Goal: Task Accomplishment & Management: Use online tool/utility

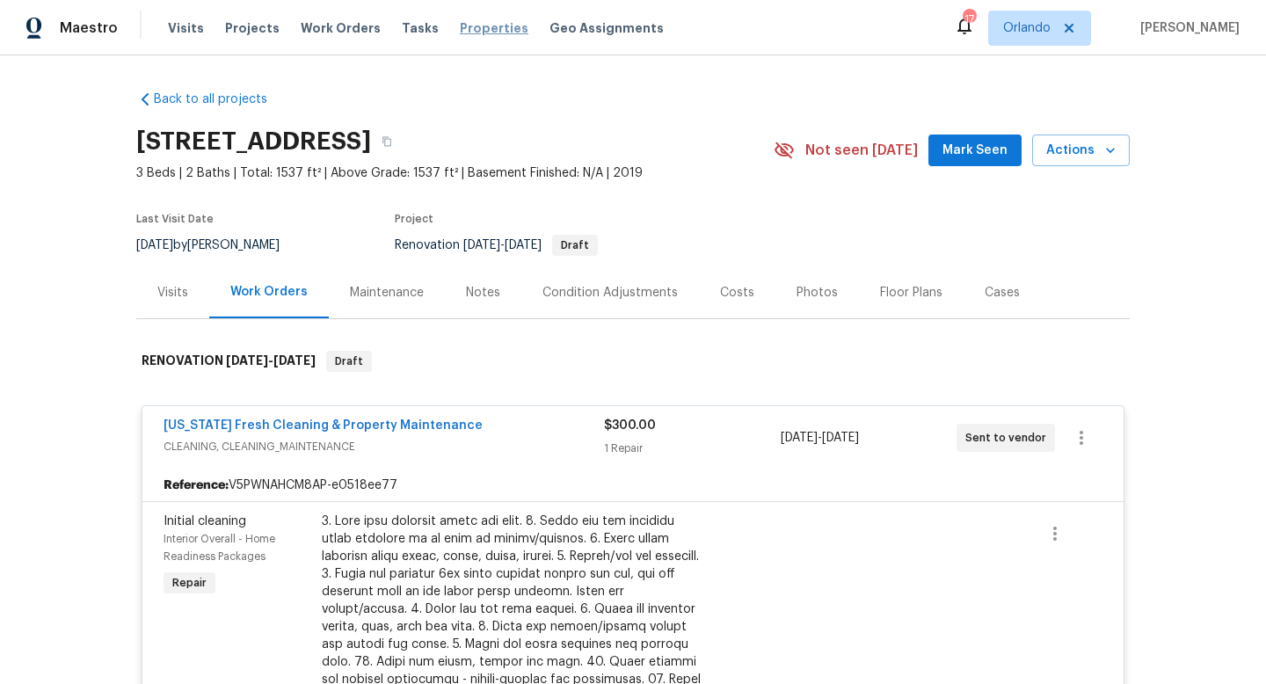
click at [485, 25] on span "Properties" at bounding box center [494, 28] width 69 height 18
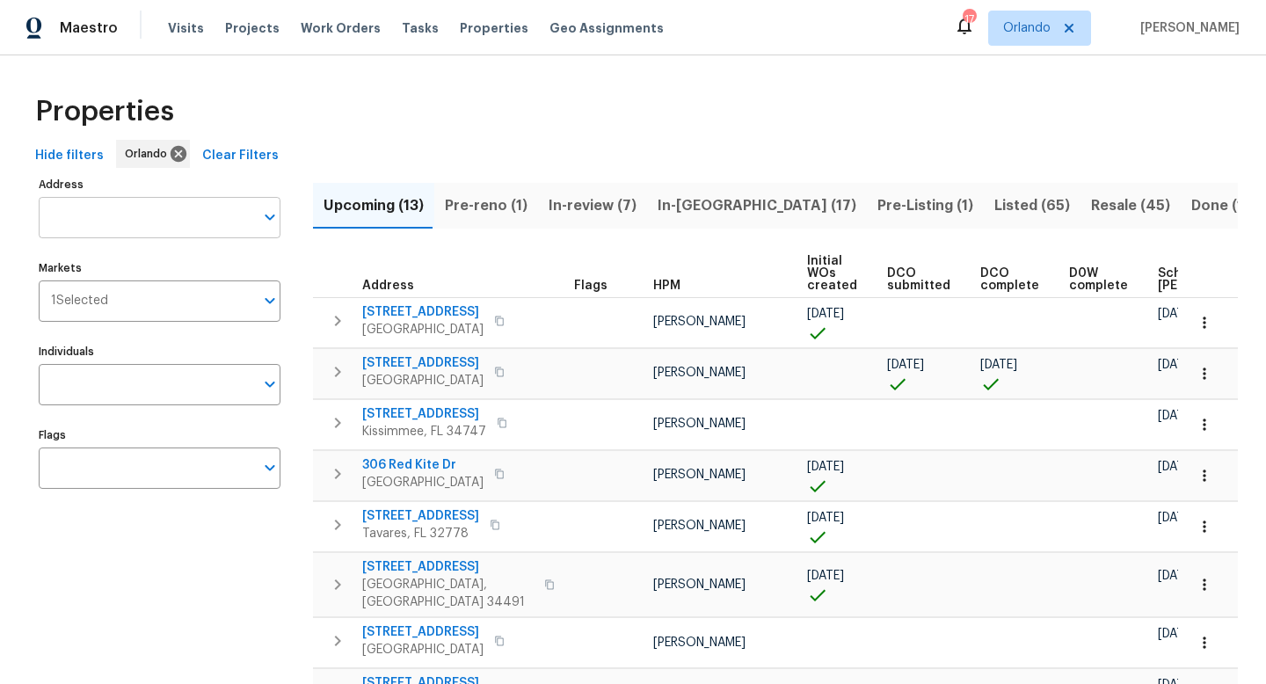
click at [164, 215] on input "text" at bounding box center [146, 217] width 215 height 41
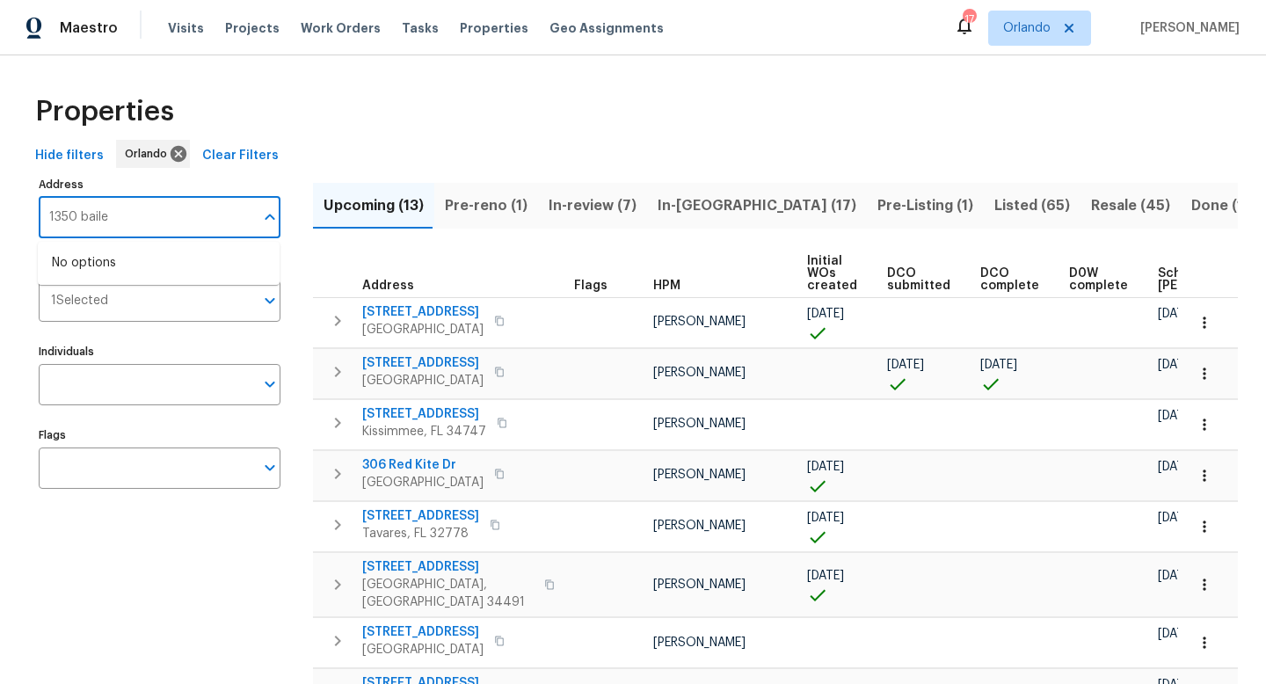
type input "1350 [PERSON_NAME]"
click at [105, 267] on li "[STREET_ADDRESS][PERSON_NAME]" at bounding box center [159, 263] width 242 height 29
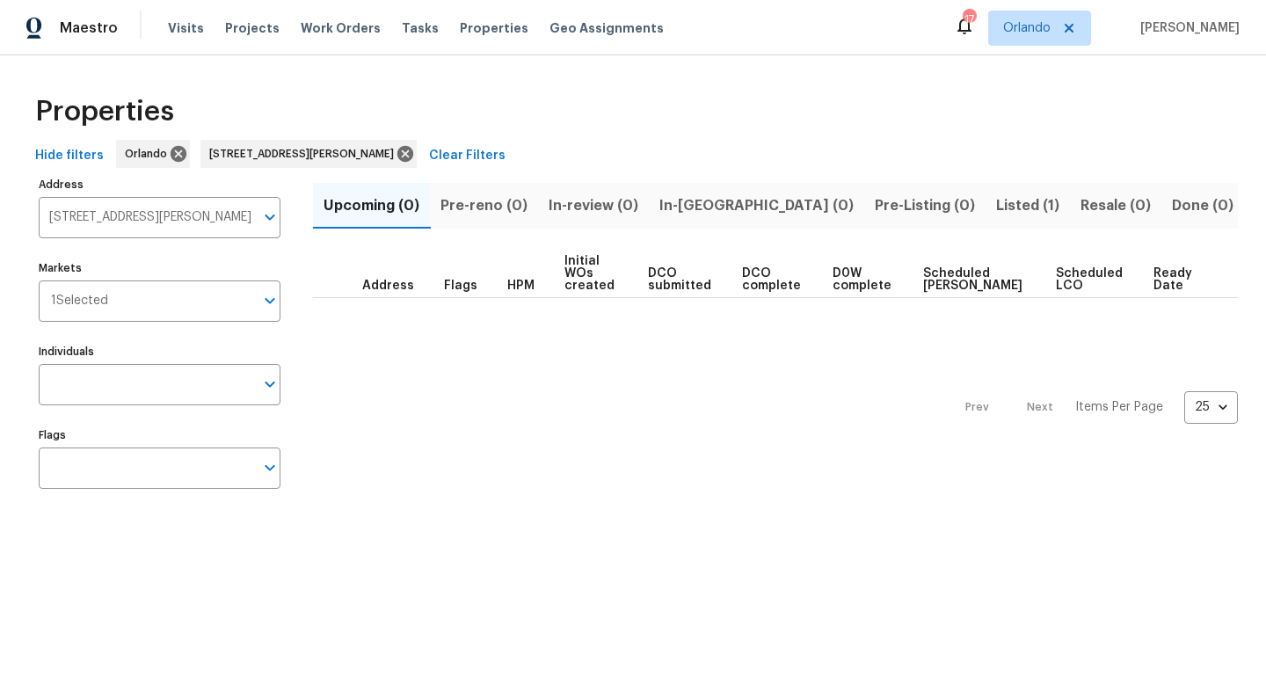
click at [996, 200] on span "Listed (1)" at bounding box center [1027, 205] width 63 height 25
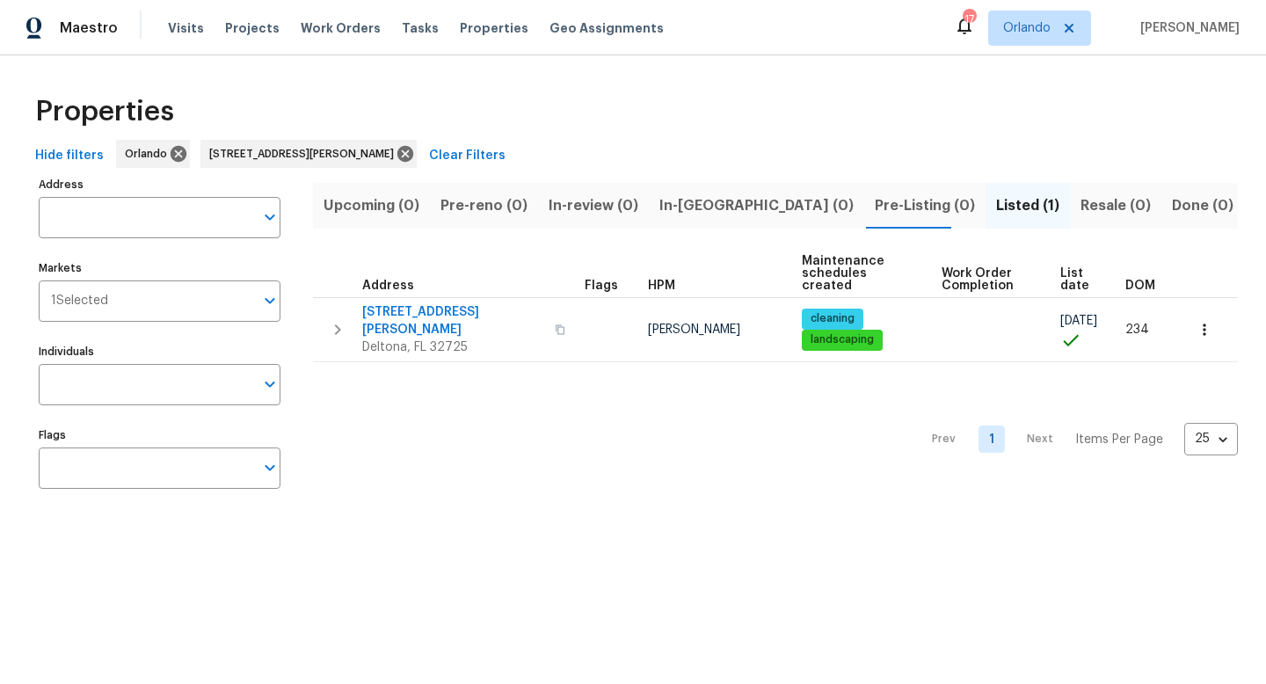
type input "[STREET_ADDRESS][PERSON_NAME]"
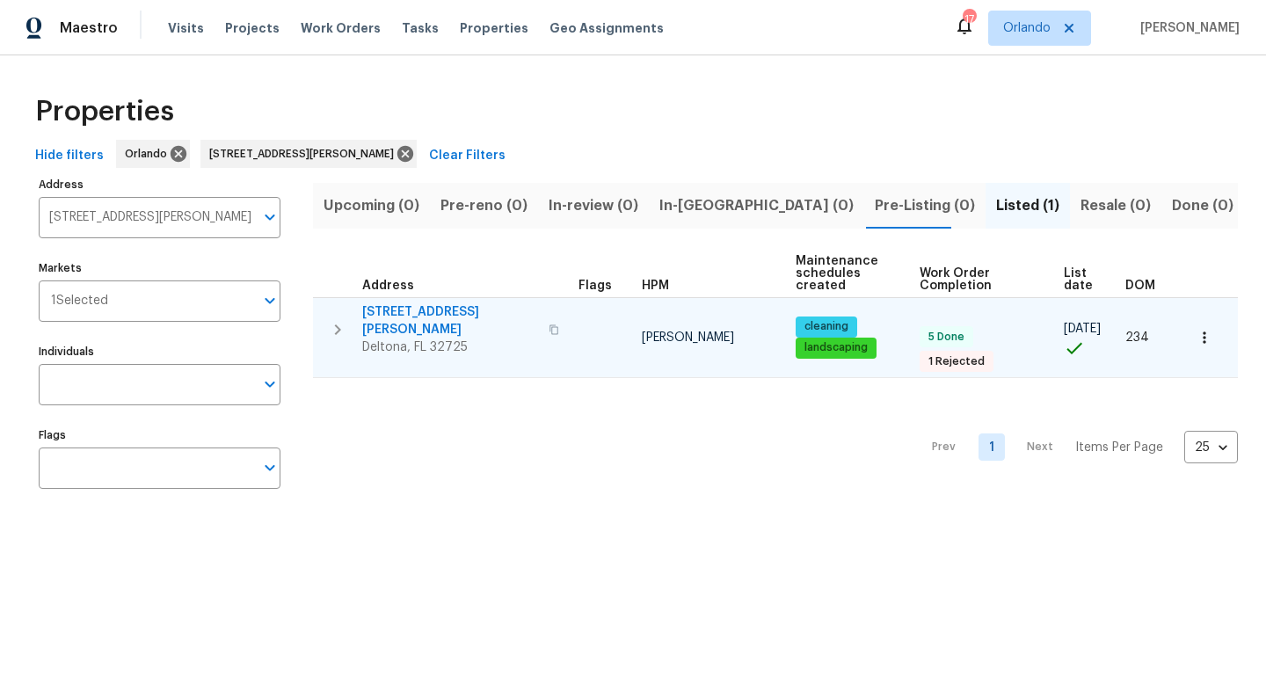
click at [421, 312] on span "[STREET_ADDRESS][PERSON_NAME]" at bounding box center [450, 320] width 176 height 35
click at [1206, 329] on icon "button" at bounding box center [1205, 338] width 18 height 18
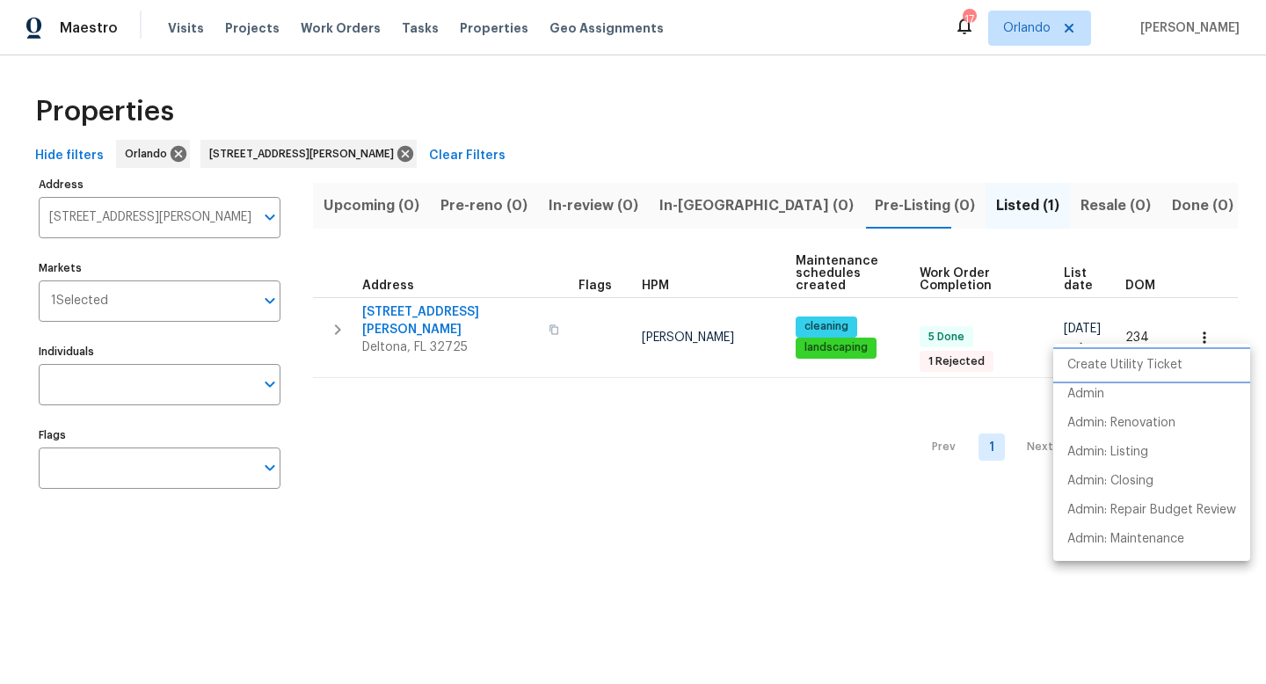
click at [1138, 363] on p "Create Utility Ticket" at bounding box center [1124, 365] width 115 height 18
click at [383, 432] on div at bounding box center [633, 342] width 1266 height 684
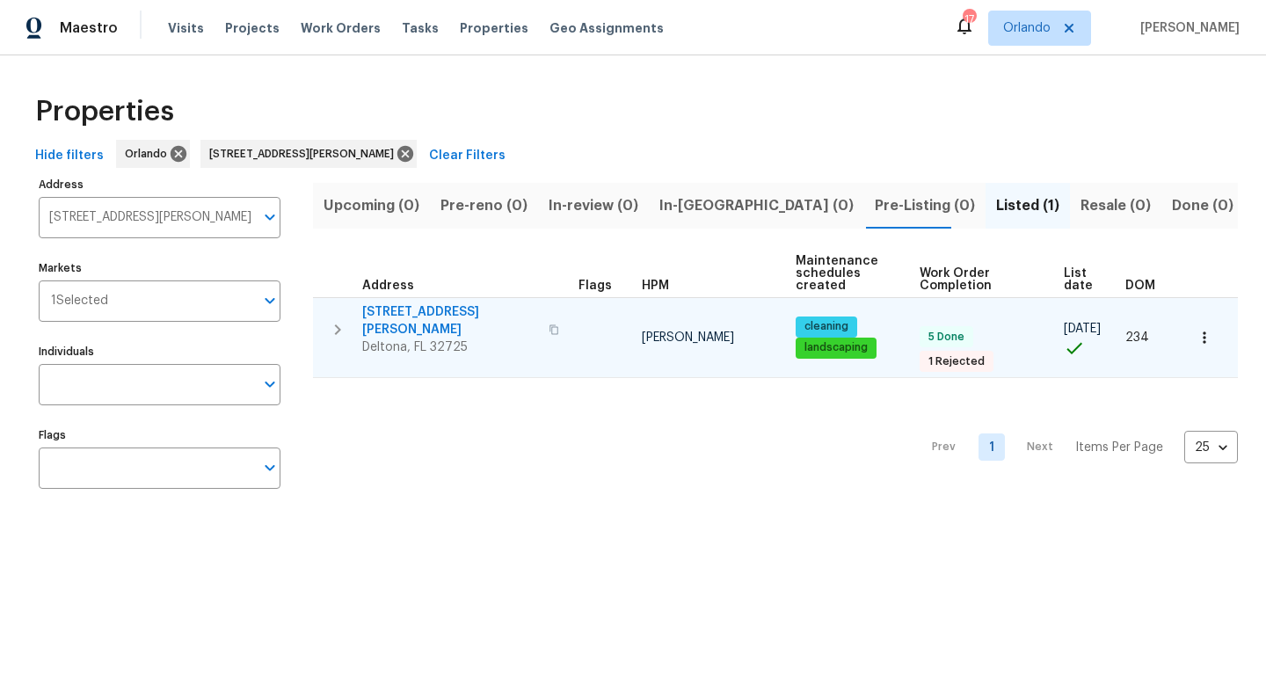
click at [413, 308] on span "[STREET_ADDRESS][PERSON_NAME]" at bounding box center [450, 320] width 176 height 35
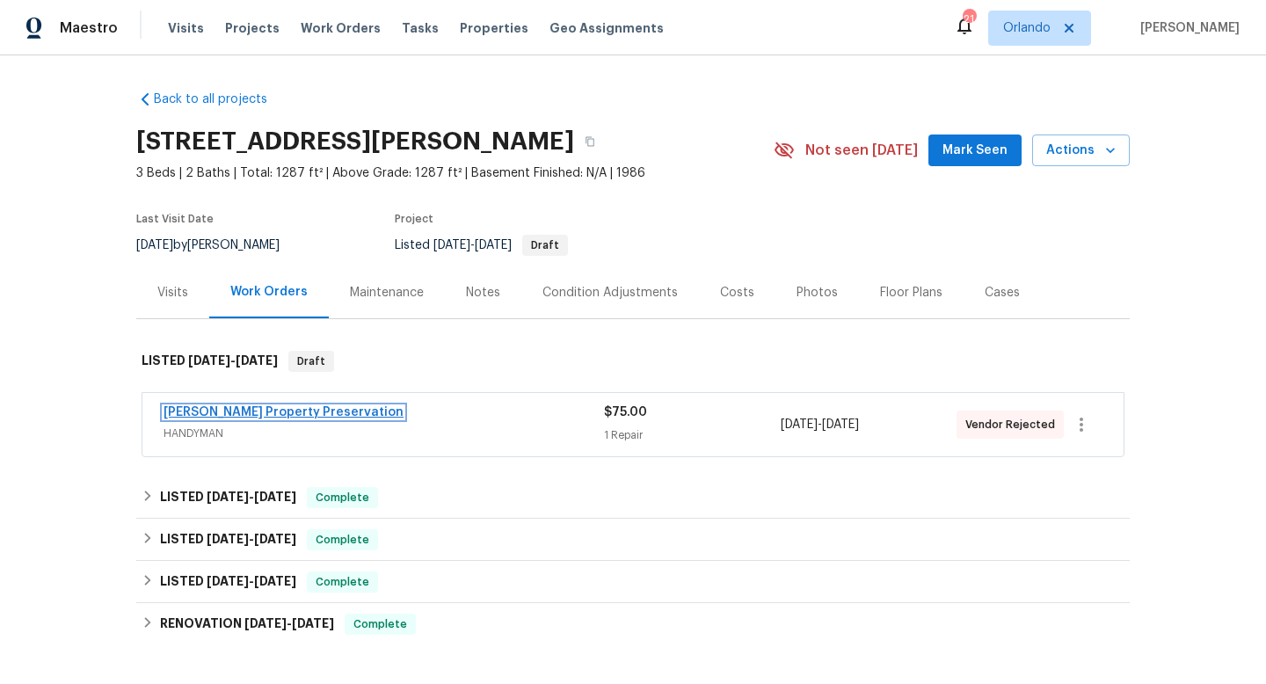
click at [286, 410] on link "Witt's Property Preservation" at bounding box center [284, 412] width 240 height 12
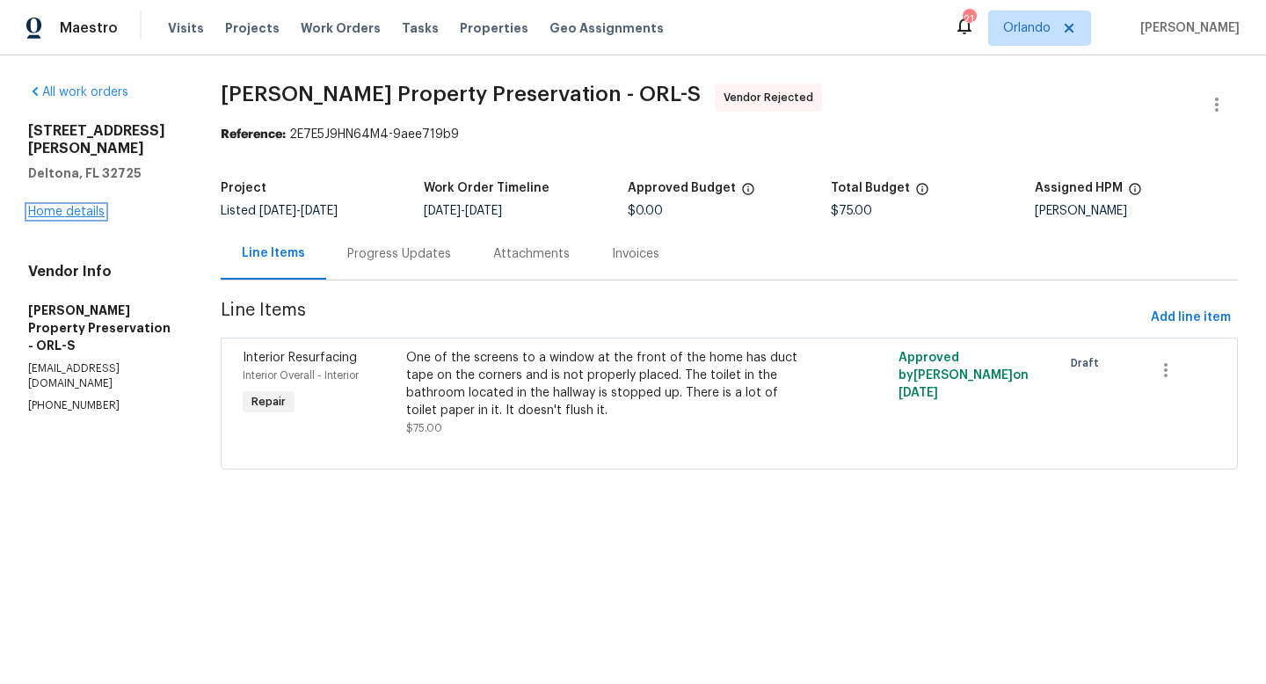
click at [93, 206] on link "Home details" at bounding box center [66, 212] width 76 height 12
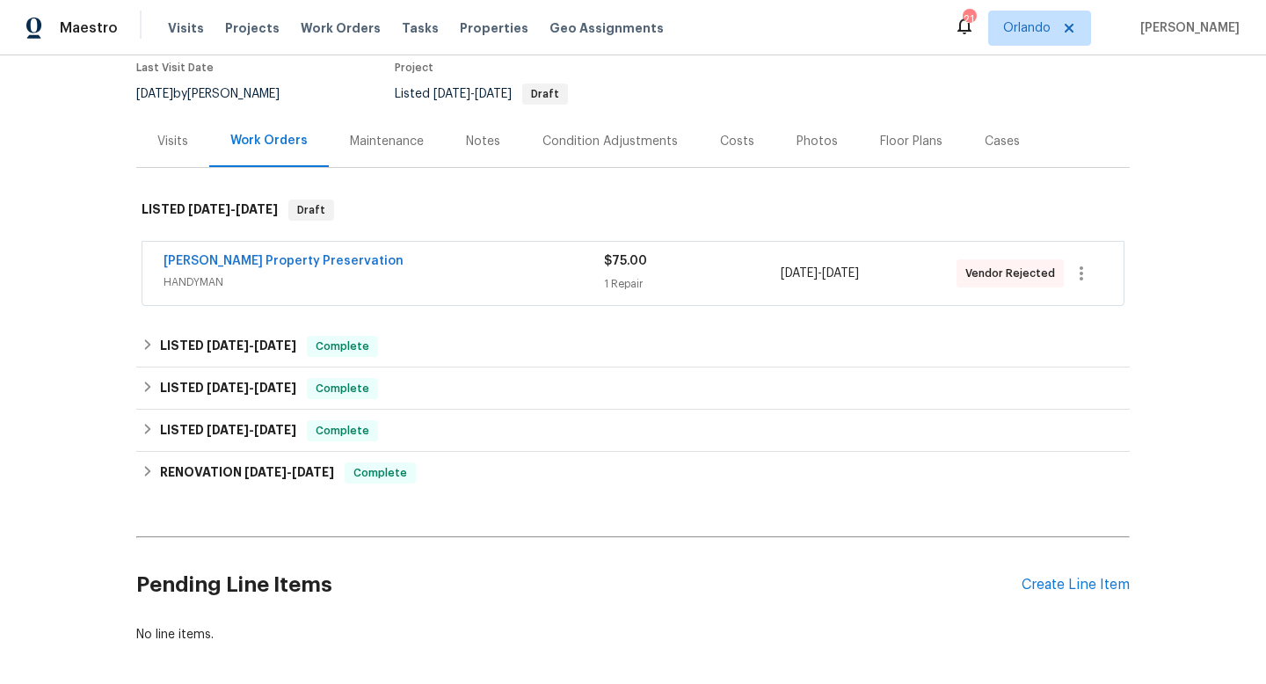
scroll to position [164, 0]
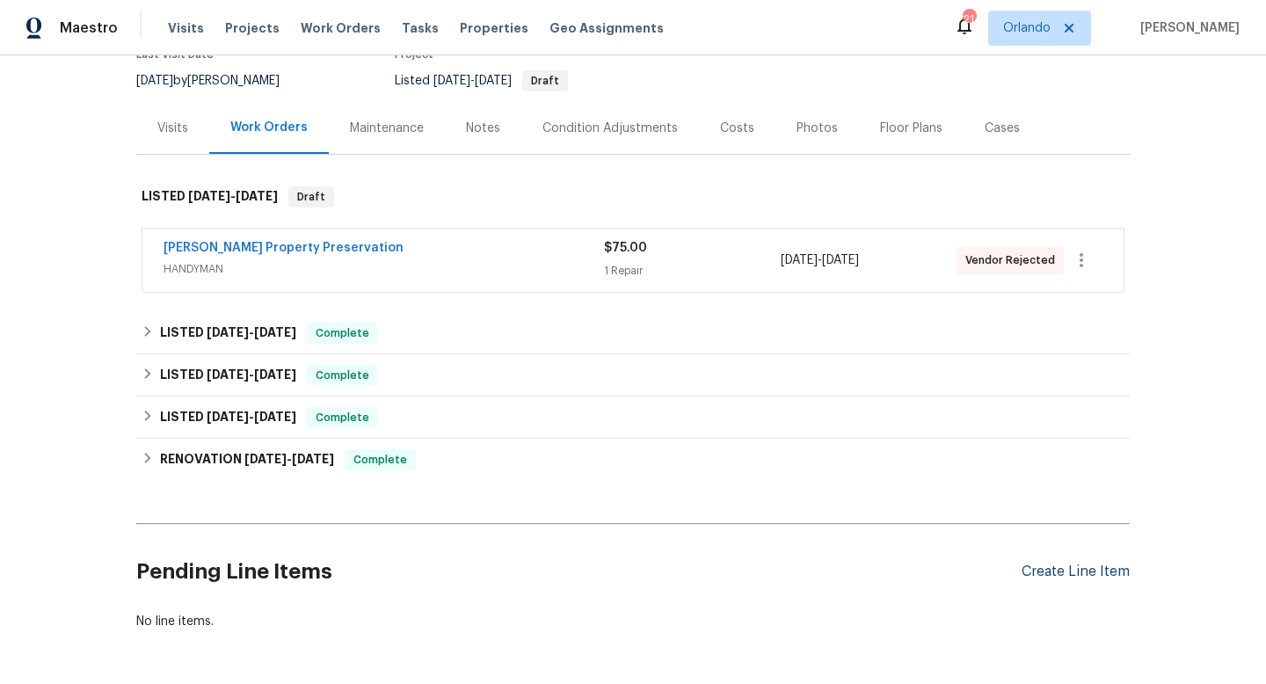
click at [1079, 576] on div "Create Line Item" at bounding box center [1076, 572] width 108 height 17
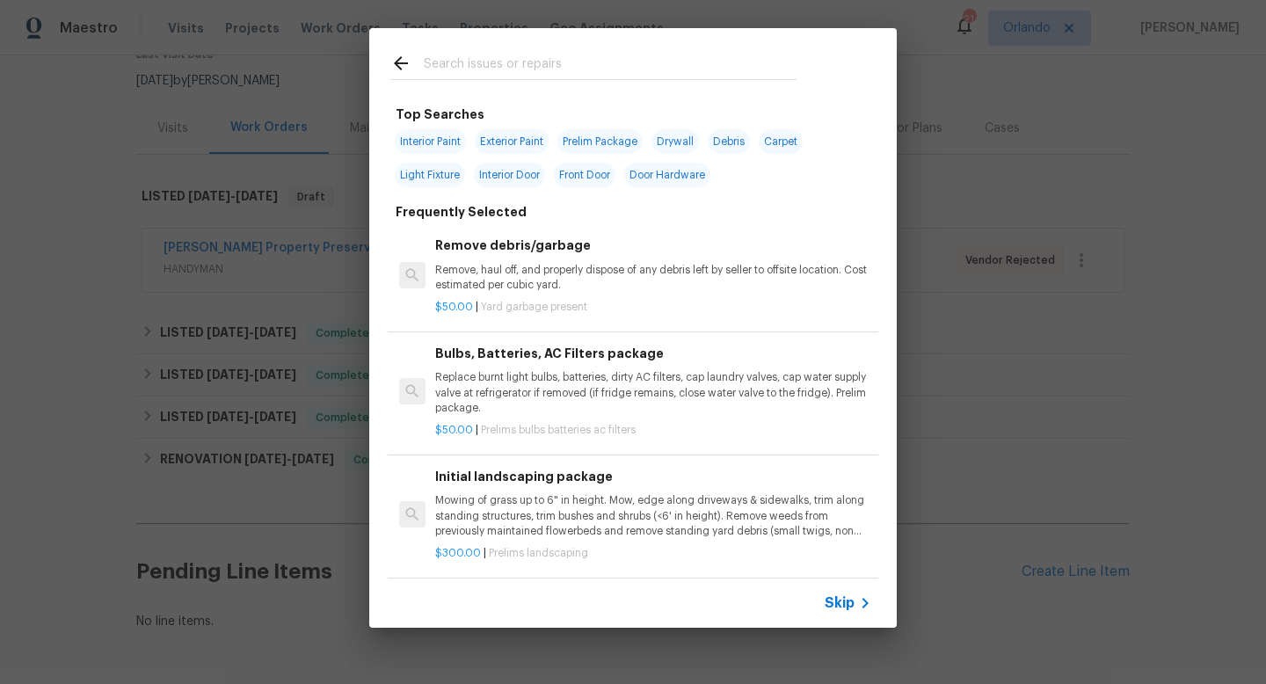
click at [520, 137] on span "Exterior Paint" at bounding box center [512, 141] width 74 height 25
type input "Exterior Paint"
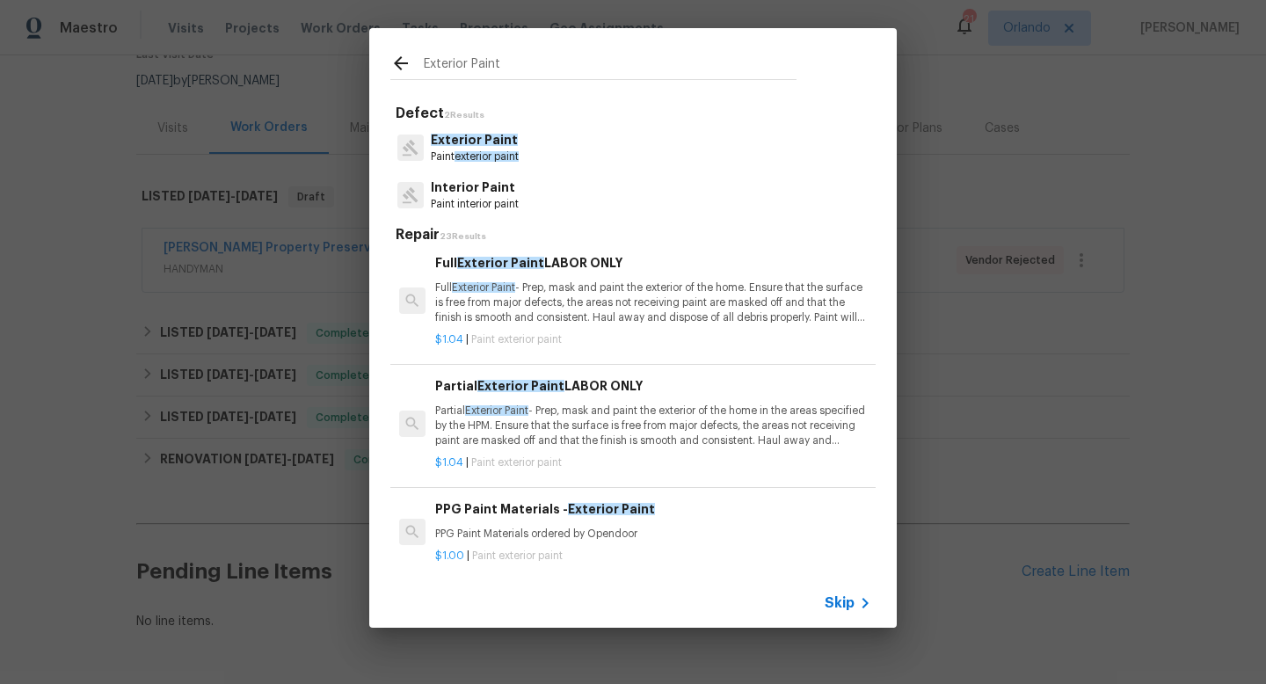
scroll to position [0, 0]
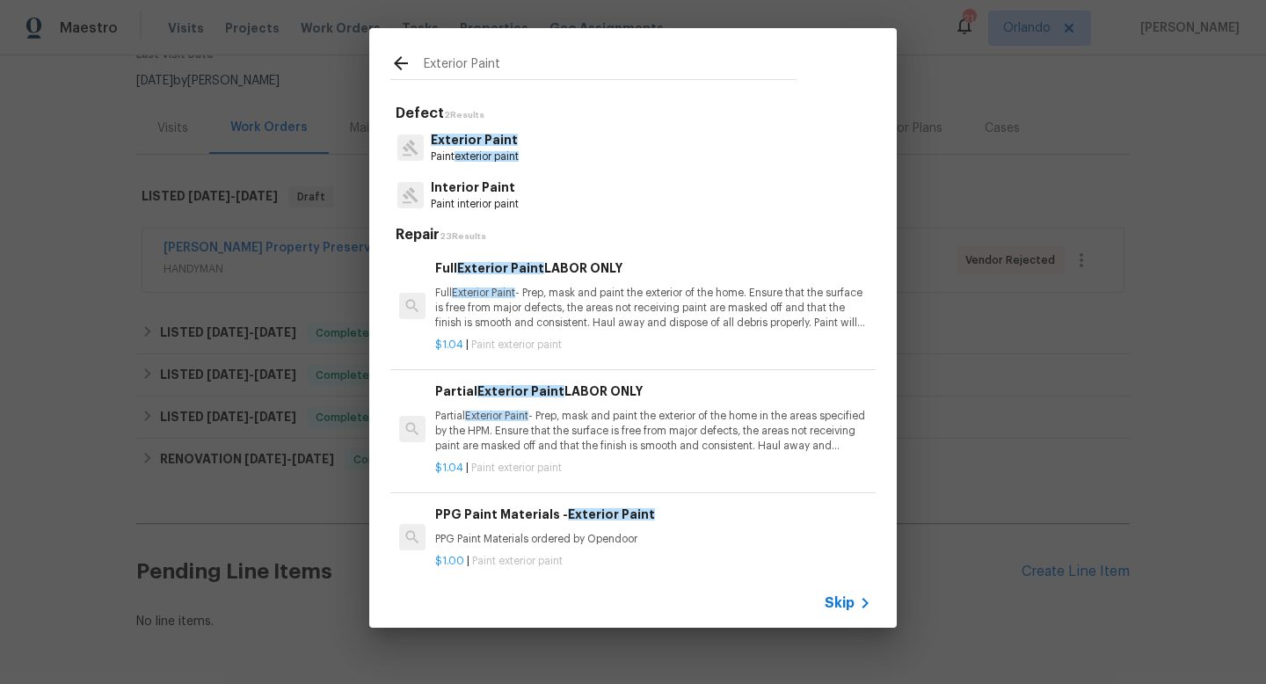
click at [607, 293] on p "Full Exterior Paint - Prep, mask and paint the exterior of the home. Ensure tha…" at bounding box center [653, 308] width 436 height 45
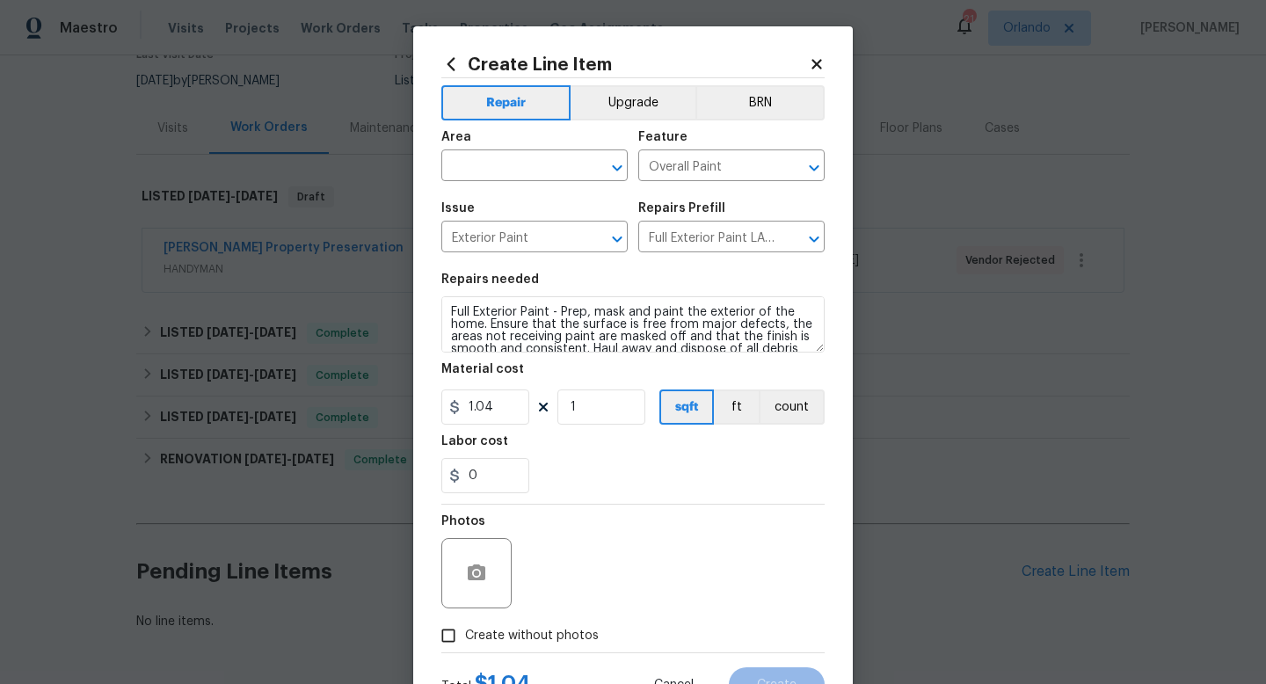
click at [810, 75] on div "Create Line Item Repair Upgrade BRN Area ​ Feature Overall Paint ​ Issue Exteri…" at bounding box center [632, 379] width 383 height 648
click at [820, 57] on icon at bounding box center [817, 64] width 16 height 16
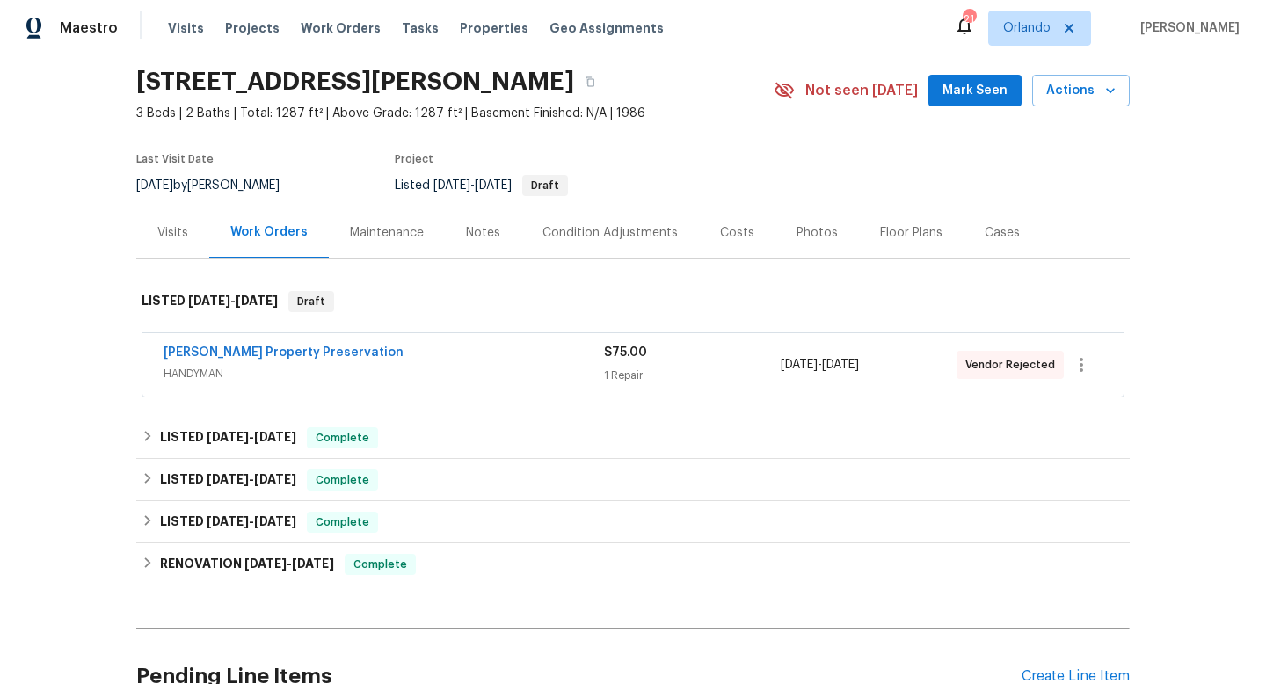
scroll to position [79, 0]
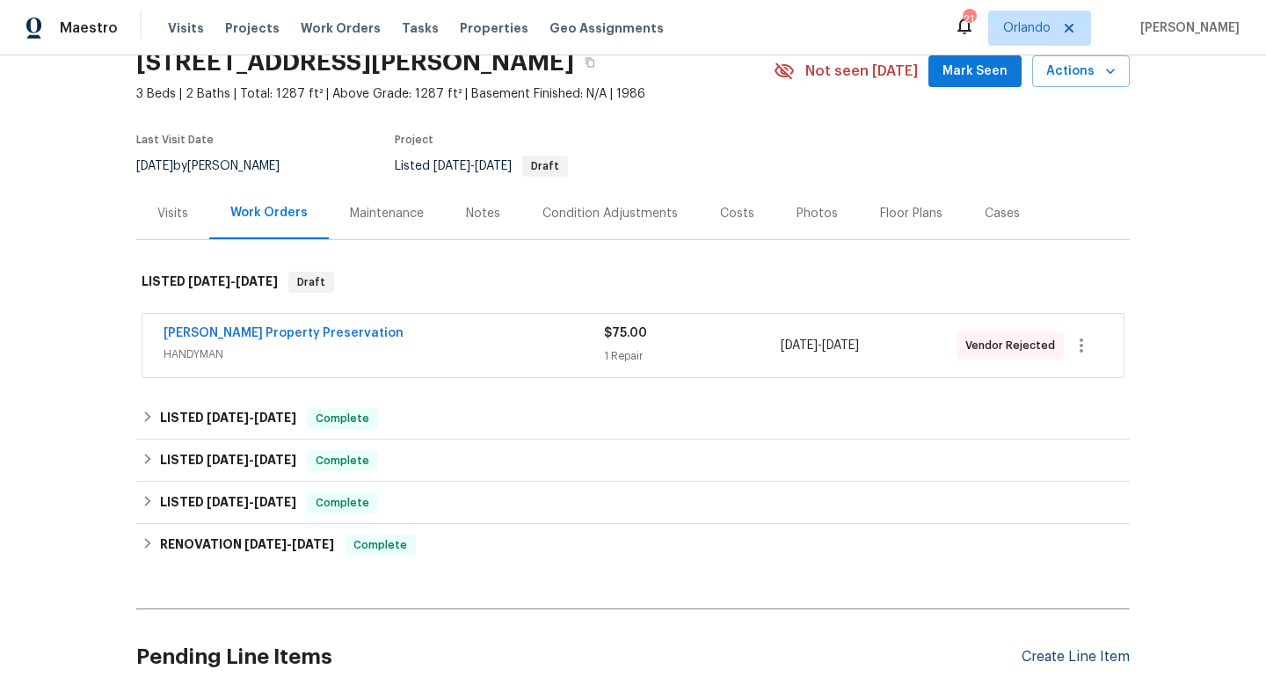
click at [1072, 662] on div "Create Line Item" at bounding box center [1076, 657] width 108 height 17
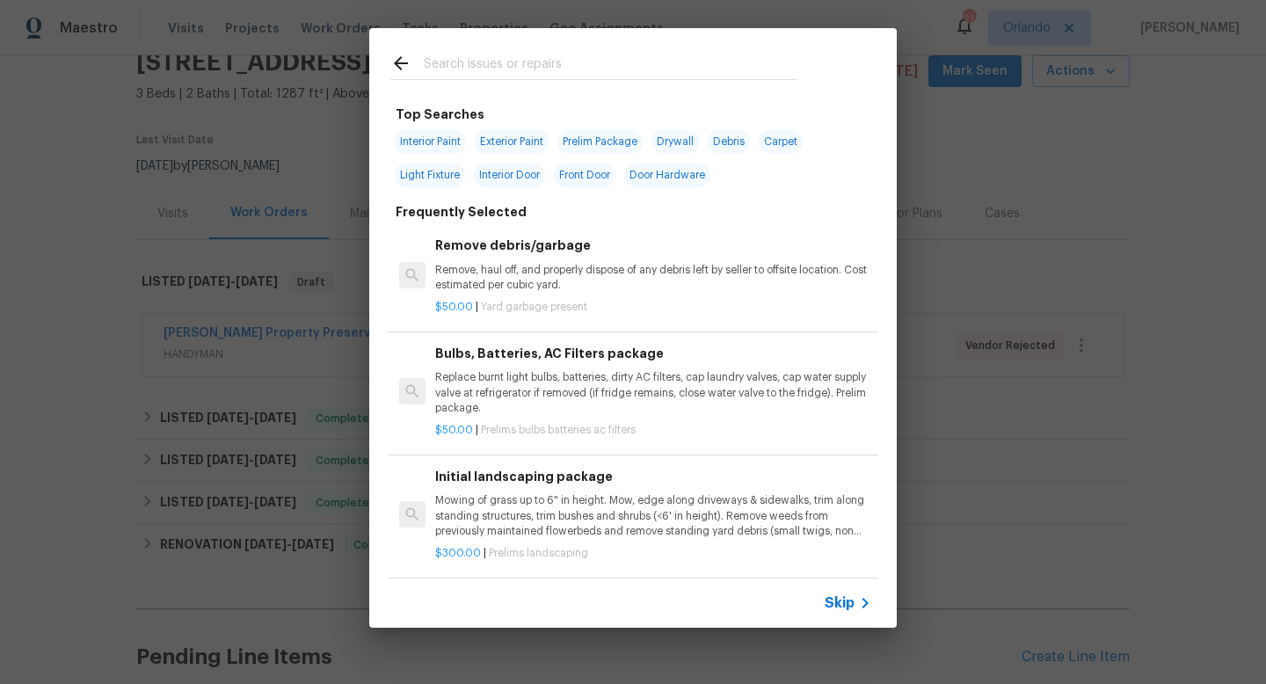
click at [518, 135] on span "Exterior Paint" at bounding box center [512, 141] width 74 height 25
type input "Exterior Paint"
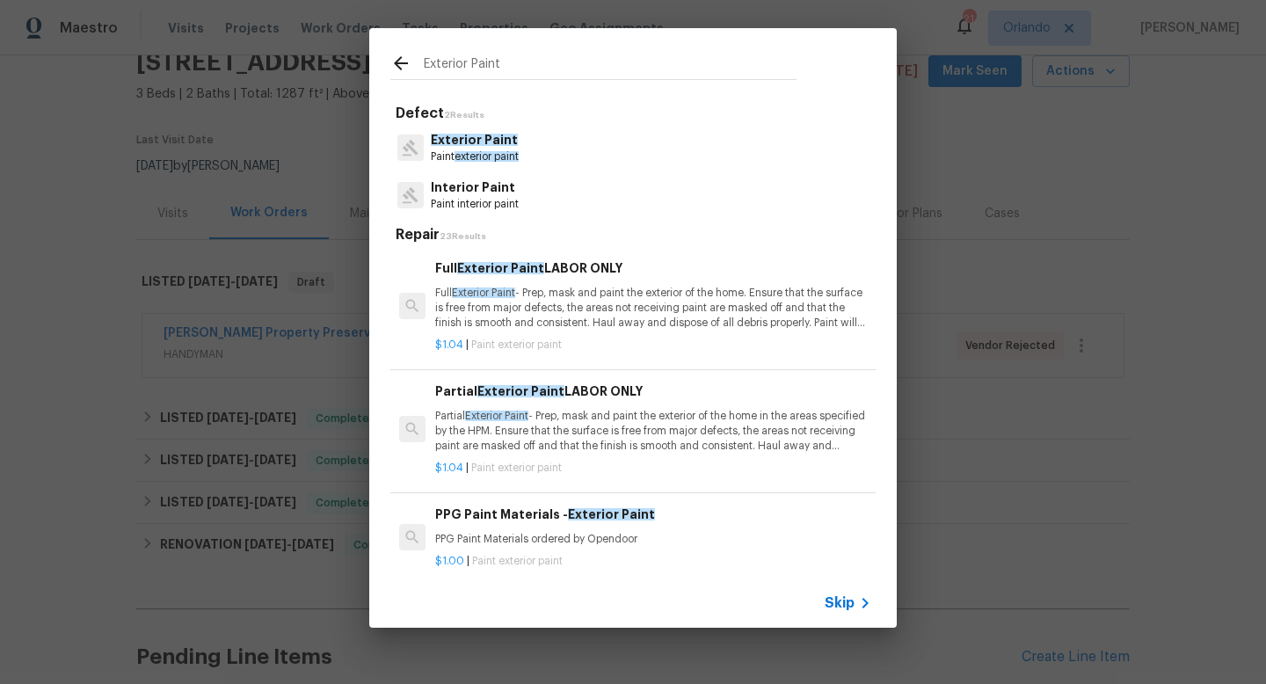
click at [591, 317] on p "Full Exterior Paint - Prep, mask and paint the exterior of the home. Ensure tha…" at bounding box center [653, 308] width 436 height 45
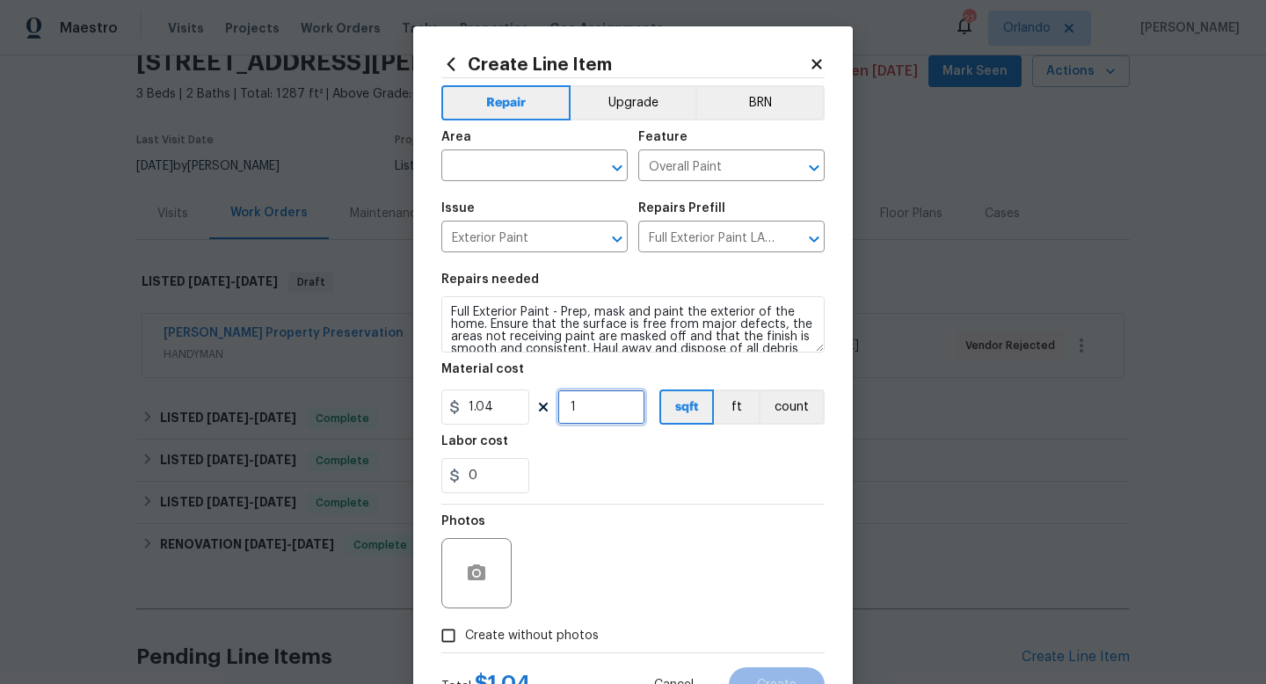
click at [578, 403] on input "1" at bounding box center [601, 406] width 88 height 35
type input "1687"
click at [665, 487] on div "0" at bounding box center [632, 475] width 383 height 35
click at [552, 170] on input "text" at bounding box center [509, 167] width 137 height 27
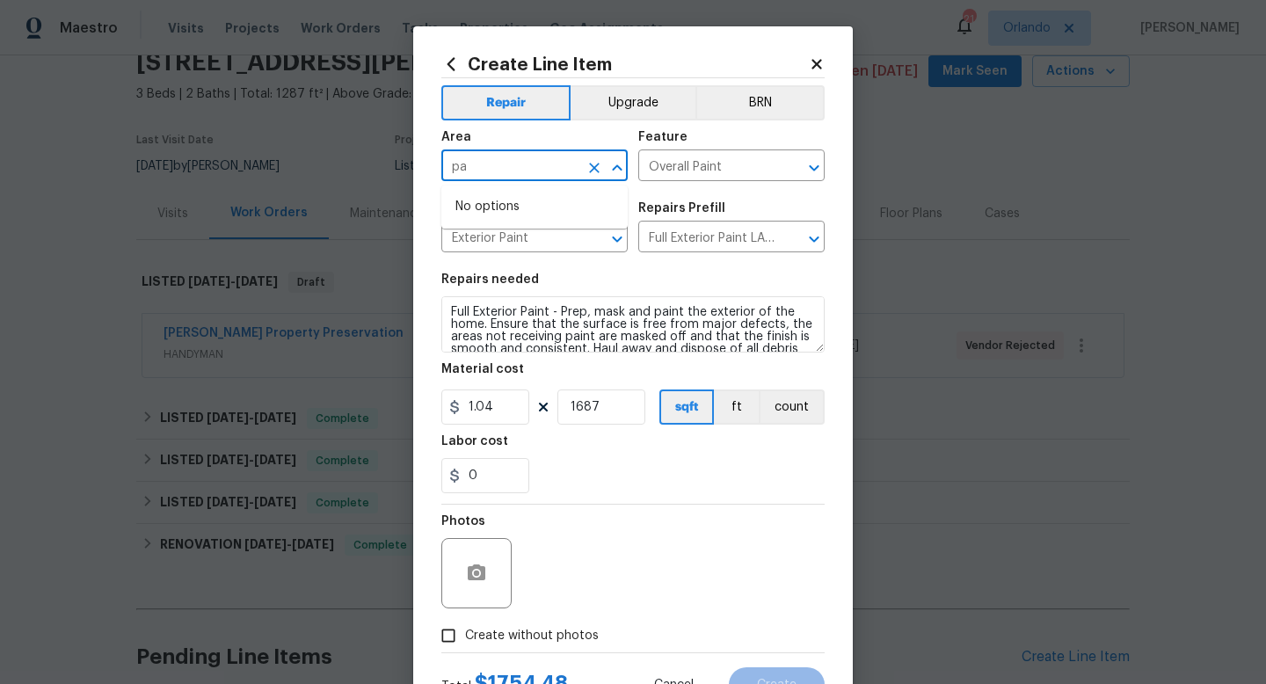
type input "p"
click at [541, 229] on li "Exterior Overall" at bounding box center [534, 236] width 186 height 29
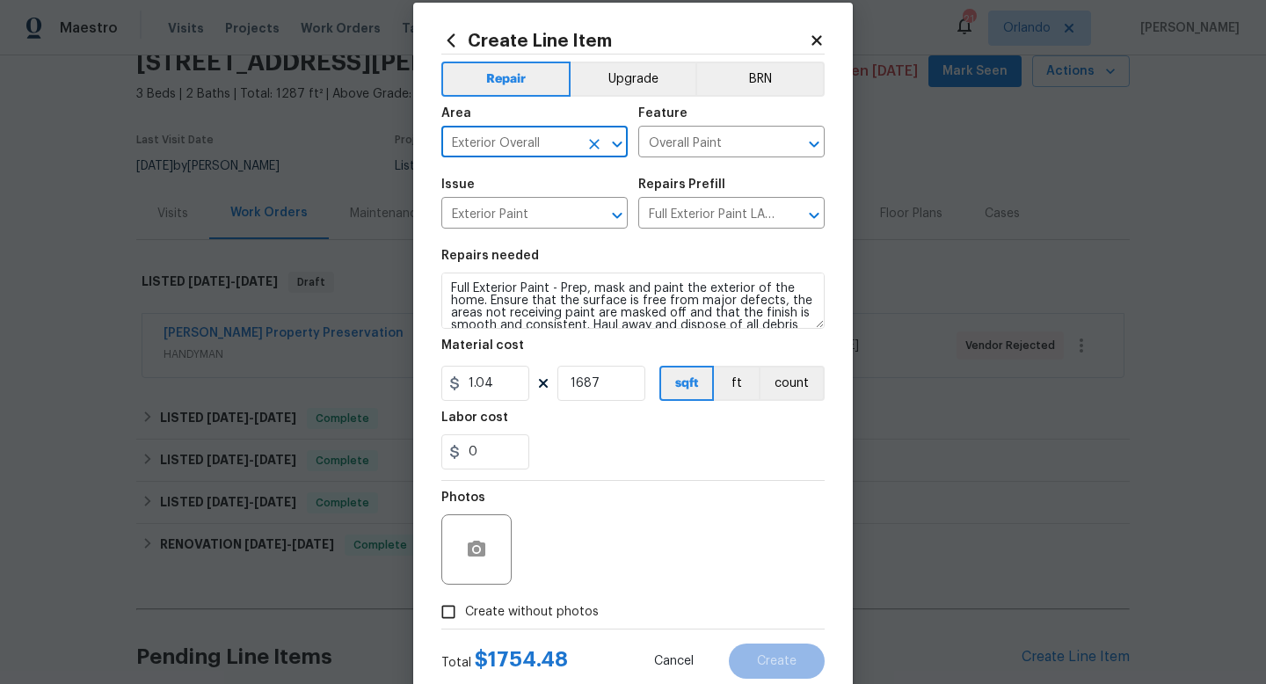
scroll to position [34, 0]
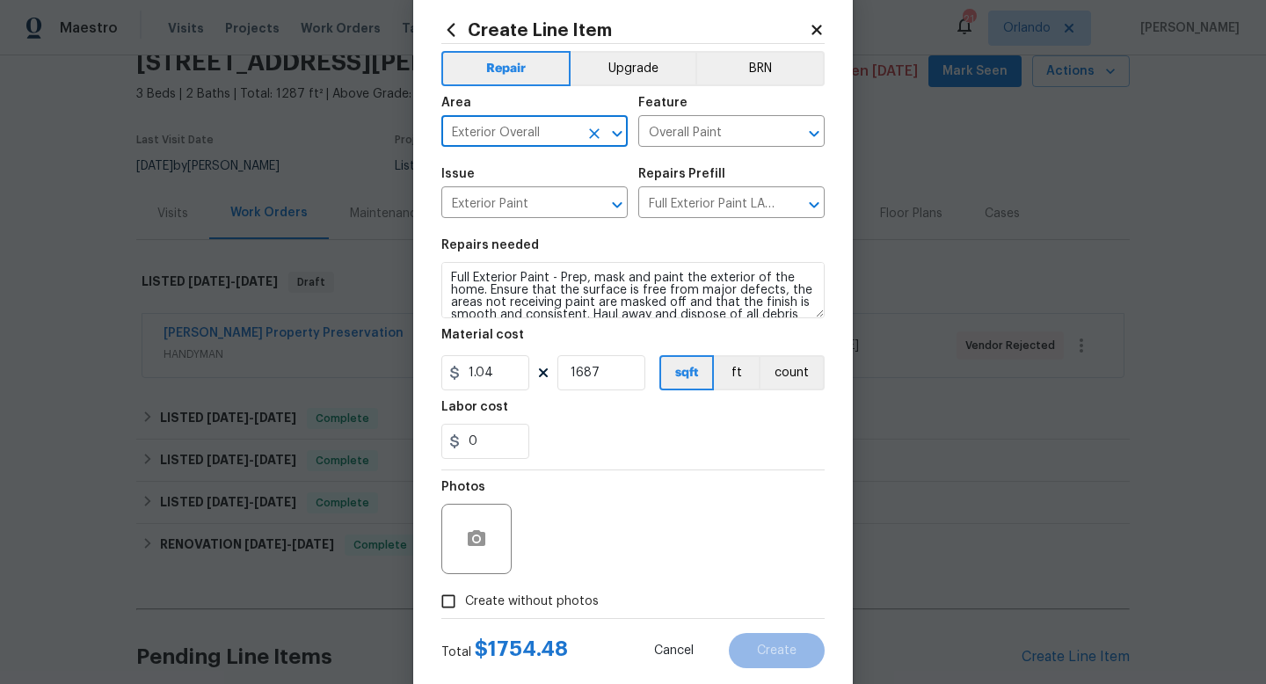
type input "Exterior Overall"
click at [546, 602] on span "Create without photos" at bounding box center [532, 602] width 134 height 18
click at [465, 602] on input "Create without photos" at bounding box center [448, 601] width 33 height 33
checkbox input "true"
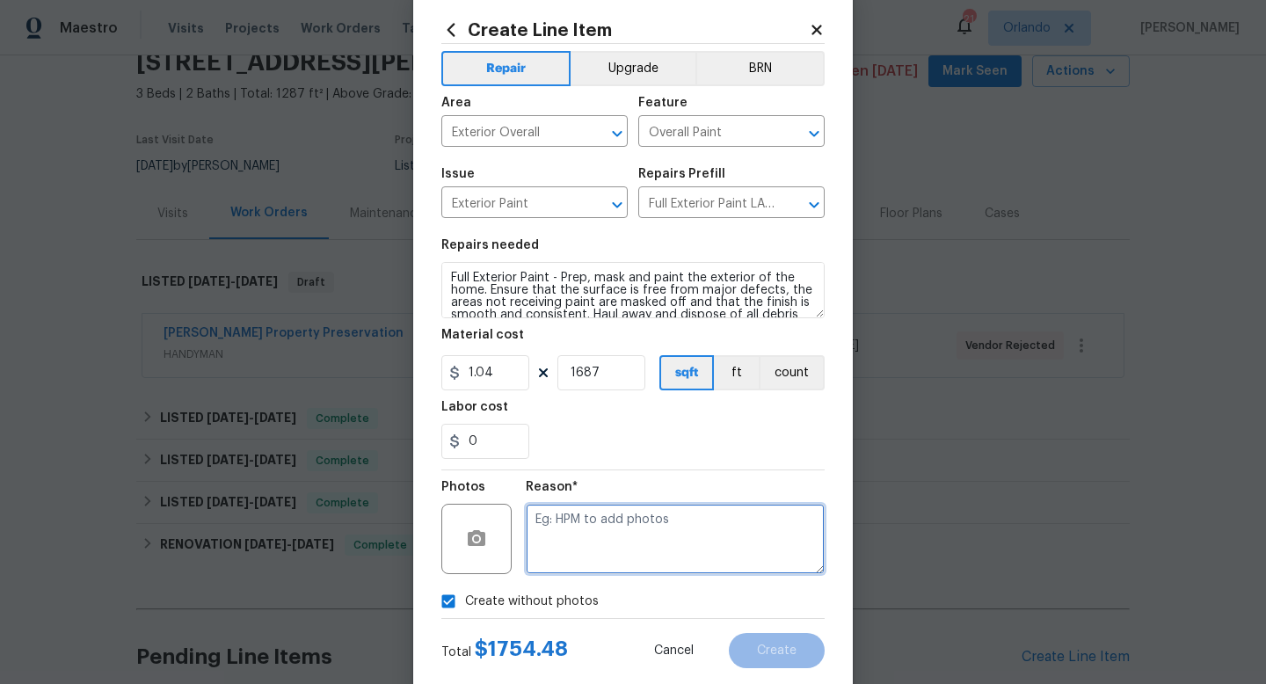
click at [616, 545] on textarea at bounding box center [675, 539] width 299 height 70
type textarea "NAVAi"
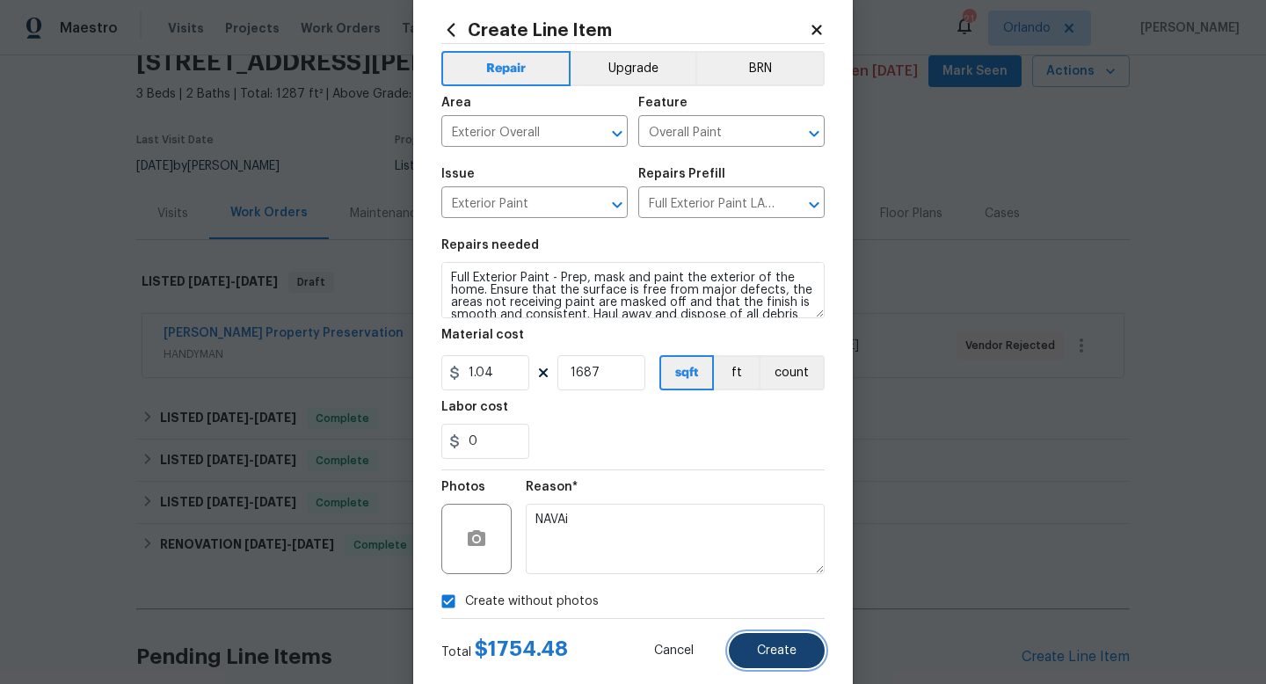
click at [758, 652] on span "Create" at bounding box center [777, 650] width 40 height 13
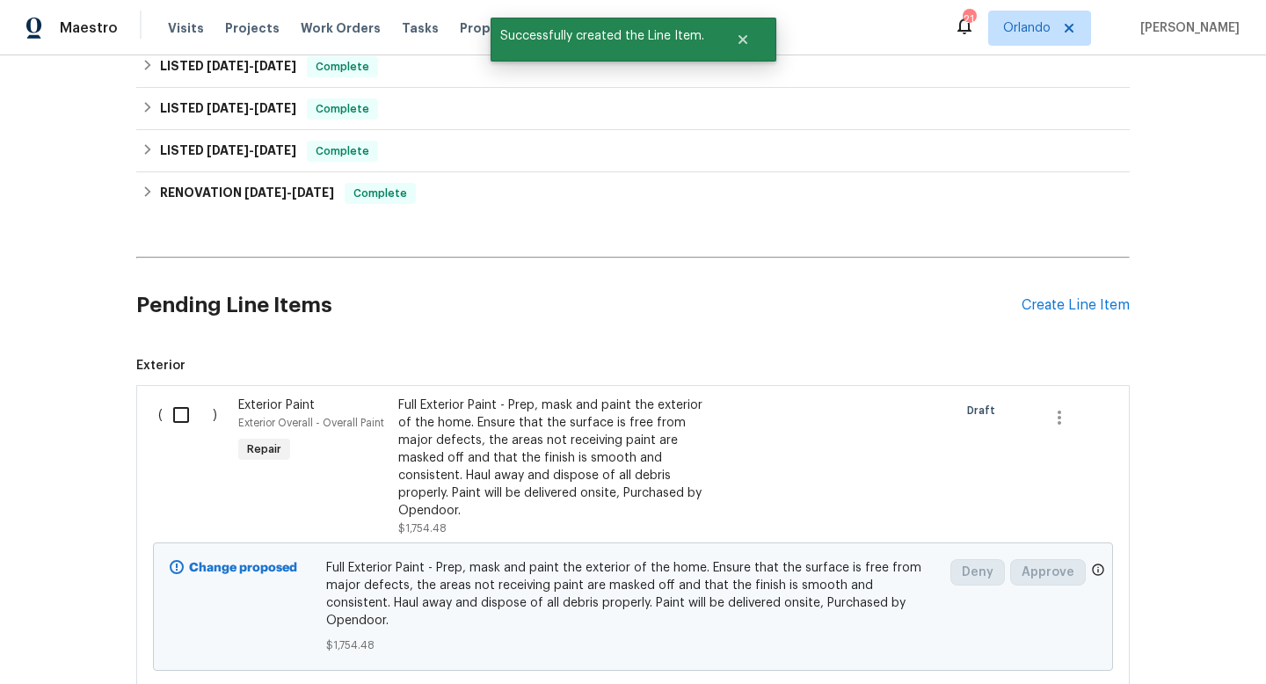
scroll to position [513, 0]
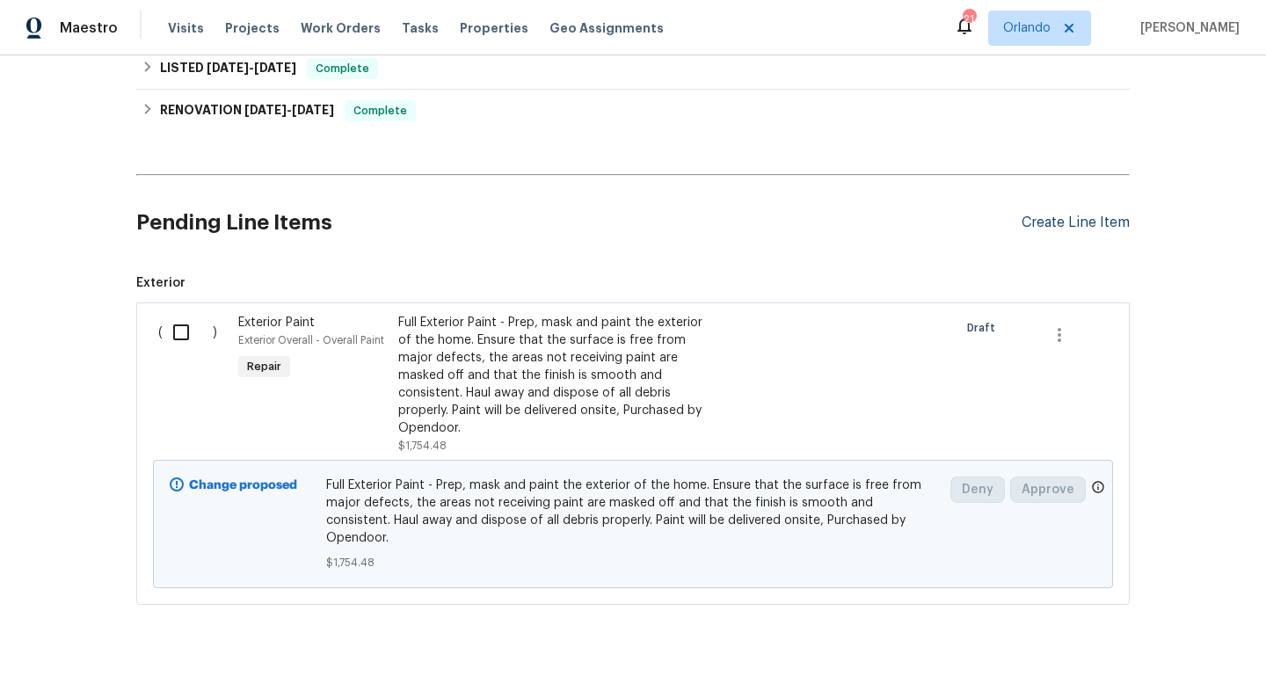
click at [1102, 222] on div "Create Line Item" at bounding box center [1076, 223] width 108 height 17
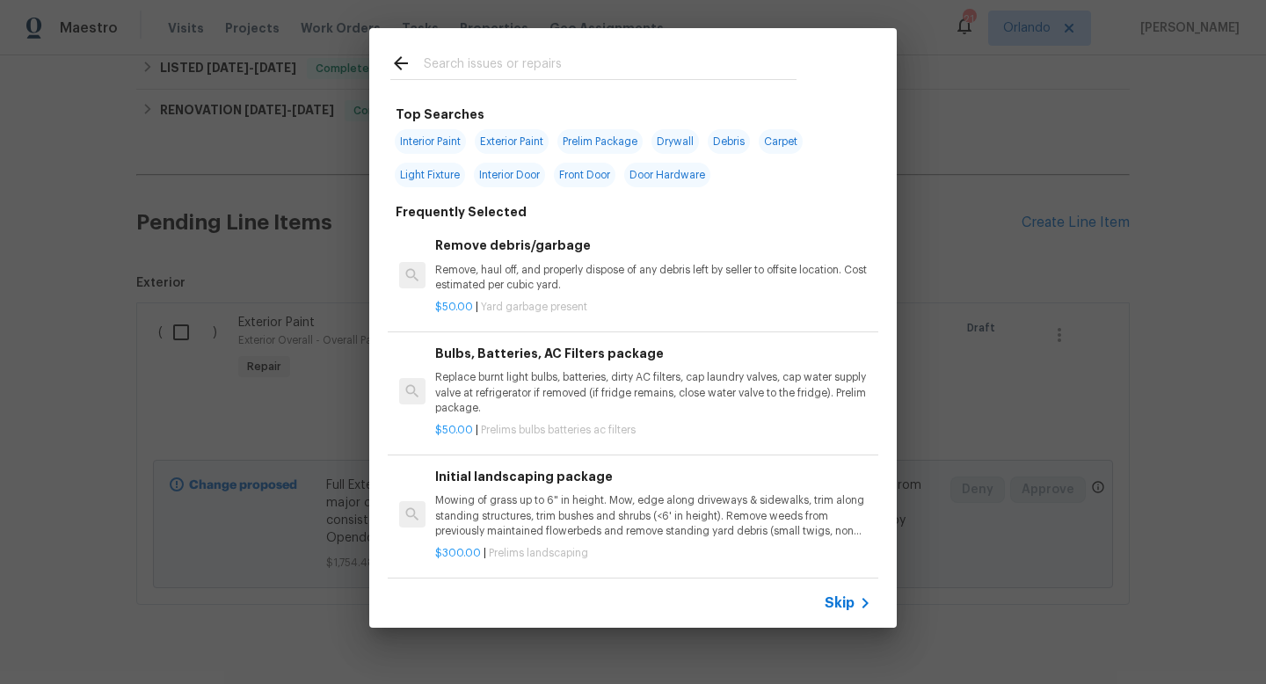
click at [664, 69] on input "text" at bounding box center [610, 66] width 373 height 26
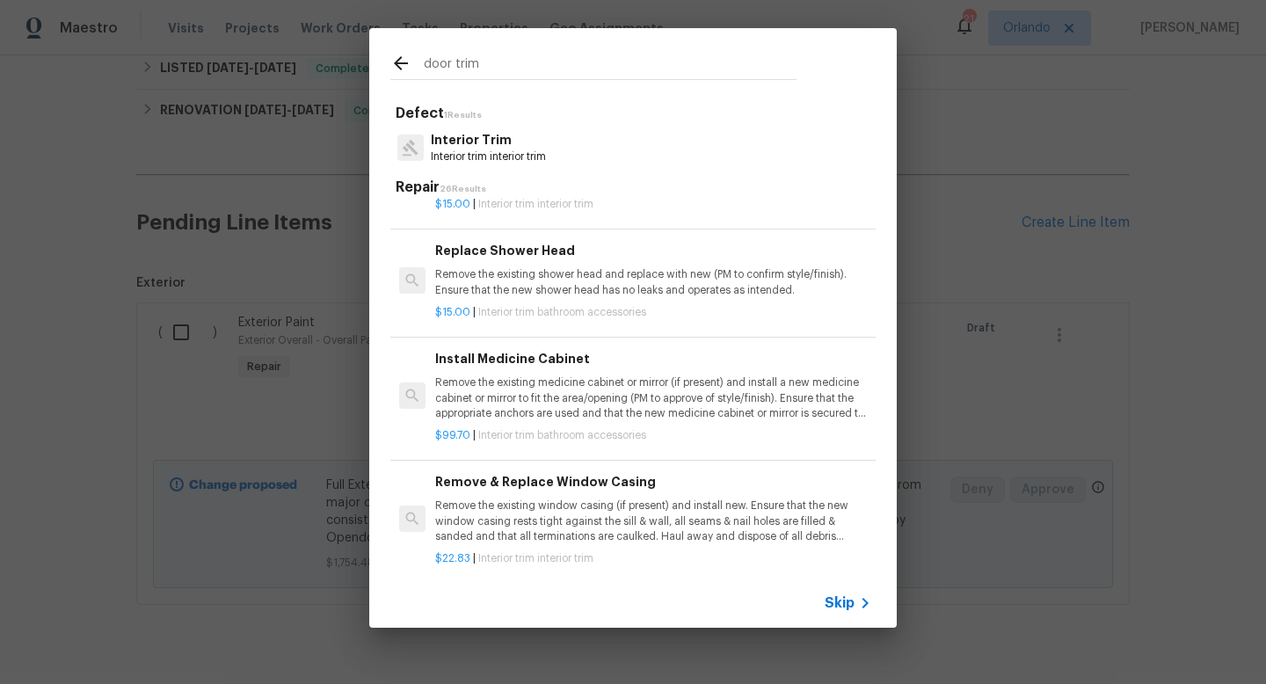
scroll to position [0, 0]
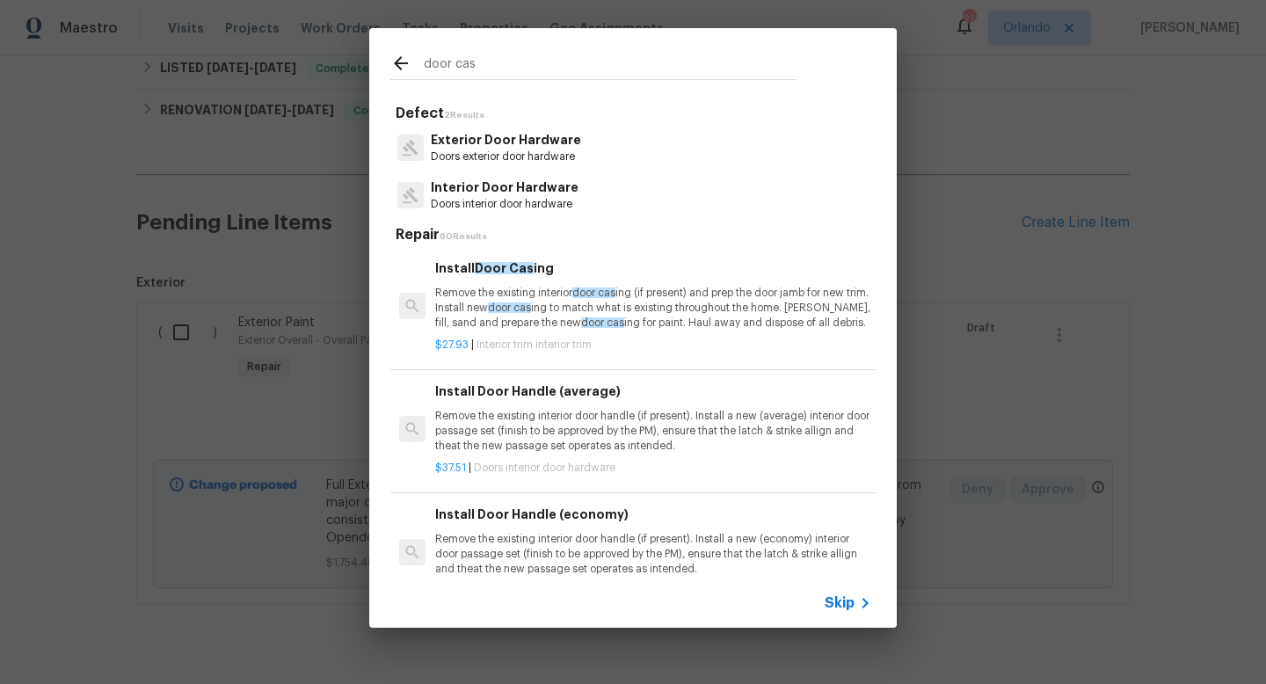
type input "door cas"
click at [671, 318] on p "Remove the existing interior door cas ing (if present) and prep the door jamb f…" at bounding box center [653, 308] width 436 height 45
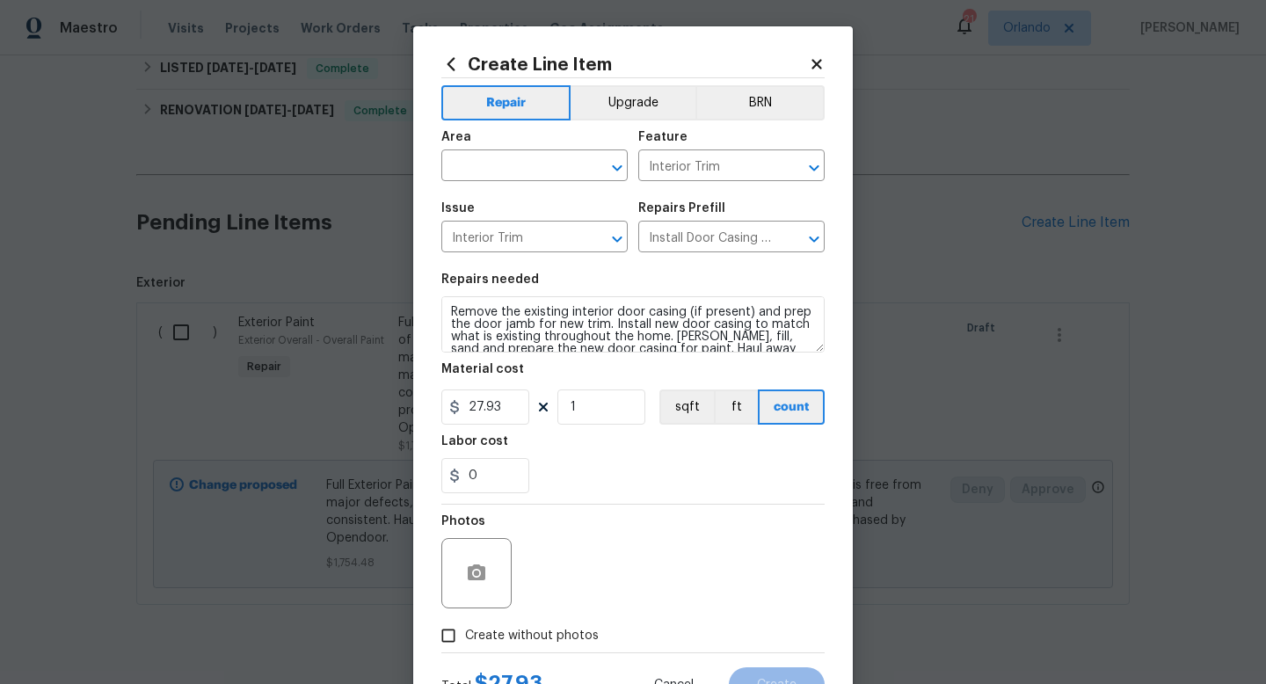
scroll to position [25, 0]
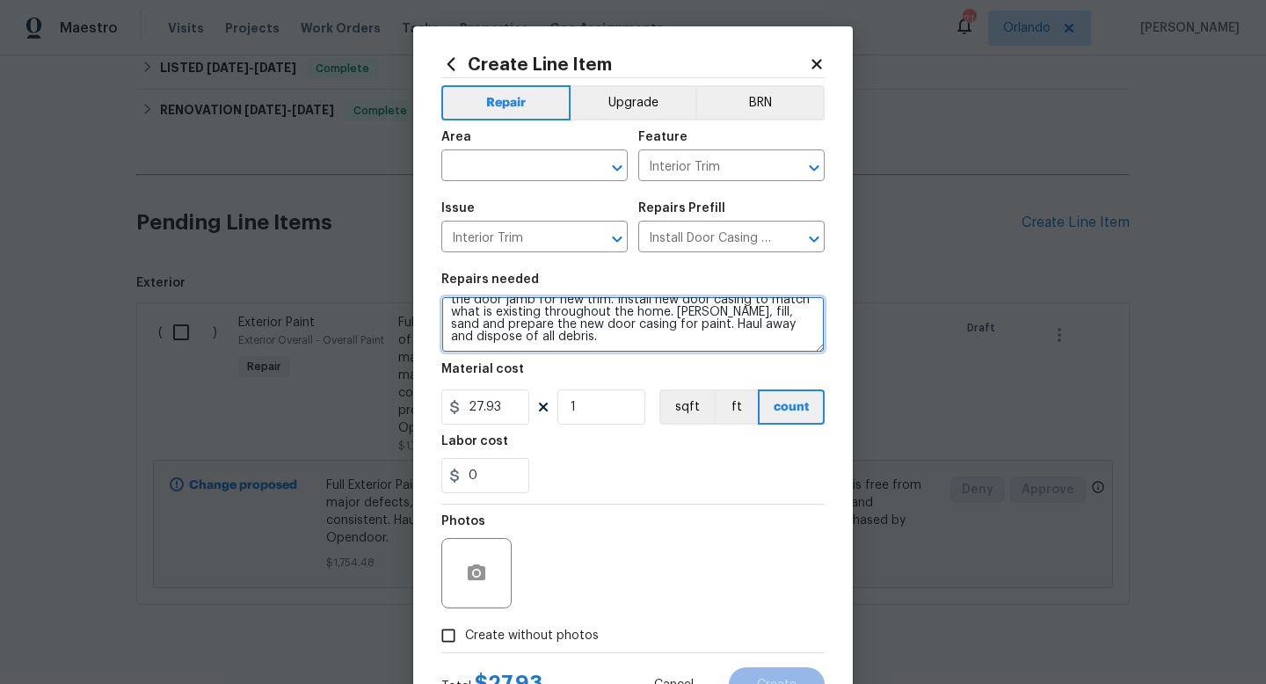
click at [629, 339] on textarea "Remove the existing interior door casing (if present) and prep the door jamb fo…" at bounding box center [632, 324] width 383 height 56
type textarea "Remove the existing interior door casing (if present) and prep the door jamb fo…"
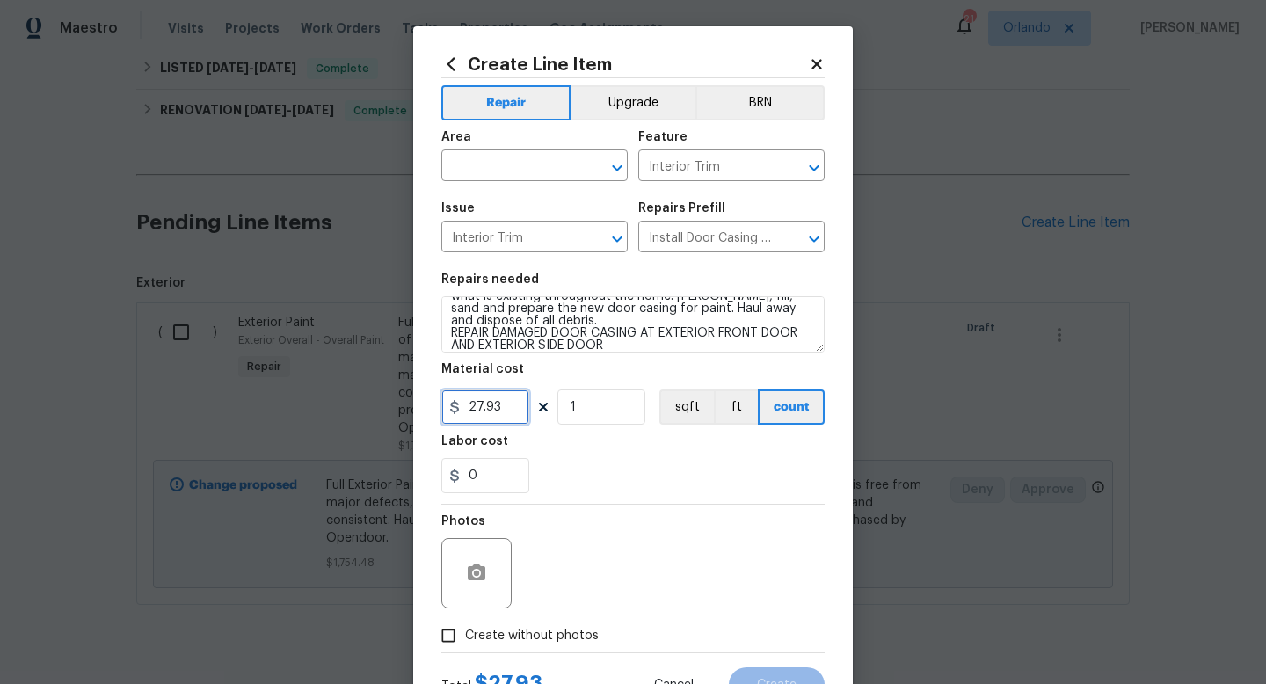
click at [501, 418] on input "27.93" at bounding box center [485, 406] width 88 height 35
type input "175"
click at [572, 465] on div "0" at bounding box center [632, 475] width 383 height 35
click at [557, 170] on input "text" at bounding box center [509, 167] width 137 height 27
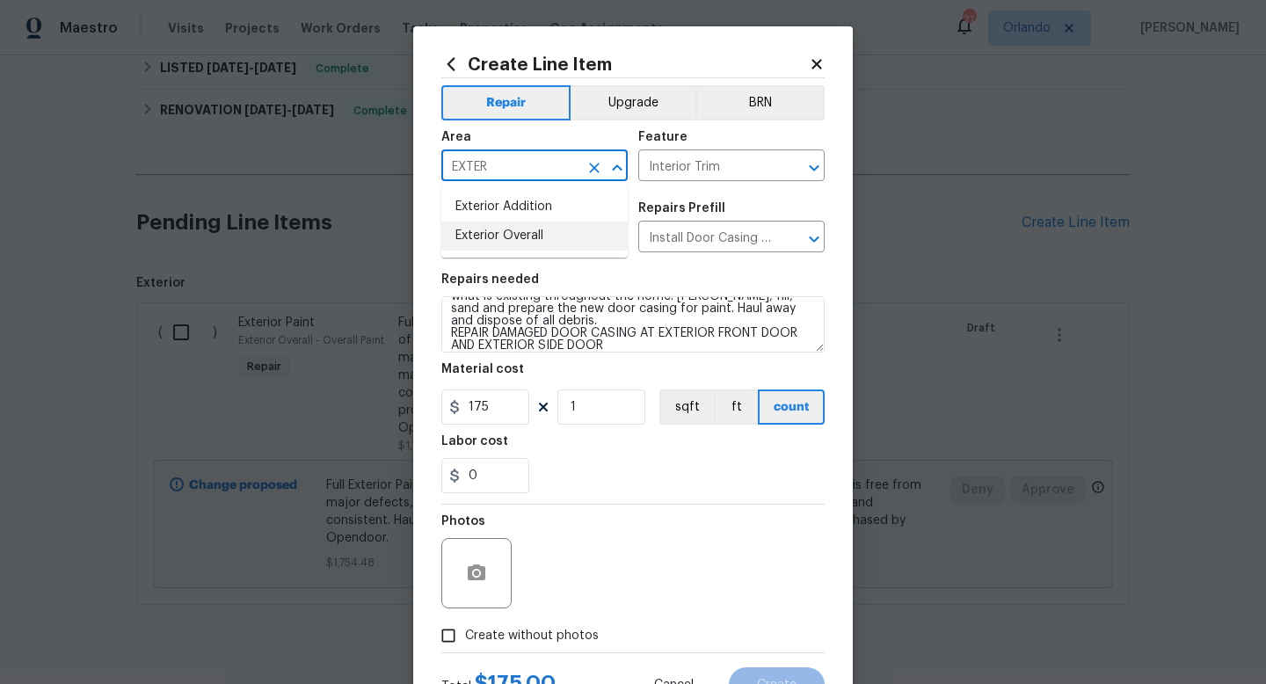
click at [541, 238] on li "Exterior Overall" at bounding box center [534, 236] width 186 height 29
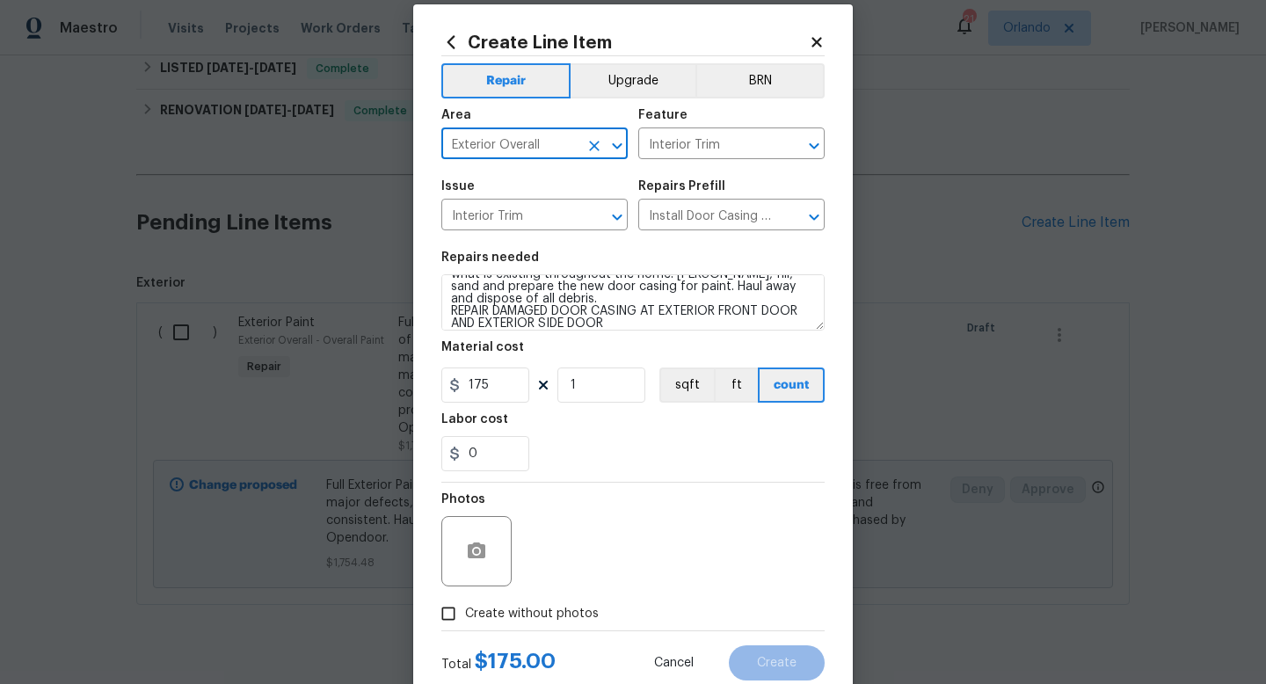
scroll to position [24, 0]
type input "Exterior Overall"
click at [539, 615] on span "Create without photos" at bounding box center [532, 612] width 134 height 18
click at [465, 615] on input "Create without photos" at bounding box center [448, 611] width 33 height 33
checkbox input "true"
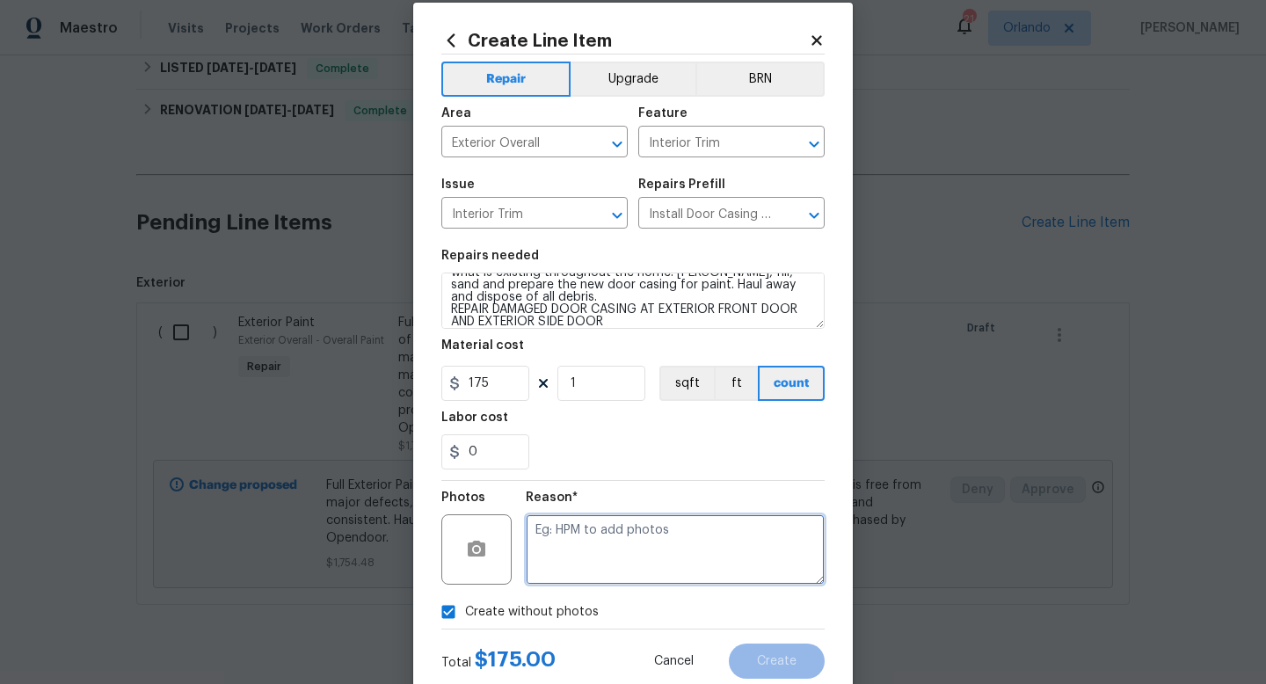
paste textarea "1350 Bailey Ave, Deltona, FL 32725"
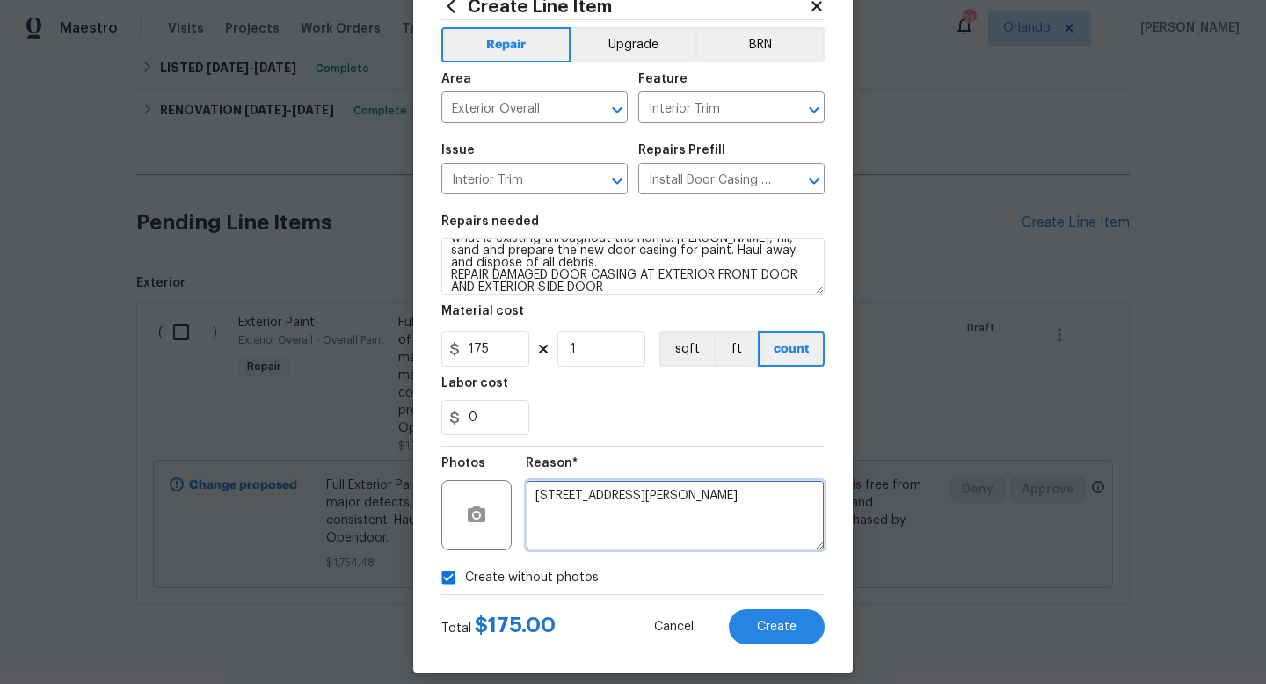
click at [706, 516] on textarea "1350 Bailey Ave, Deltona, FL 32725" at bounding box center [675, 515] width 299 height 70
type textarea "UPLOADED IN SCOUT"
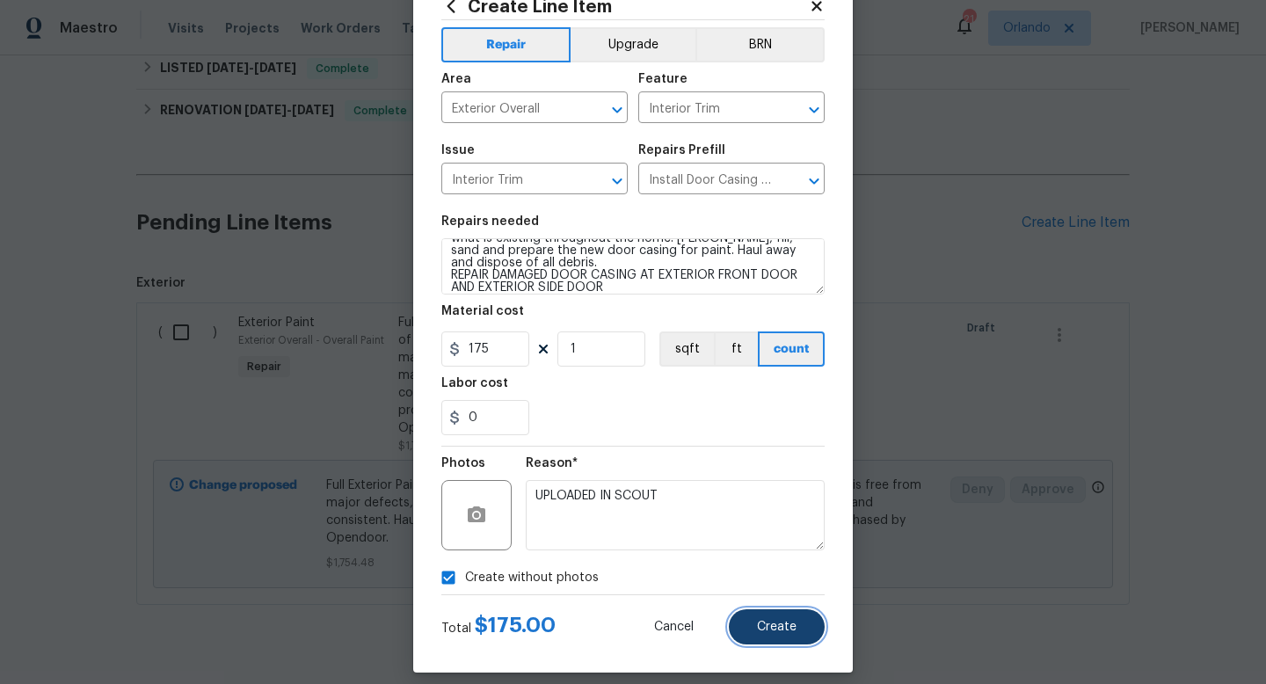
click at [788, 640] on button "Create" at bounding box center [777, 626] width 96 height 35
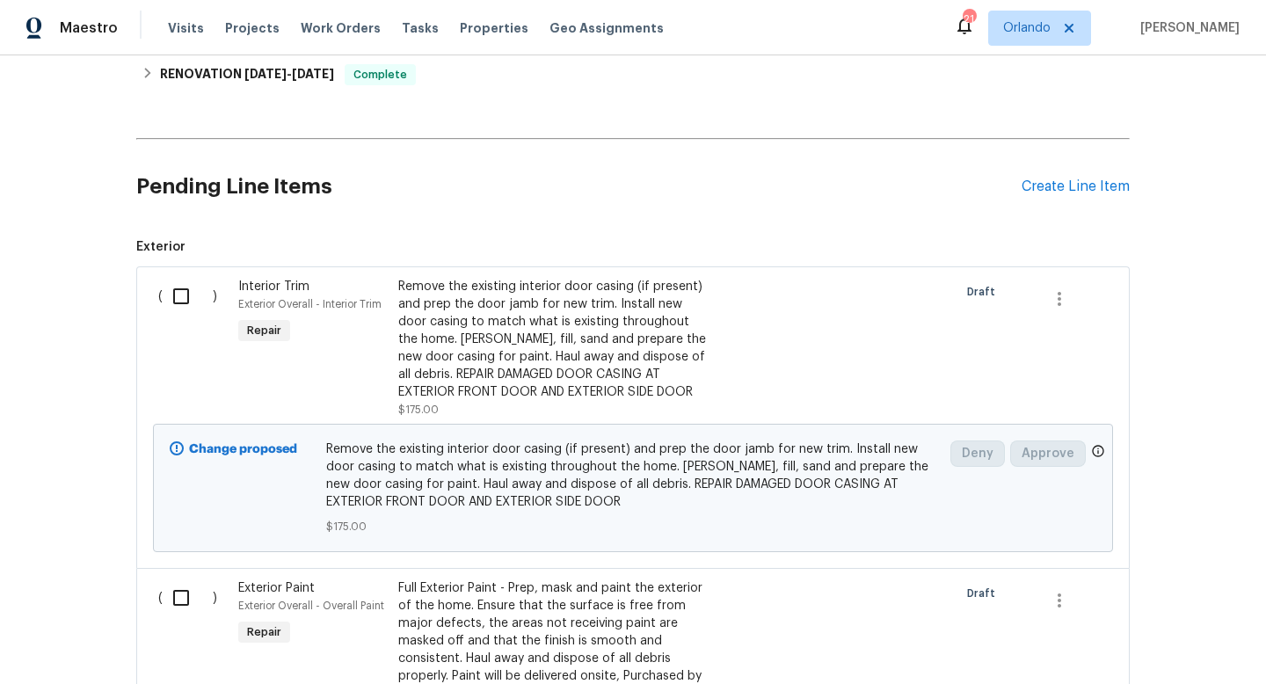
scroll to position [543, 0]
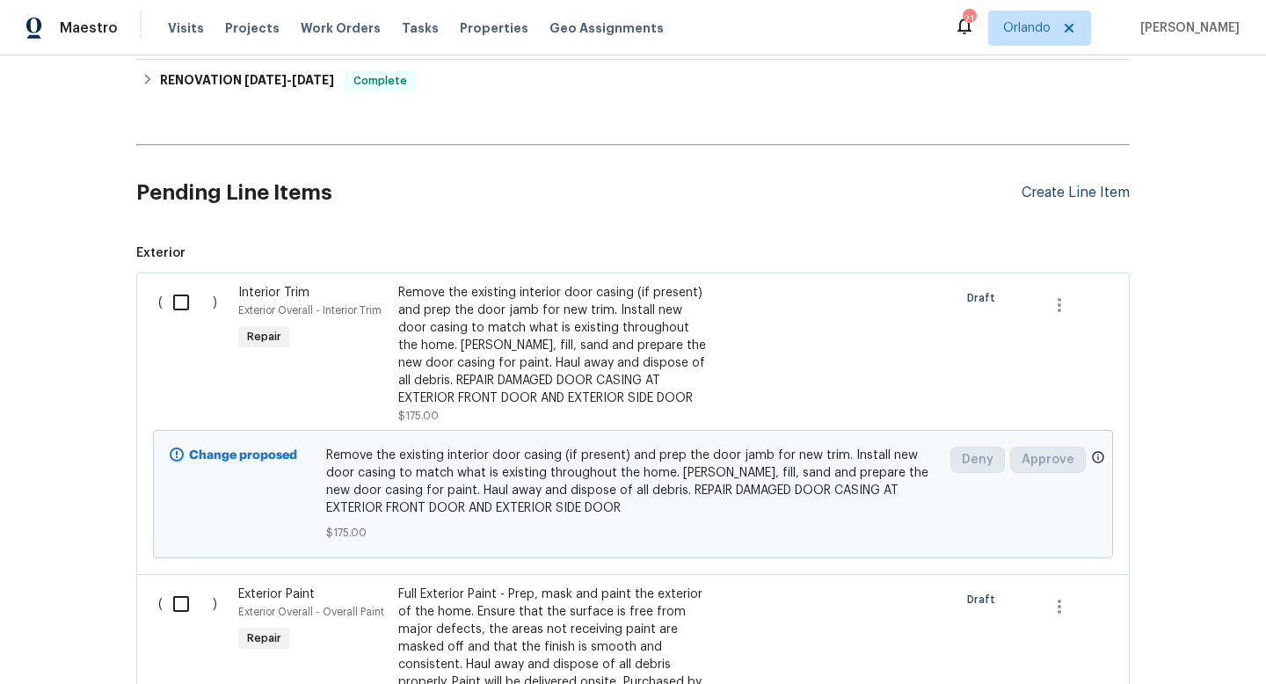
click at [1073, 193] on div "Create Line Item" at bounding box center [1076, 193] width 108 height 17
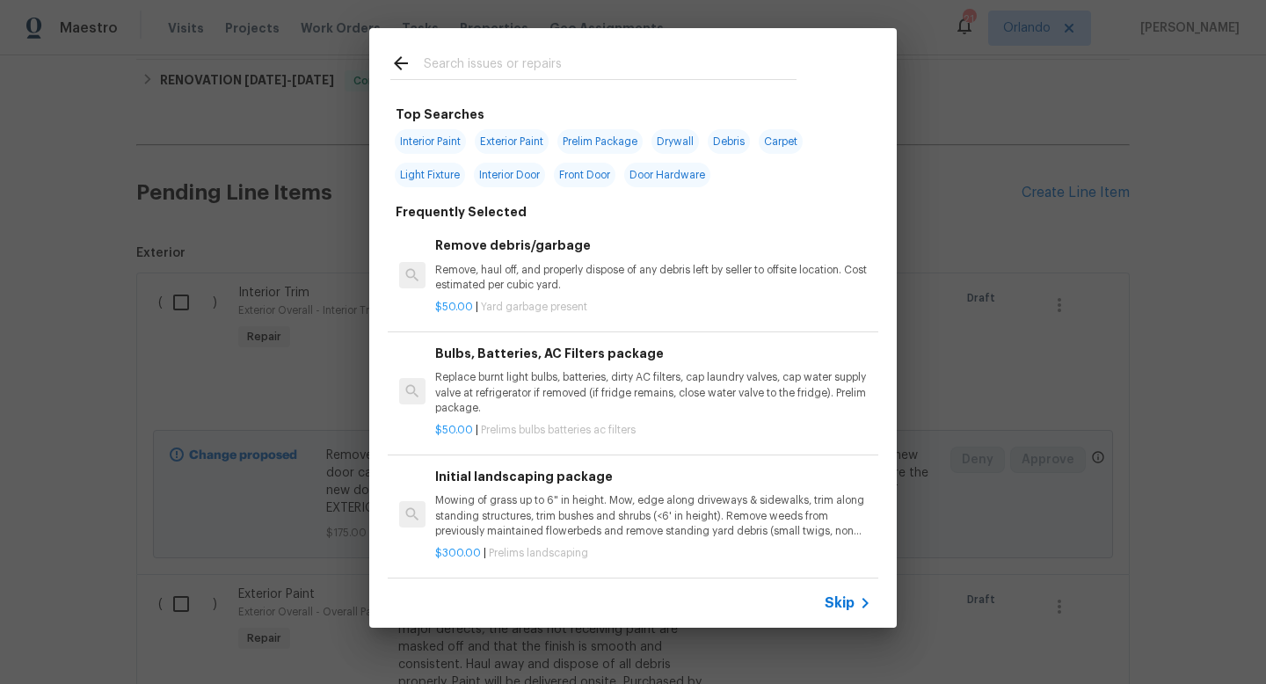
click at [574, 70] on input "text" at bounding box center [610, 66] width 373 height 26
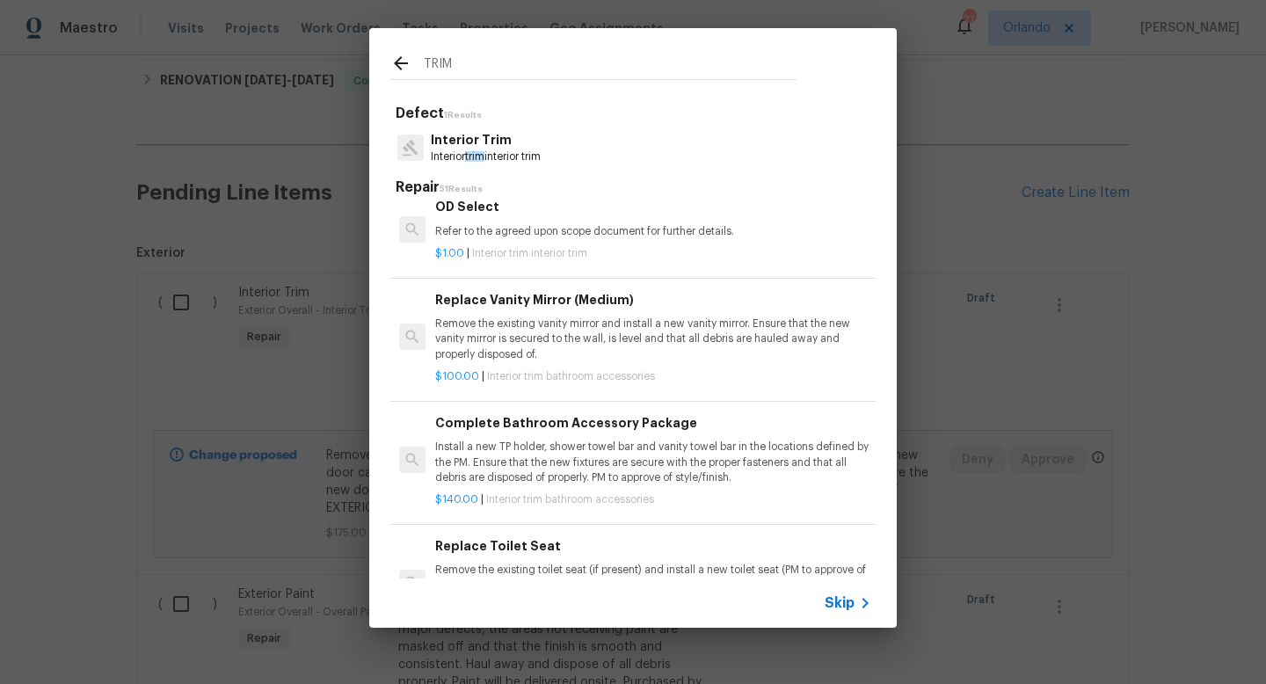
scroll to position [1872, 0]
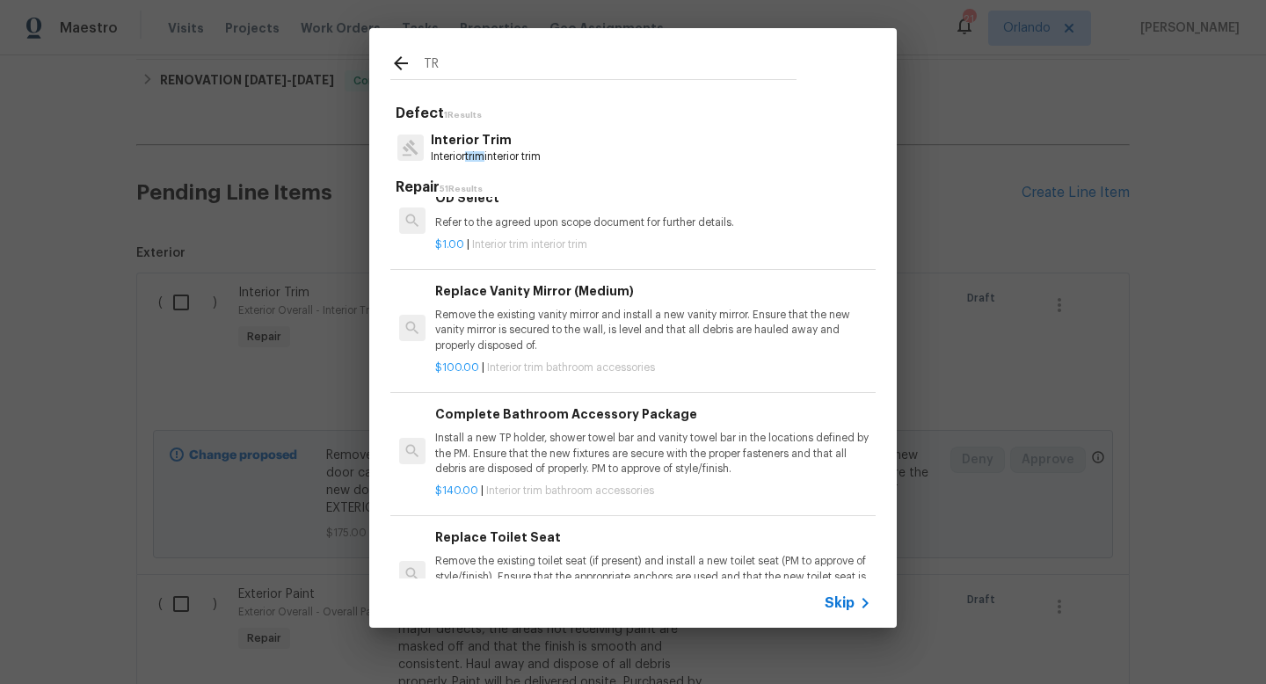
type input "T"
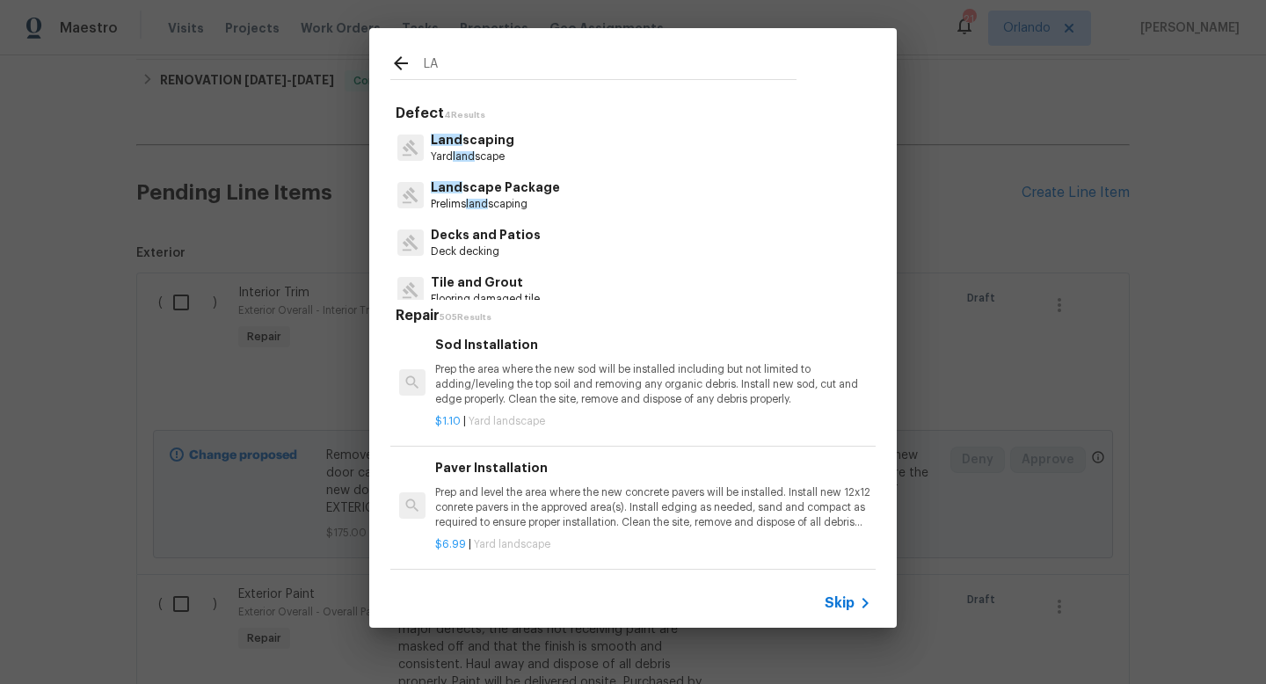
scroll to position [987, 0]
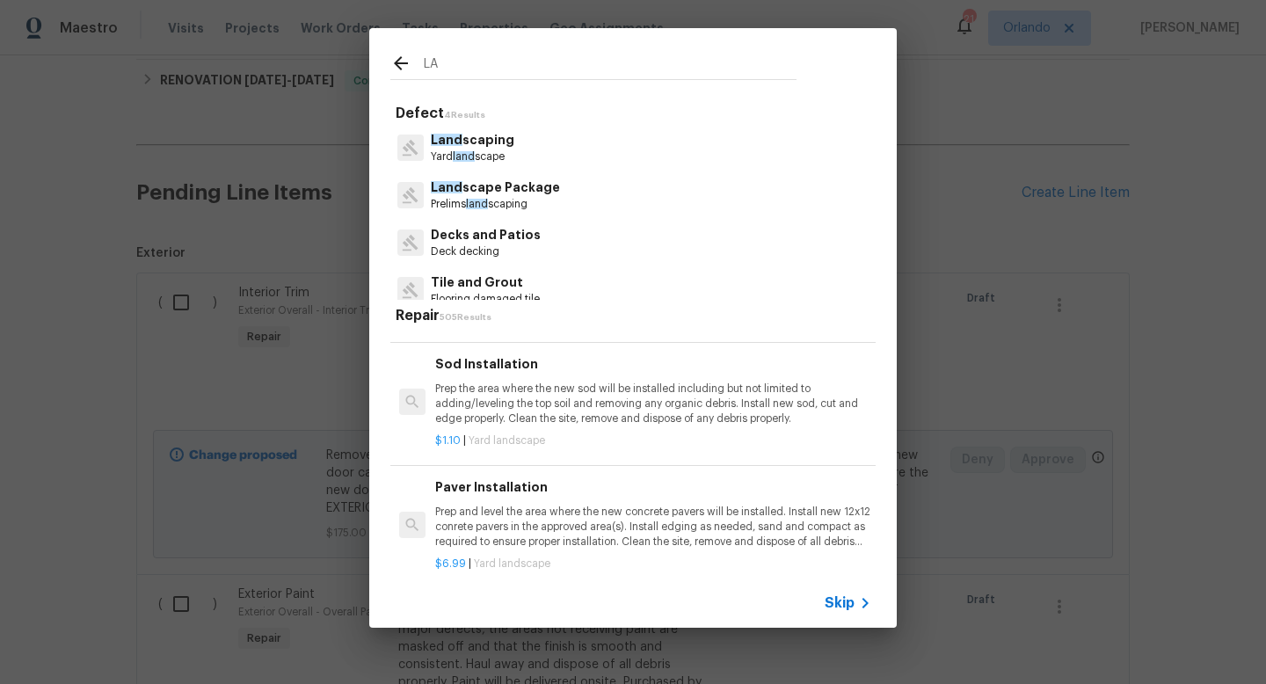
type input "L"
type input "]"
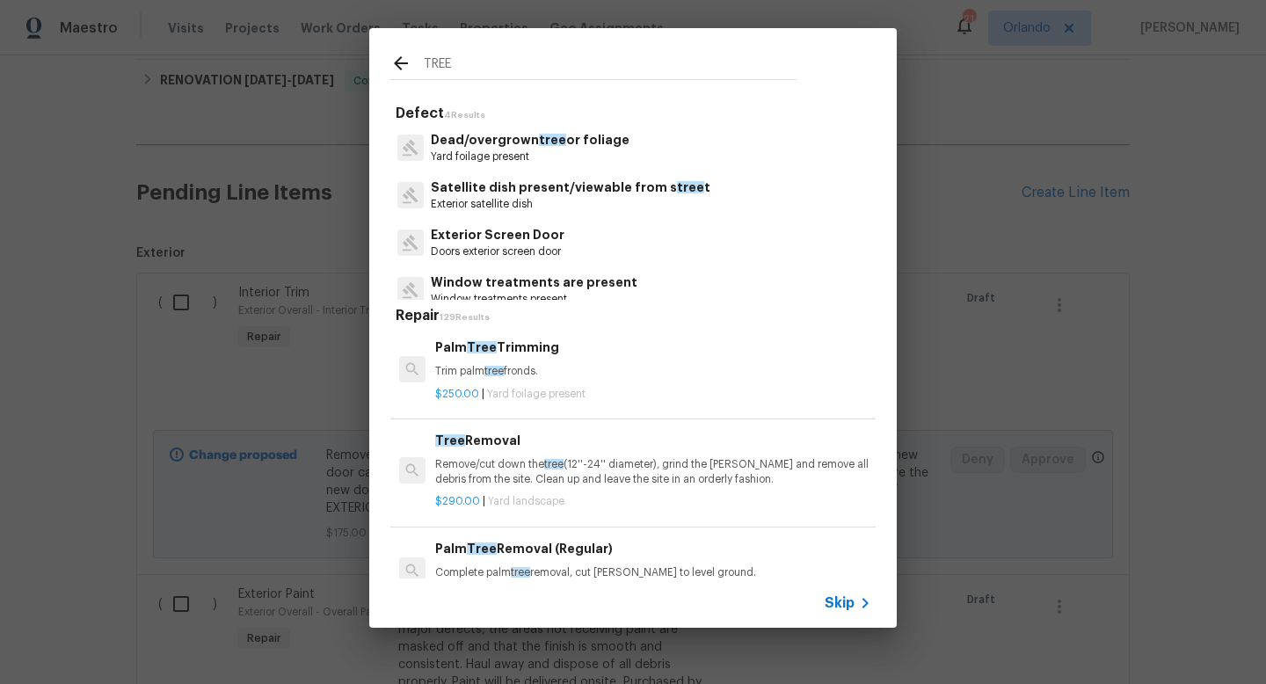
scroll to position [0, 0]
type input "TREE"
click at [535, 353] on h6 "Palm Tree Trimming" at bounding box center [653, 348] width 436 height 19
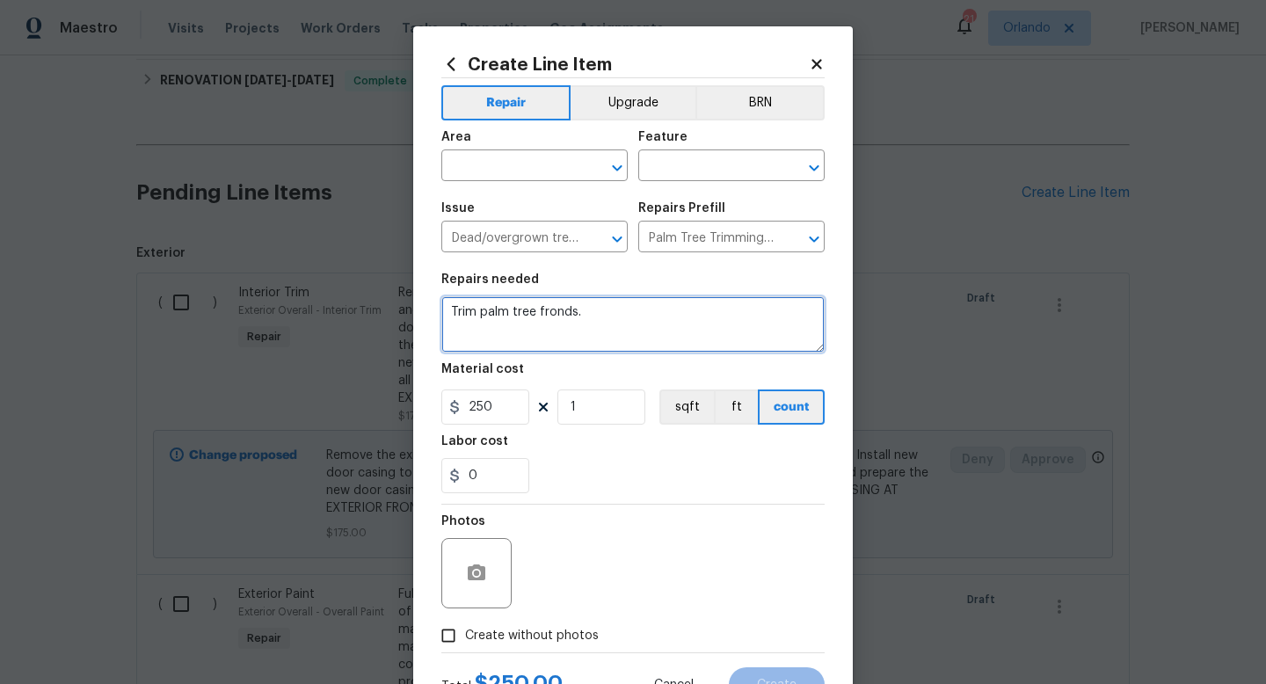
click at [599, 342] on textarea "Trim palm tree fronds." at bounding box center [632, 324] width 383 height 56
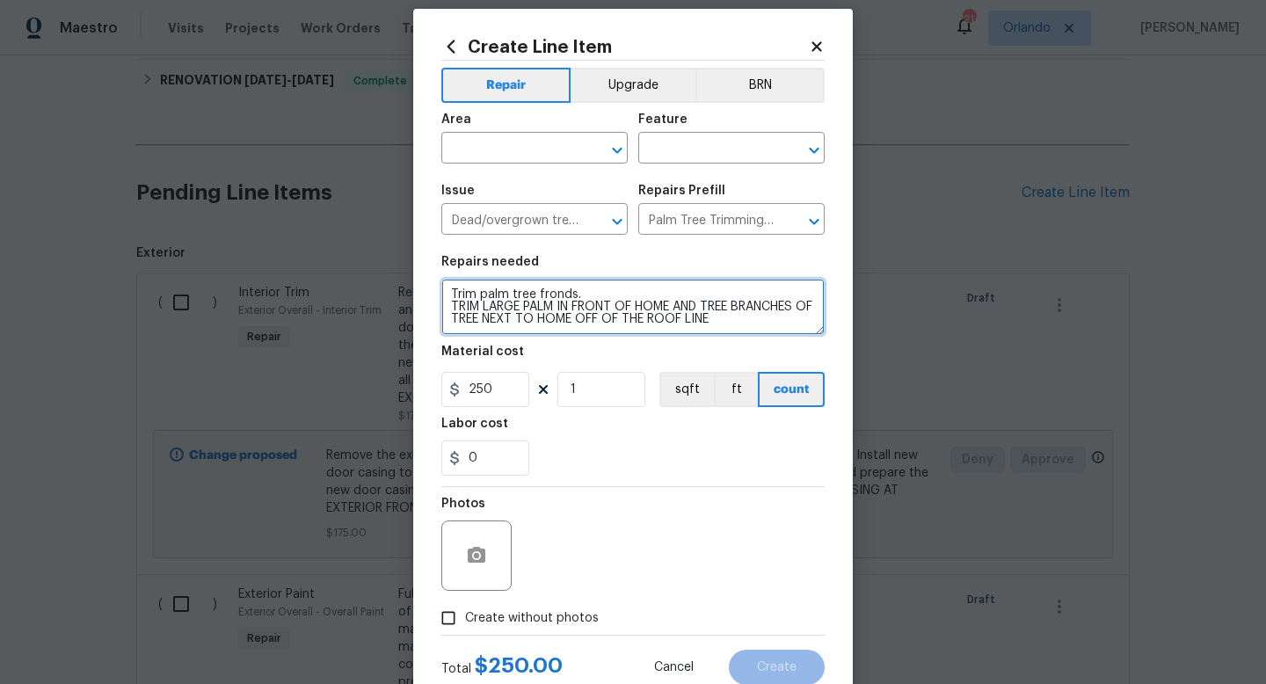
scroll to position [22, 0]
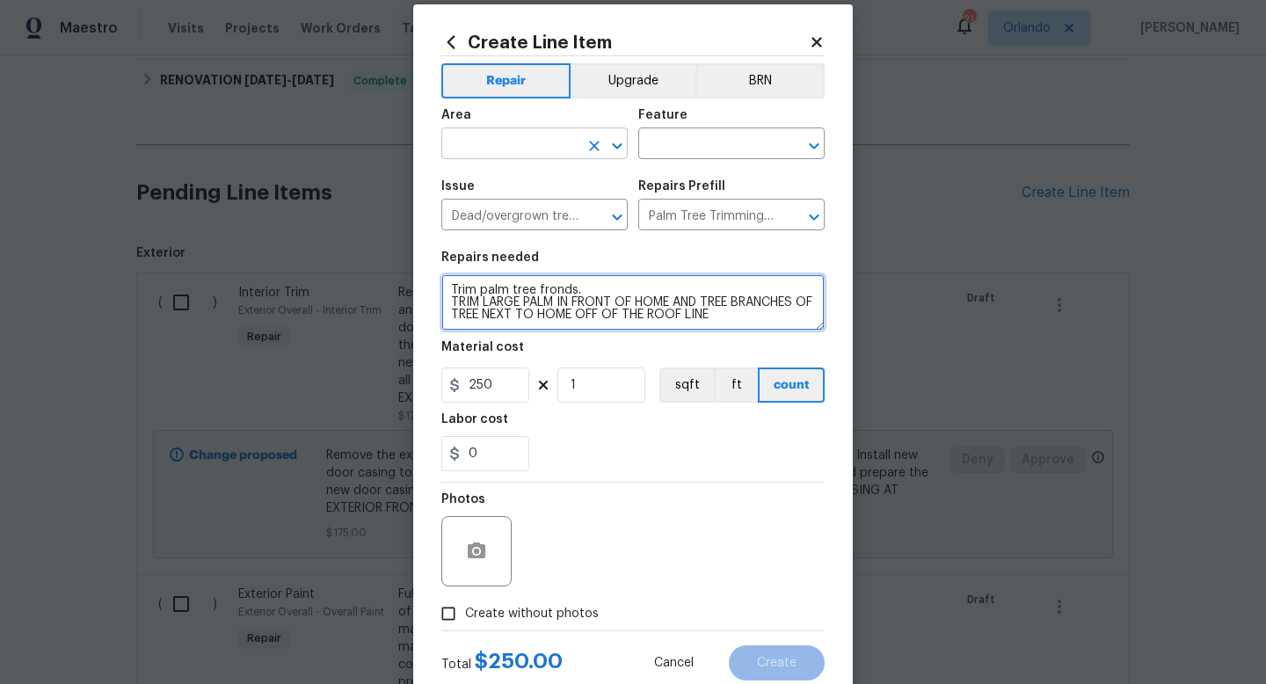
type textarea "Trim palm tree fronds. TRIM LARGE PALM IN FRONT OF HOME AND TREE BRANCHES OF TR…"
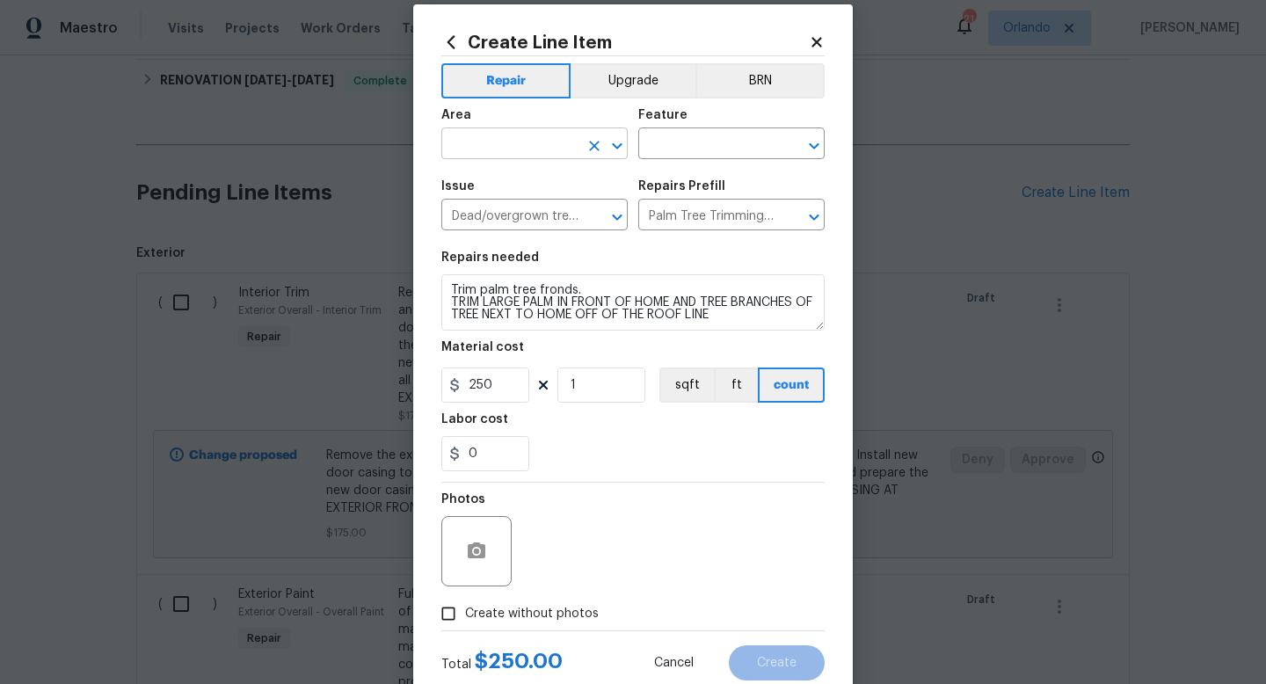
click at [554, 149] on input "text" at bounding box center [509, 145] width 137 height 27
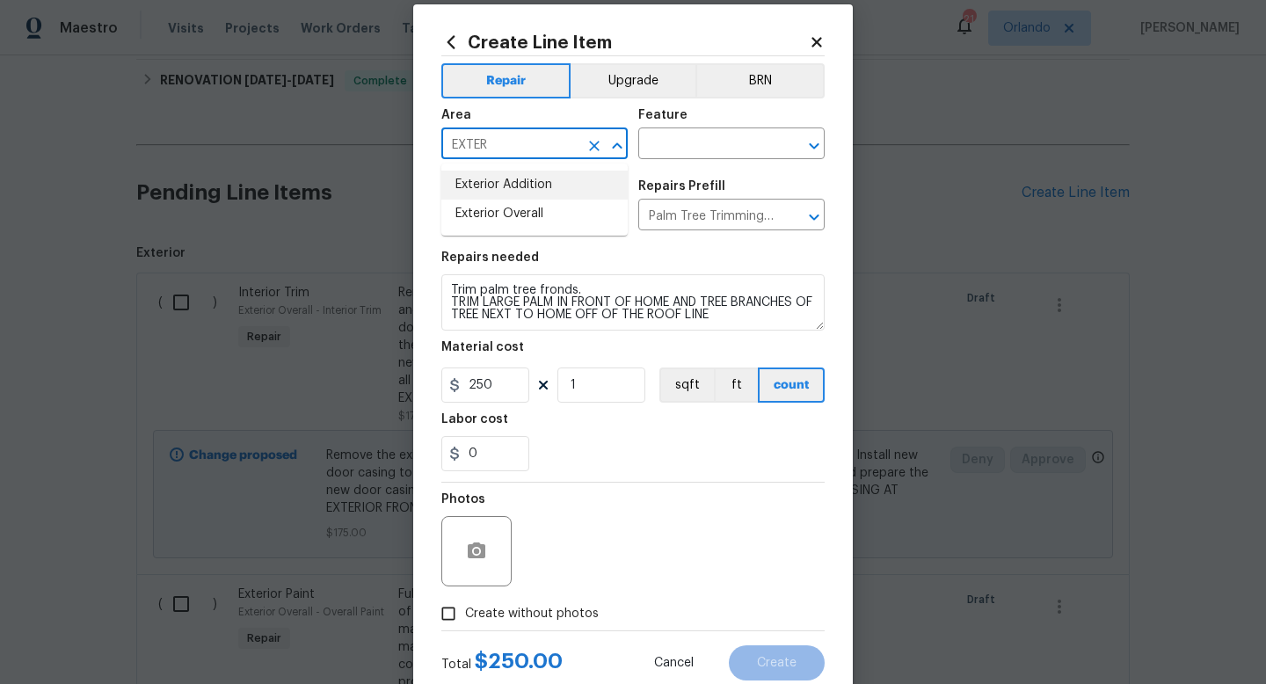
click at [554, 199] on li "Exterior Addition" at bounding box center [534, 185] width 186 height 29
click at [552, 140] on input "Exterior Addition" at bounding box center [509, 145] width 137 height 27
click at [540, 210] on li "Exterior Overall" at bounding box center [534, 214] width 186 height 29
type input "Exterior Overall"
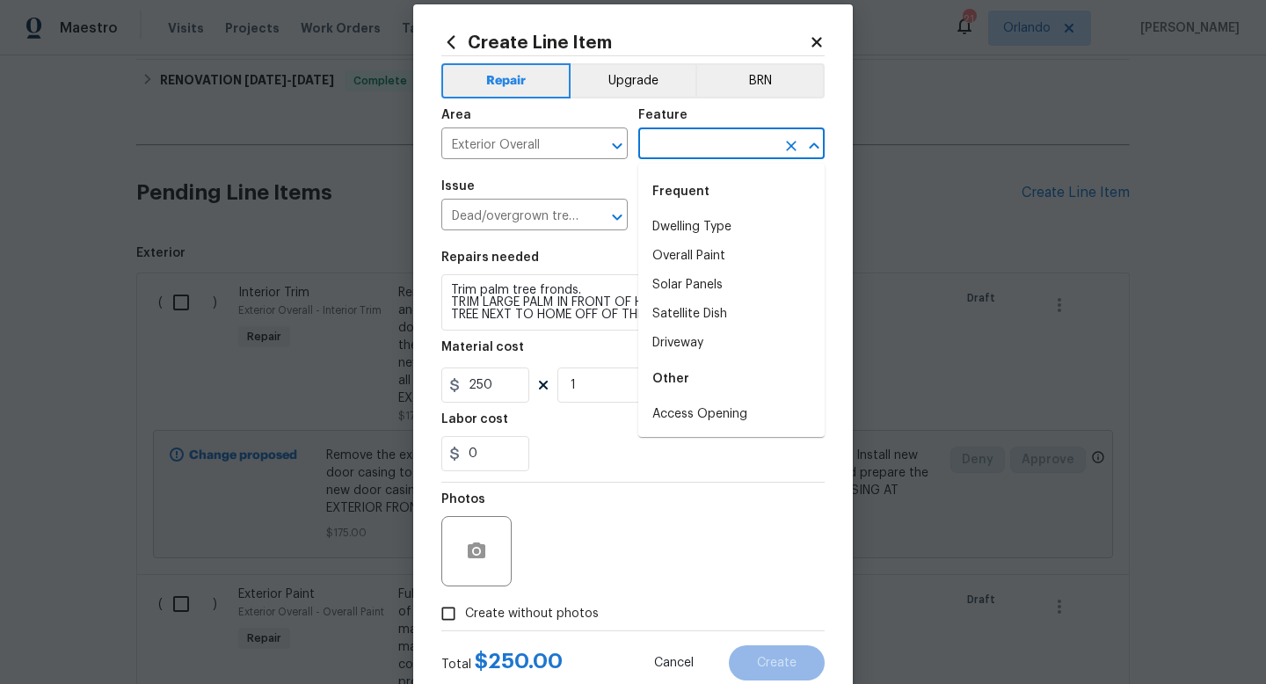
click at [671, 141] on input "text" at bounding box center [706, 145] width 137 height 27
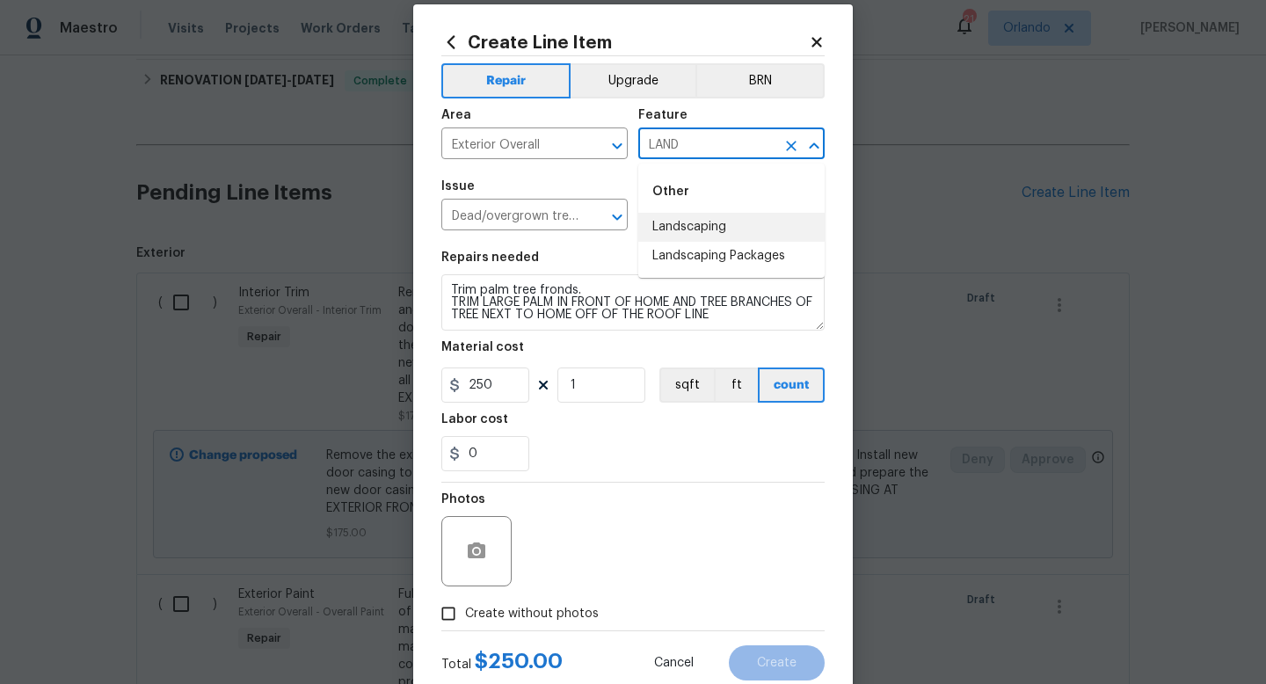
click at [685, 229] on li "Landscaping" at bounding box center [731, 227] width 186 height 29
type input "Landscaping"
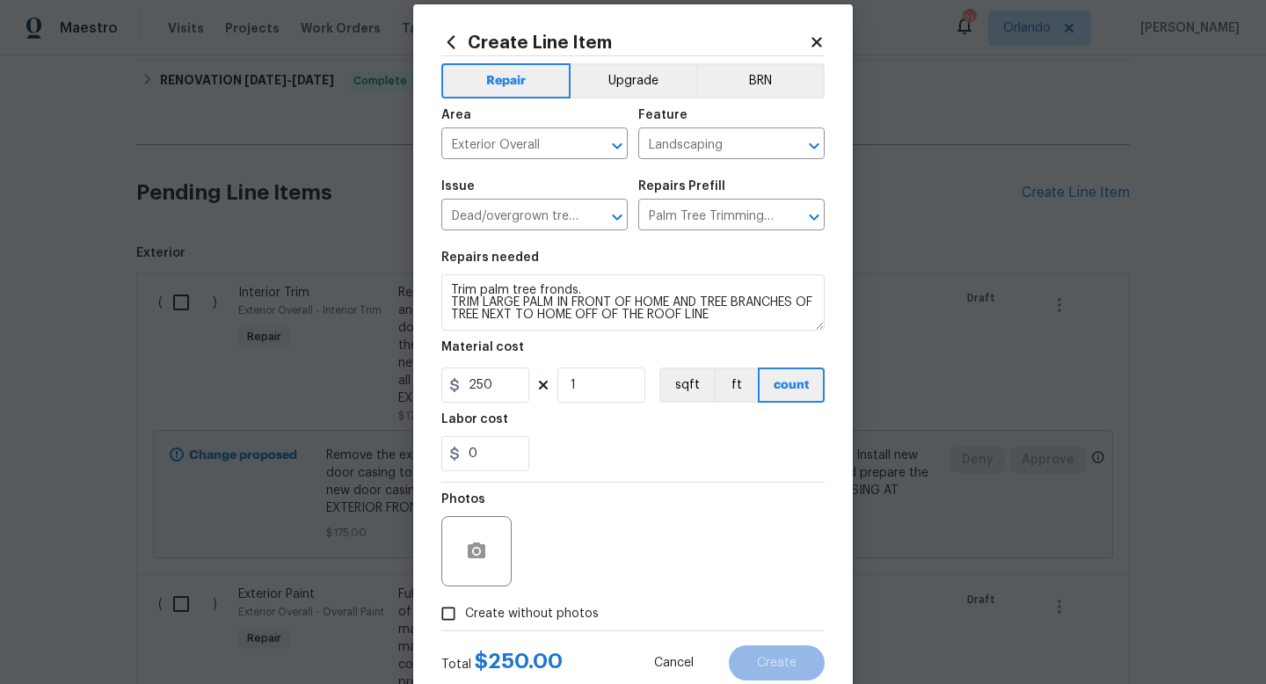
click at [513, 617] on span "Create without photos" at bounding box center [532, 614] width 134 height 18
click at [465, 617] on input "Create without photos" at bounding box center [448, 613] width 33 height 33
checkbox input "true"
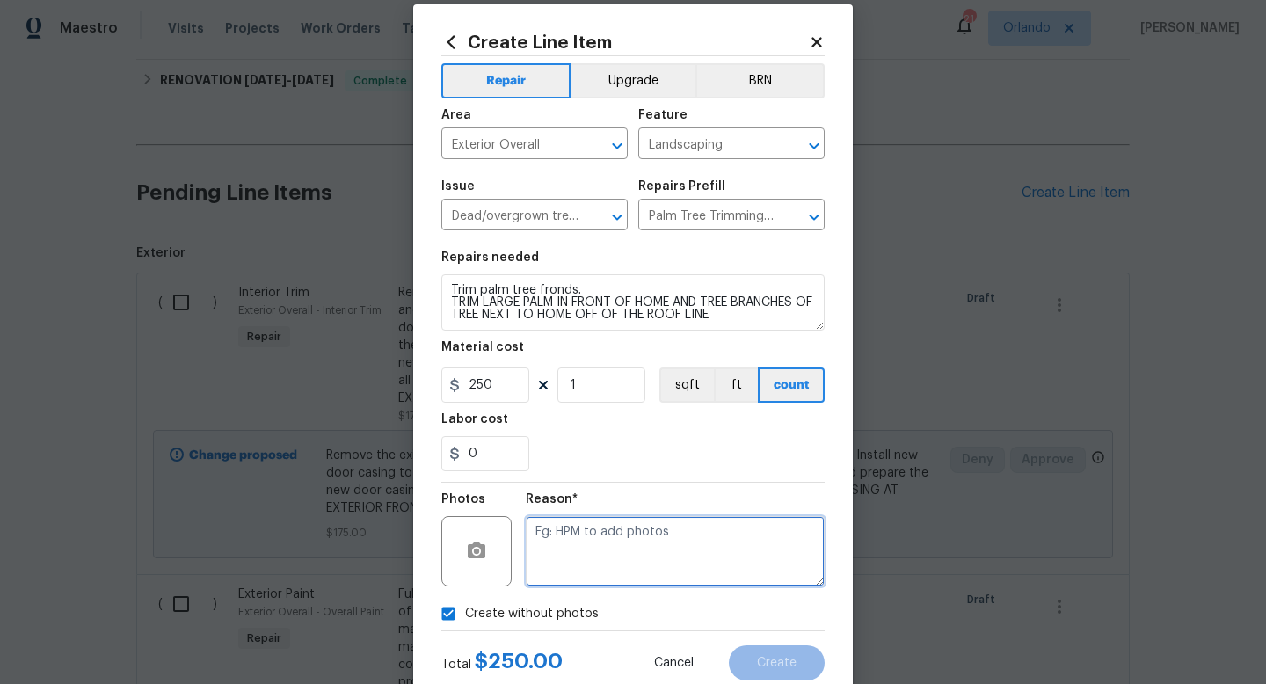
click at [588, 551] on textarea at bounding box center [675, 551] width 299 height 70
type textarea "UPLOADED IN SCOUT"
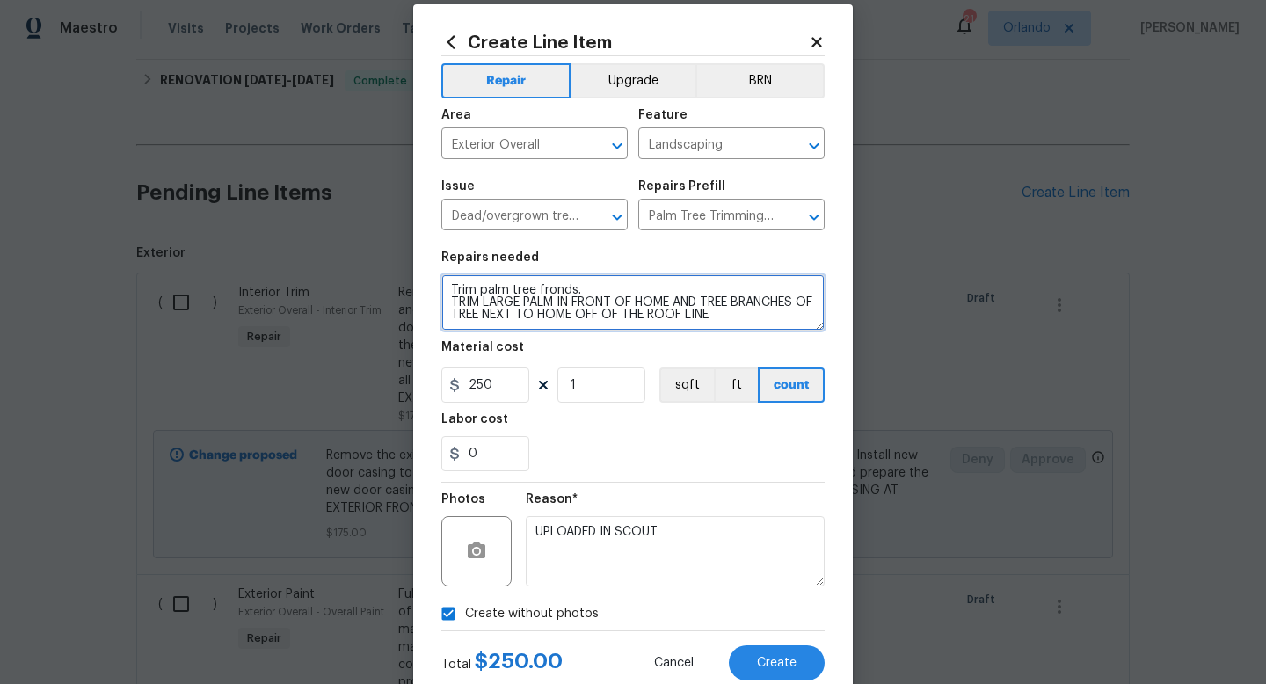
click at [537, 316] on textarea "Trim palm tree fronds. TRIM LARGE PALM IN FRONT OF HOME AND TREE BRANCHES OF TR…" at bounding box center [632, 302] width 383 height 56
click at [599, 313] on textarea "Trim palm tree fronds. TRIM LARGE PALM IN FRONT OF HOME AND TREE BRANCHES OF TR…" at bounding box center [632, 302] width 383 height 56
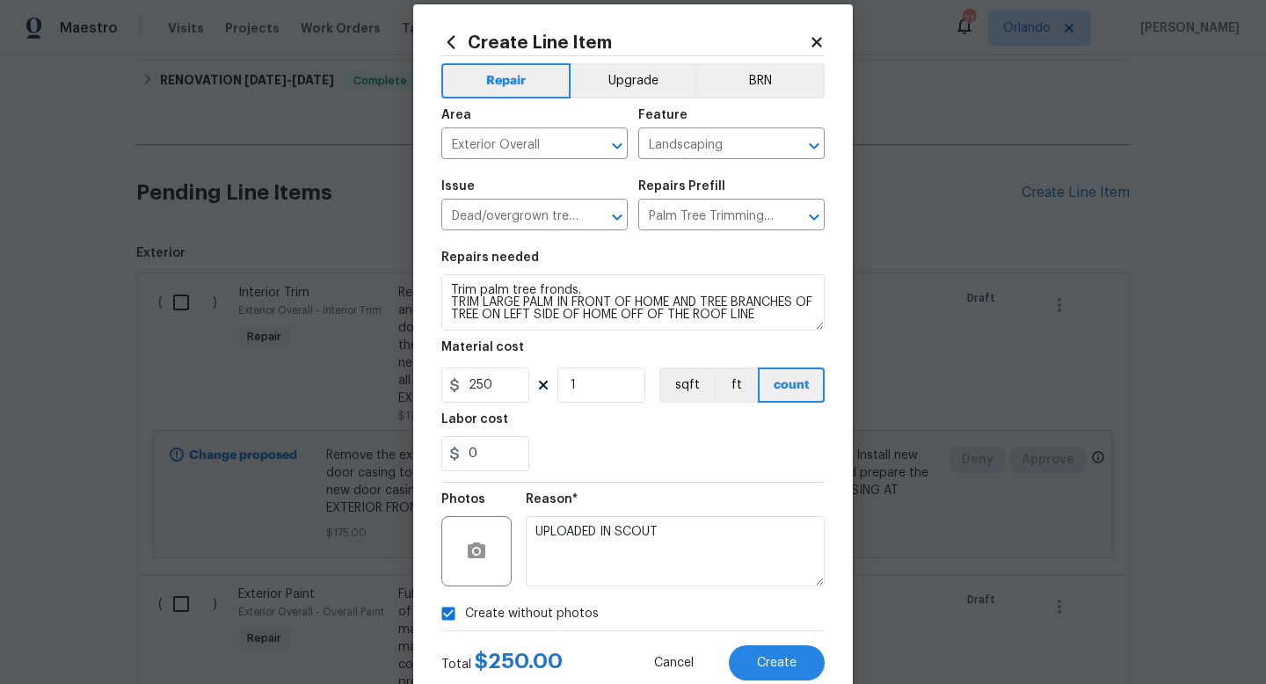
click at [677, 447] on div "0" at bounding box center [632, 453] width 383 height 35
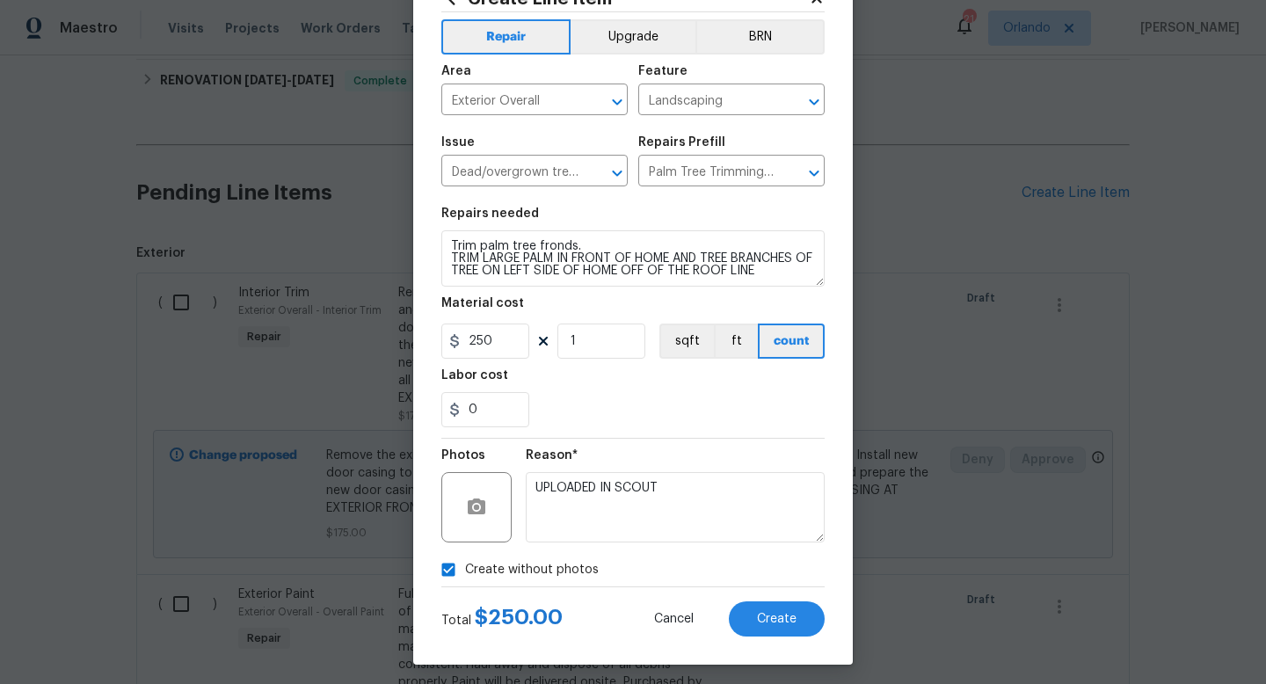
scroll to position [73, 0]
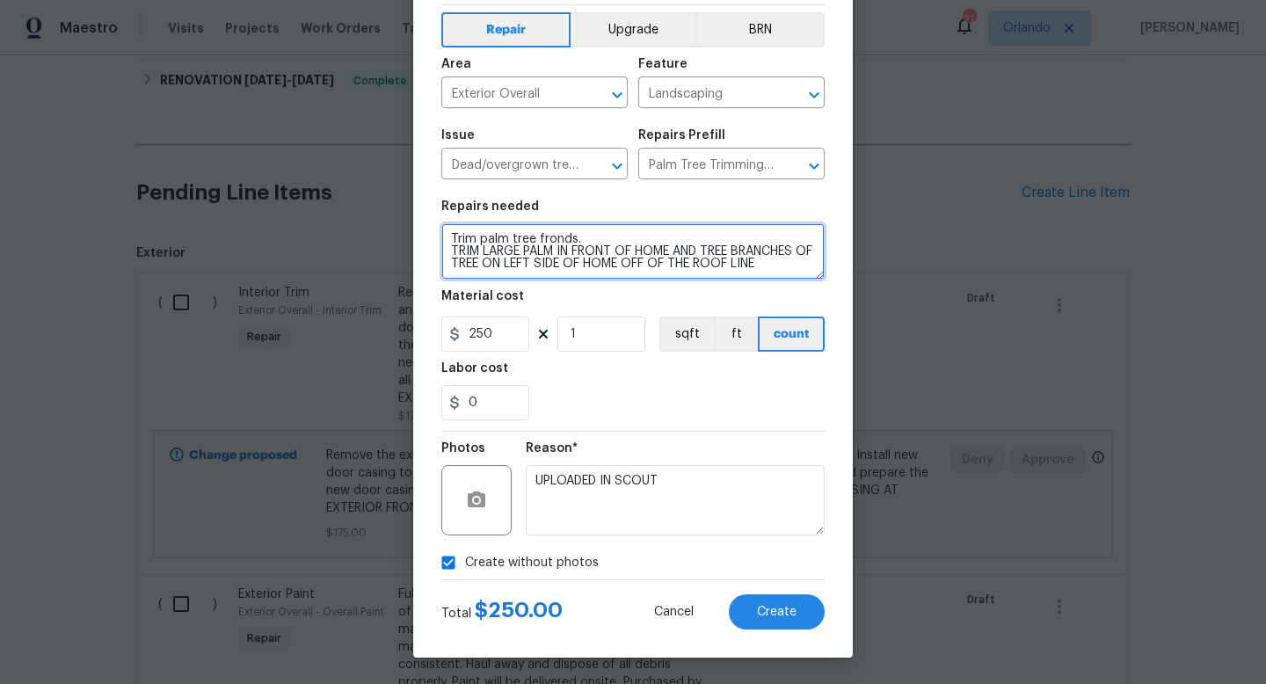
click at [793, 266] on textarea "Trim palm tree fronds. TRIM LARGE PALM IN FRONT OF HOME AND TREE BRANCHES OF TR…" at bounding box center [632, 251] width 383 height 56
type textarea "Trim palm tree fronds. TRIM LARGE PALM IN FRONT OF HOME AND TREE BRANCHES OF TR…"
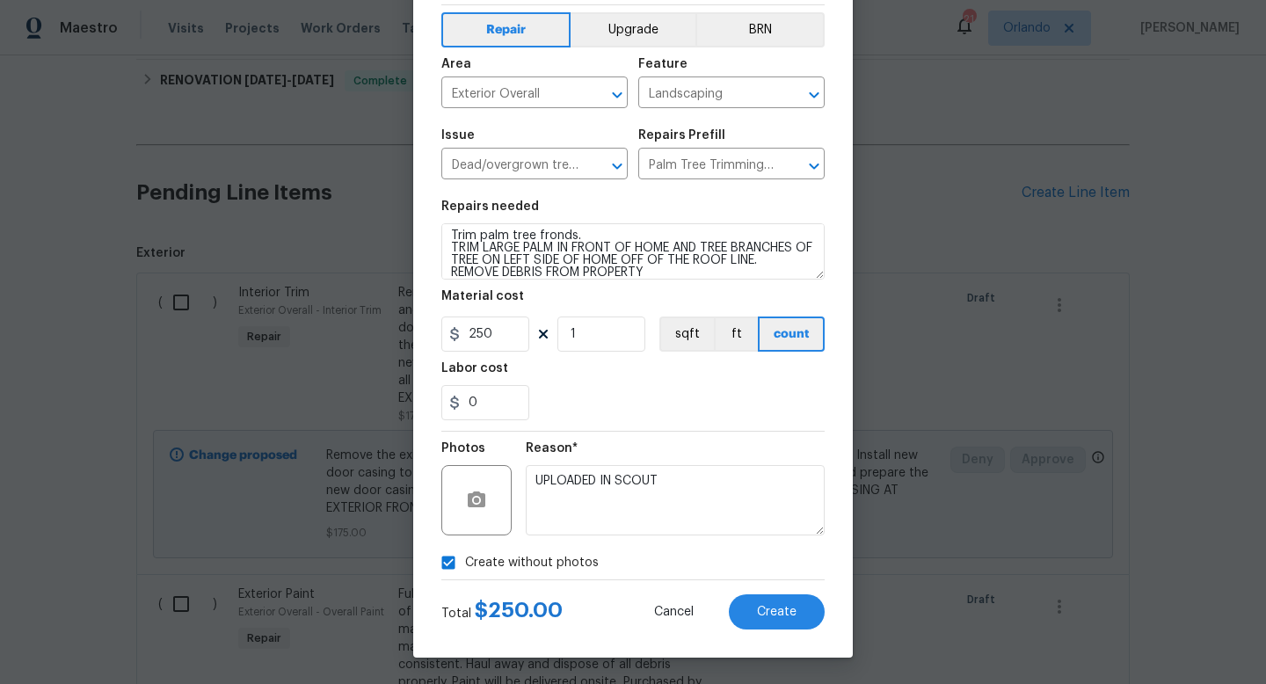
click at [760, 422] on section "Repairs needed Trim palm tree fronds. TRIM LARGE PALM IN FRONT OF HOME AND TREE…" at bounding box center [632, 310] width 383 height 241
click at [753, 599] on button "Create" at bounding box center [777, 611] width 96 height 35
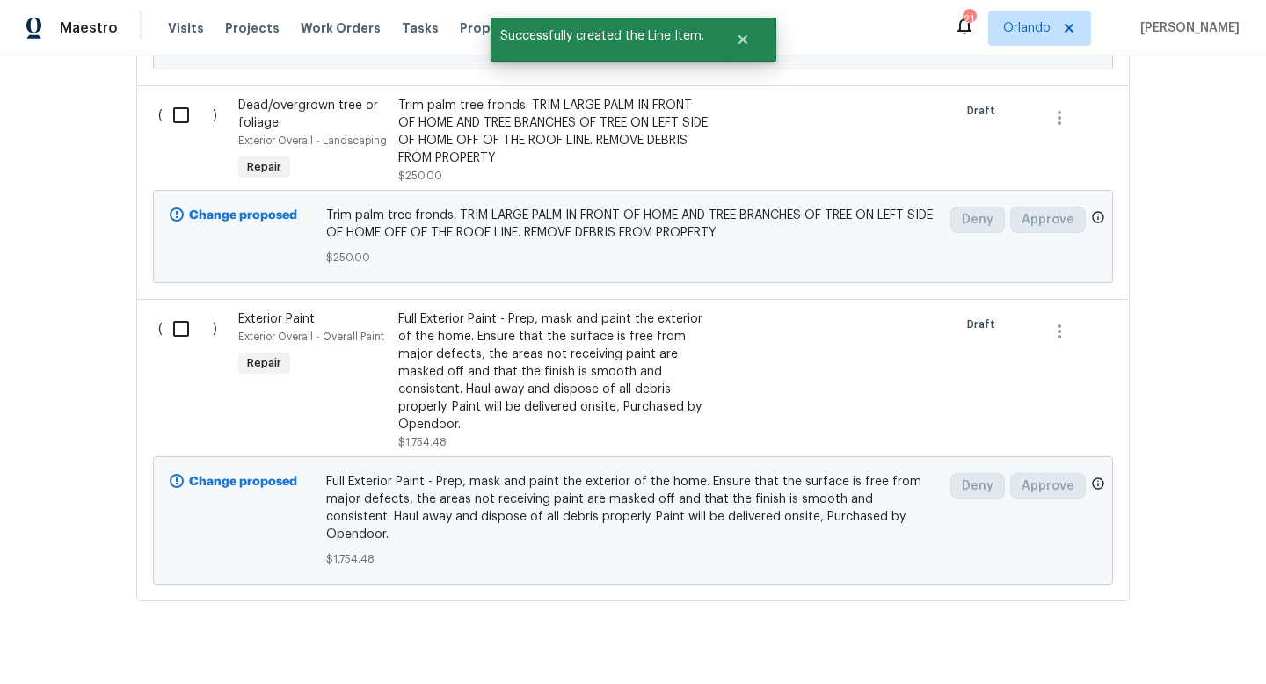
scroll to position [1052, 0]
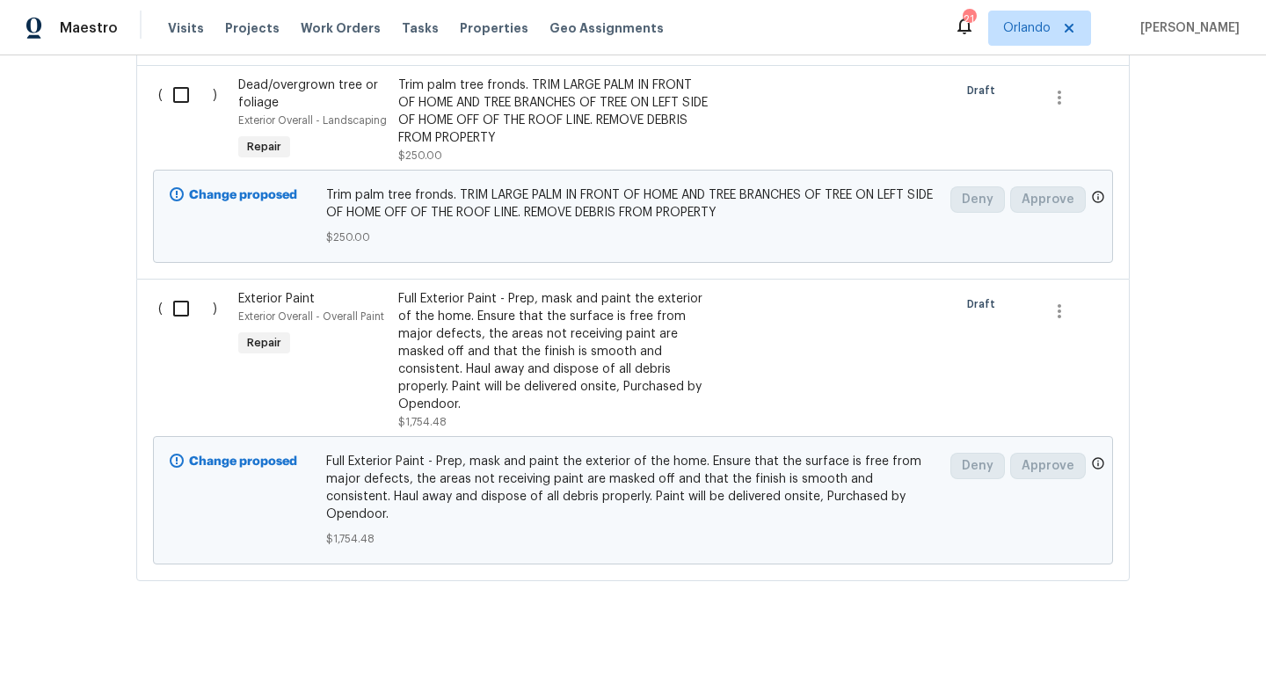
click at [187, 314] on input "checkbox" at bounding box center [188, 308] width 50 height 37
checkbox input "true"
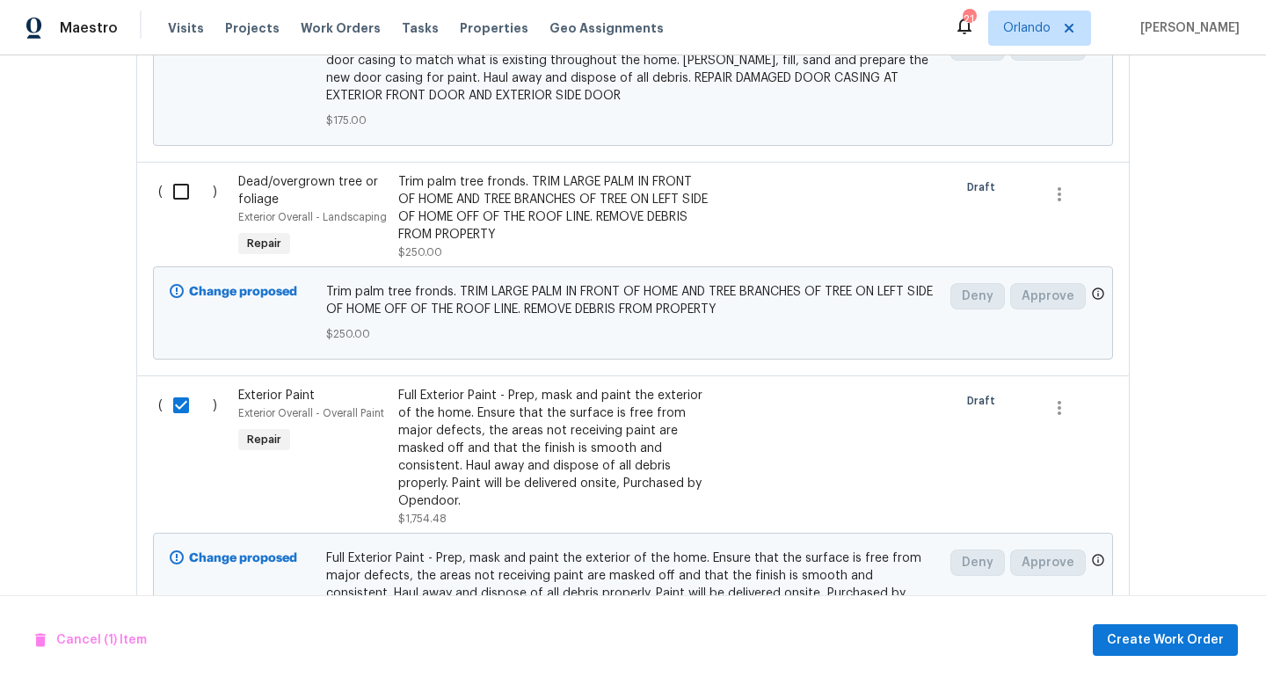
click at [184, 200] on input "checkbox" at bounding box center [188, 191] width 50 height 37
checkbox input "true"
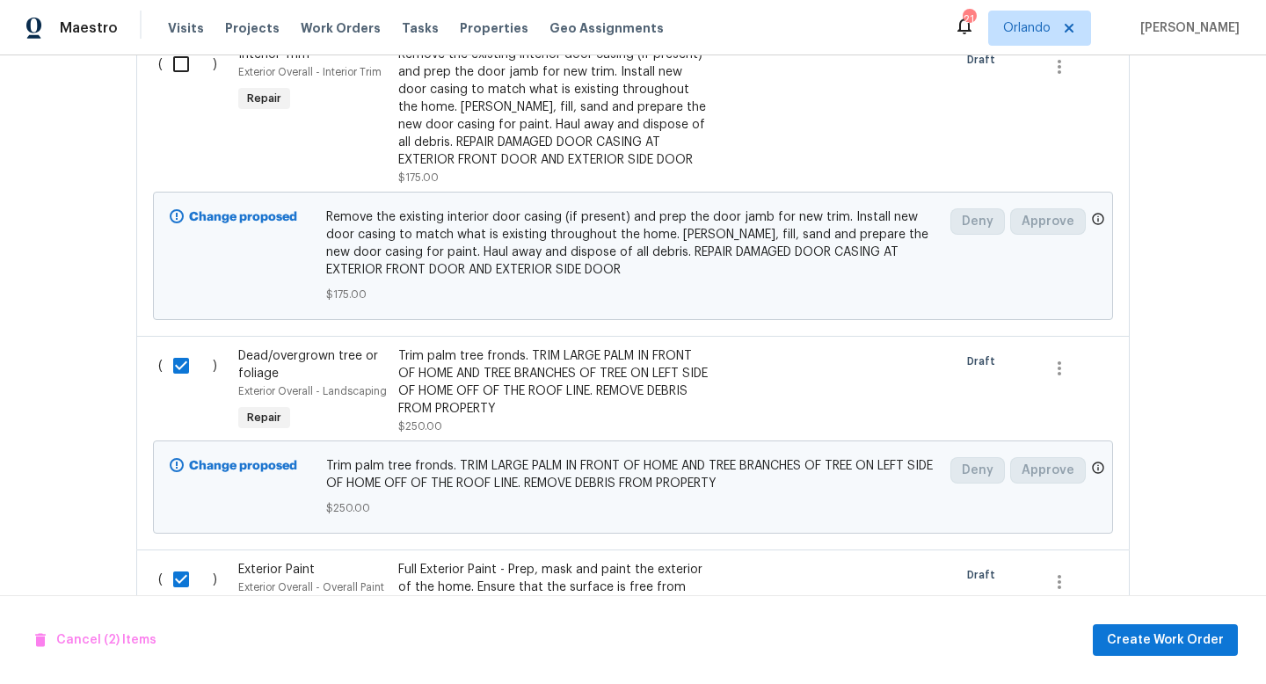
scroll to position [758, 0]
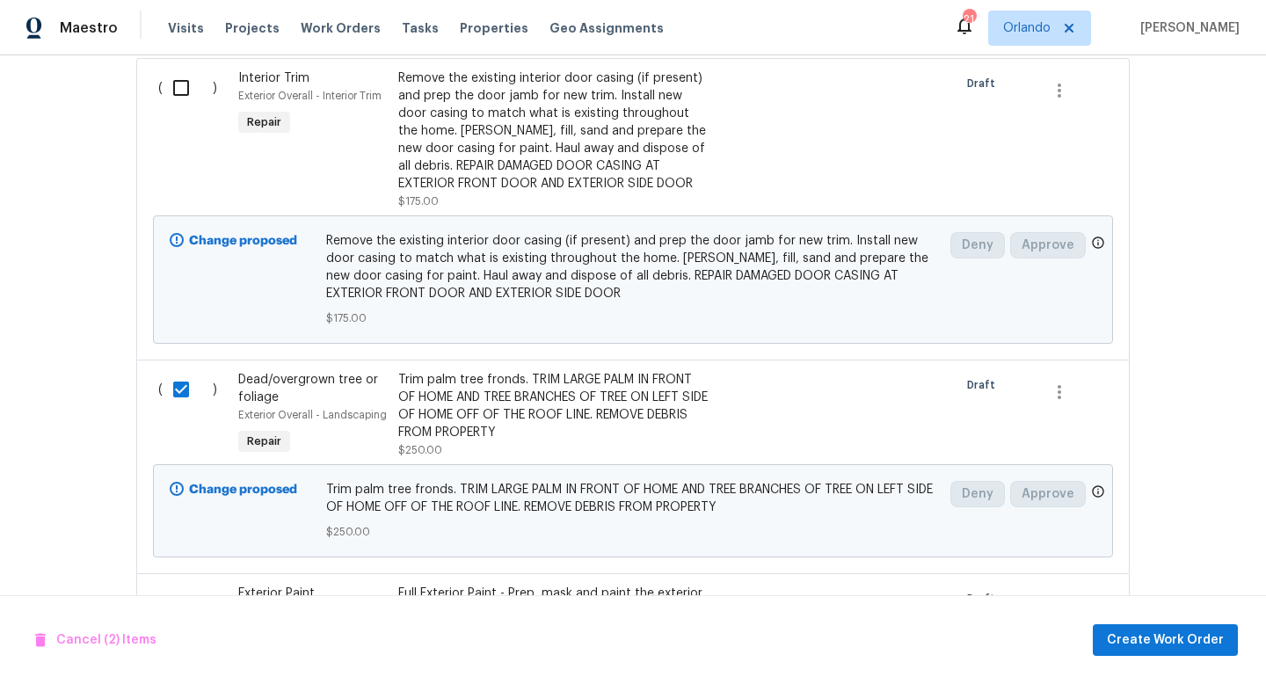
click at [183, 95] on input "checkbox" at bounding box center [188, 87] width 50 height 37
checkbox input "true"
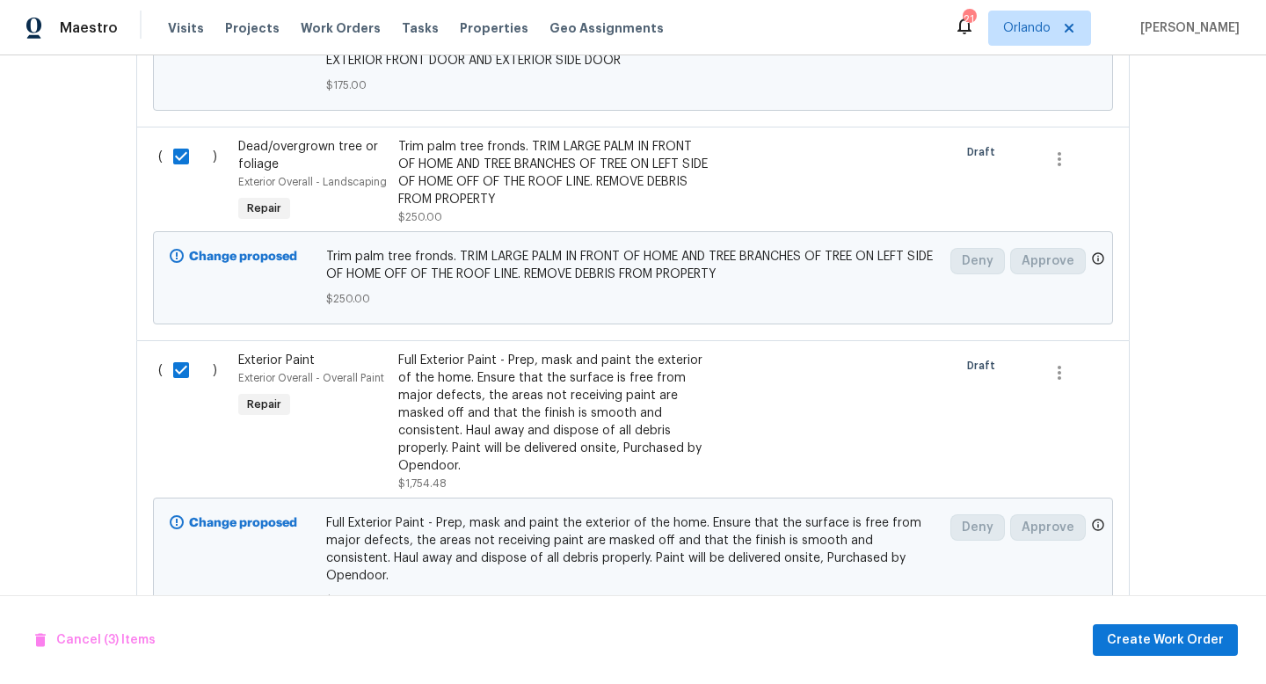
scroll to position [1052, 0]
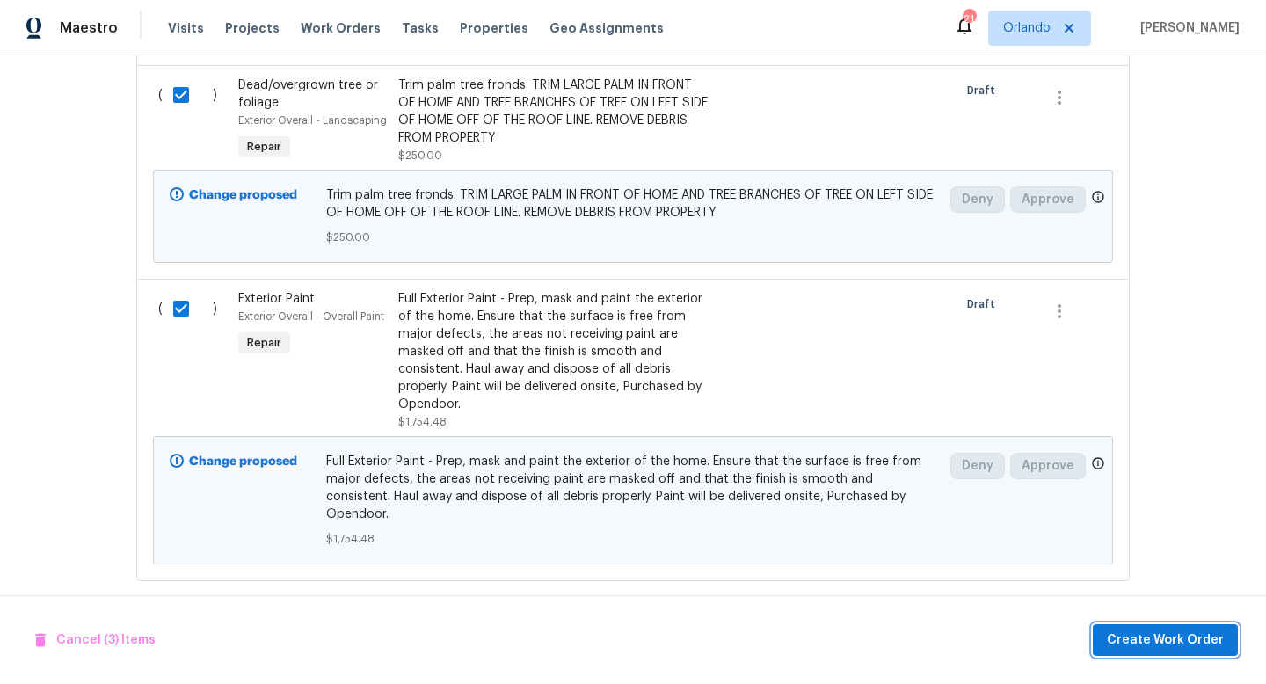
click at [1141, 639] on span "Create Work Order" at bounding box center [1165, 640] width 117 height 22
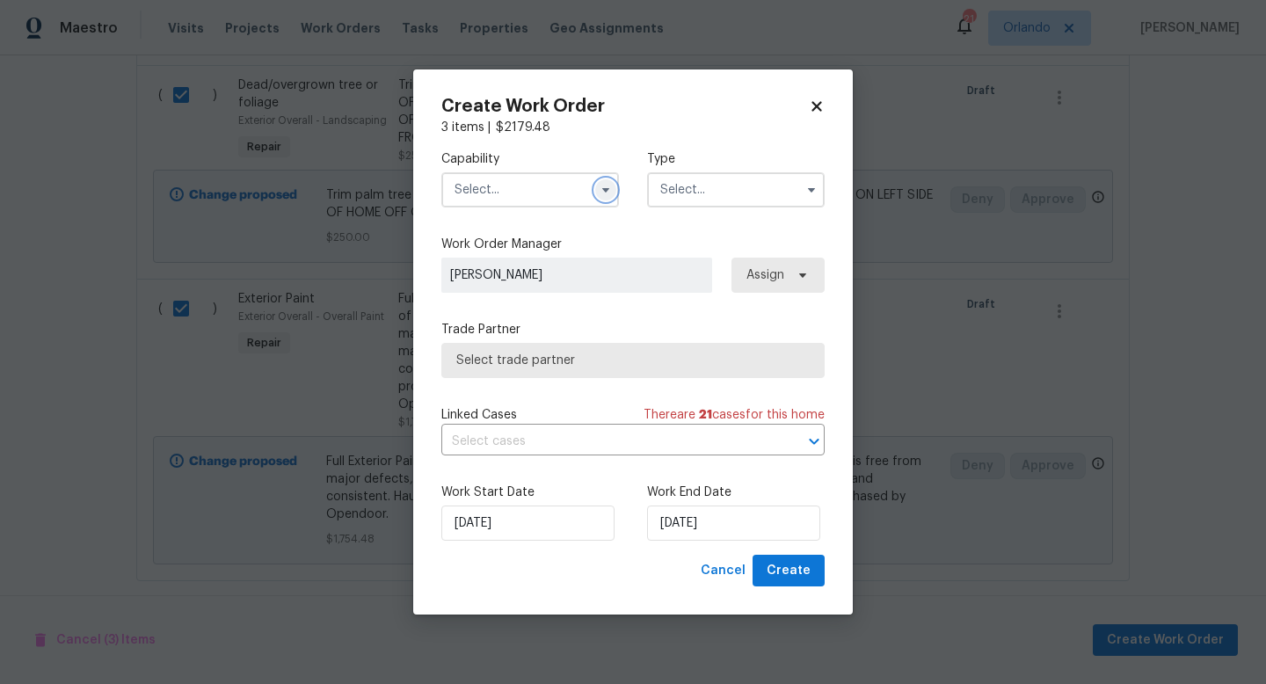
click at [602, 188] on icon "button" at bounding box center [605, 190] width 7 height 4
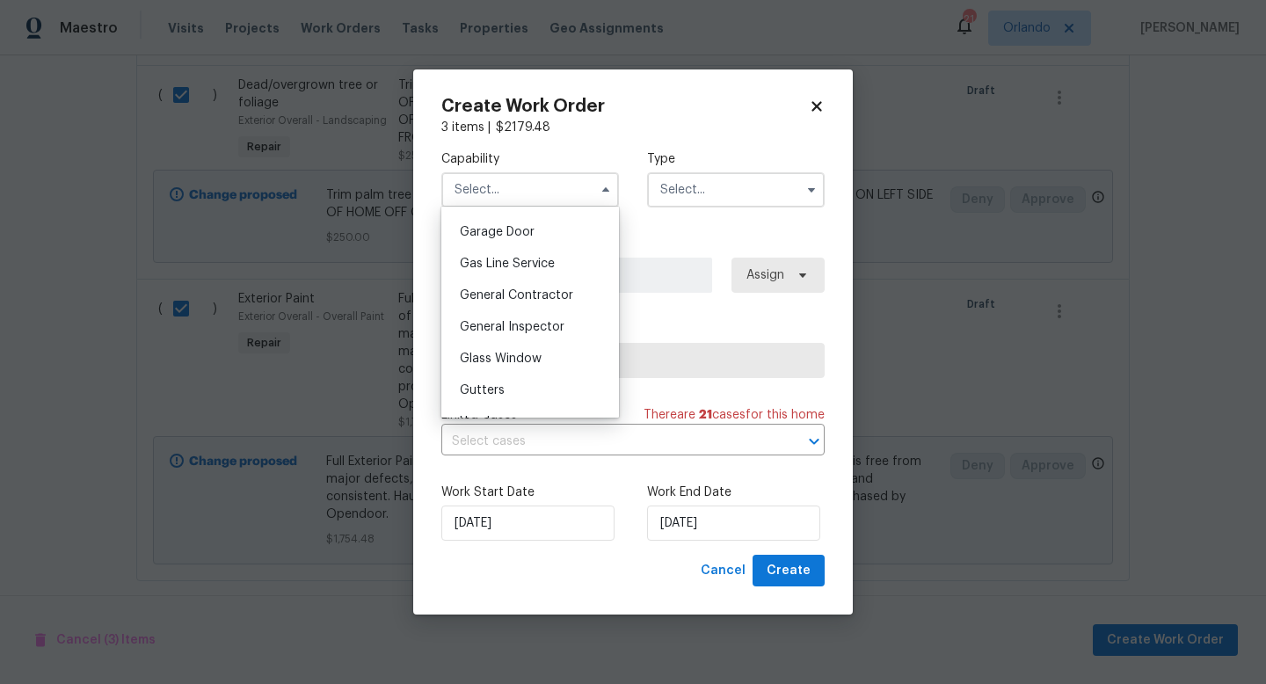
scroll to position [783, 0]
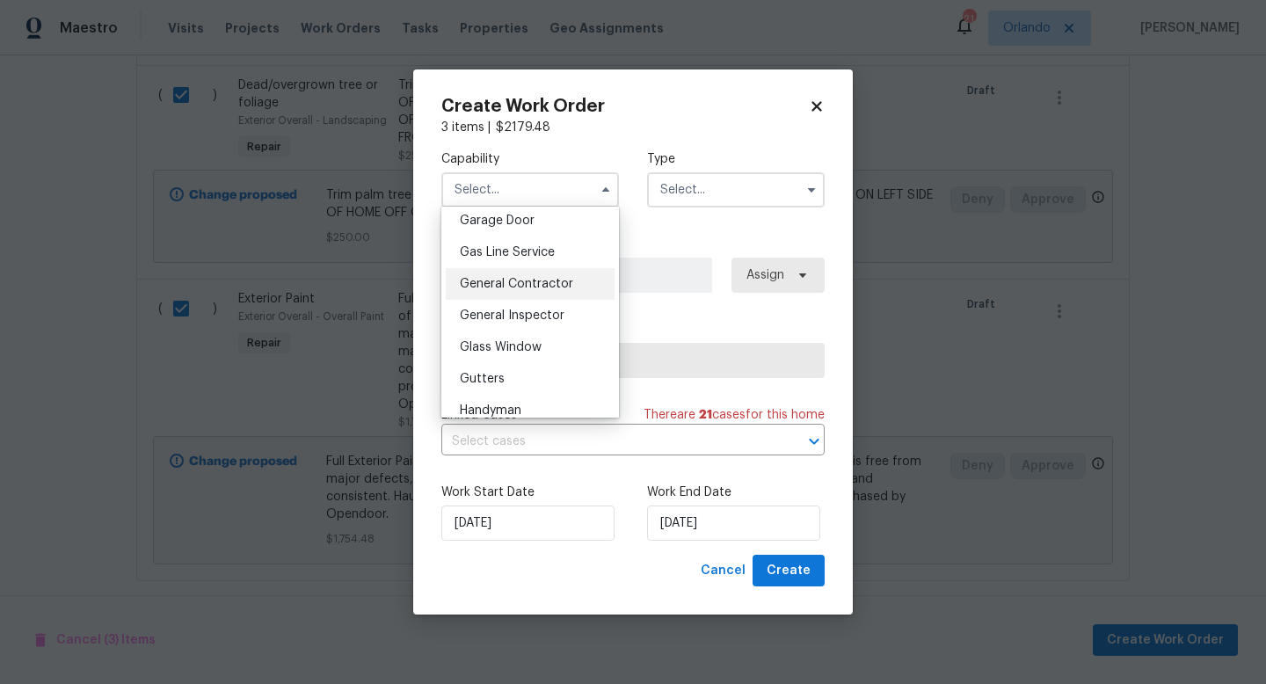
click at [557, 284] on span "General Contractor" at bounding box center [516, 284] width 113 height 12
type input "General Contractor"
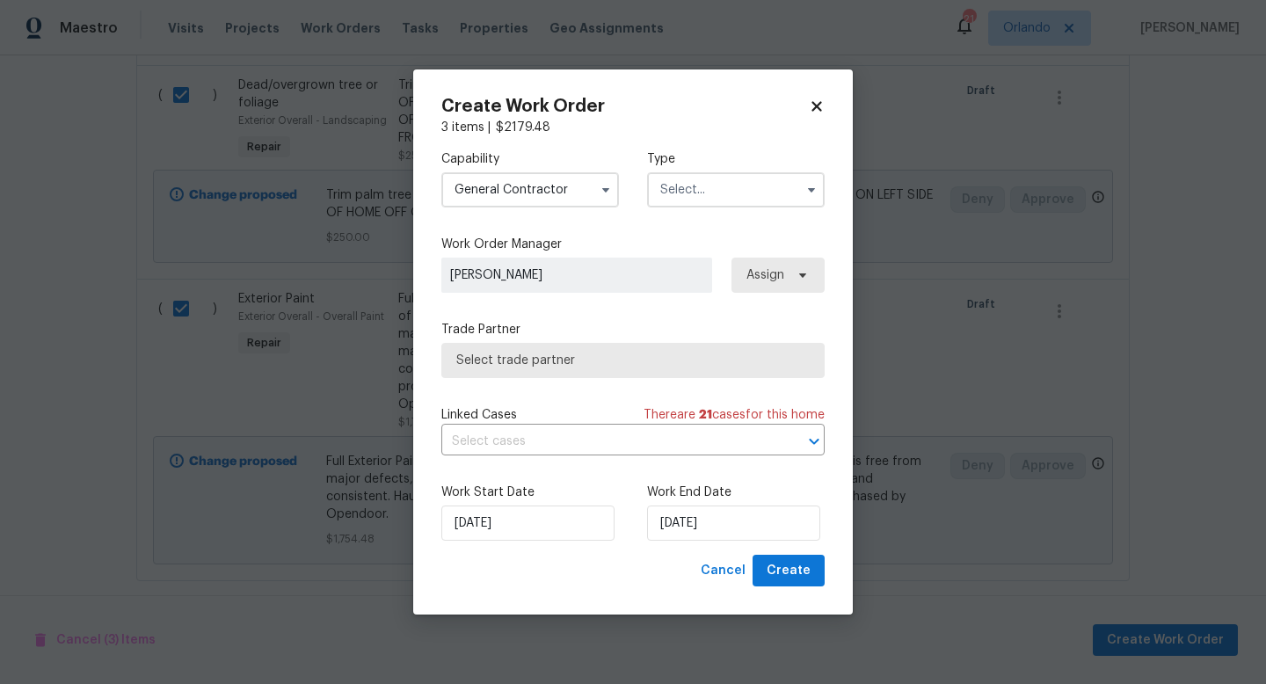
click at [796, 193] on input "text" at bounding box center [736, 189] width 178 height 35
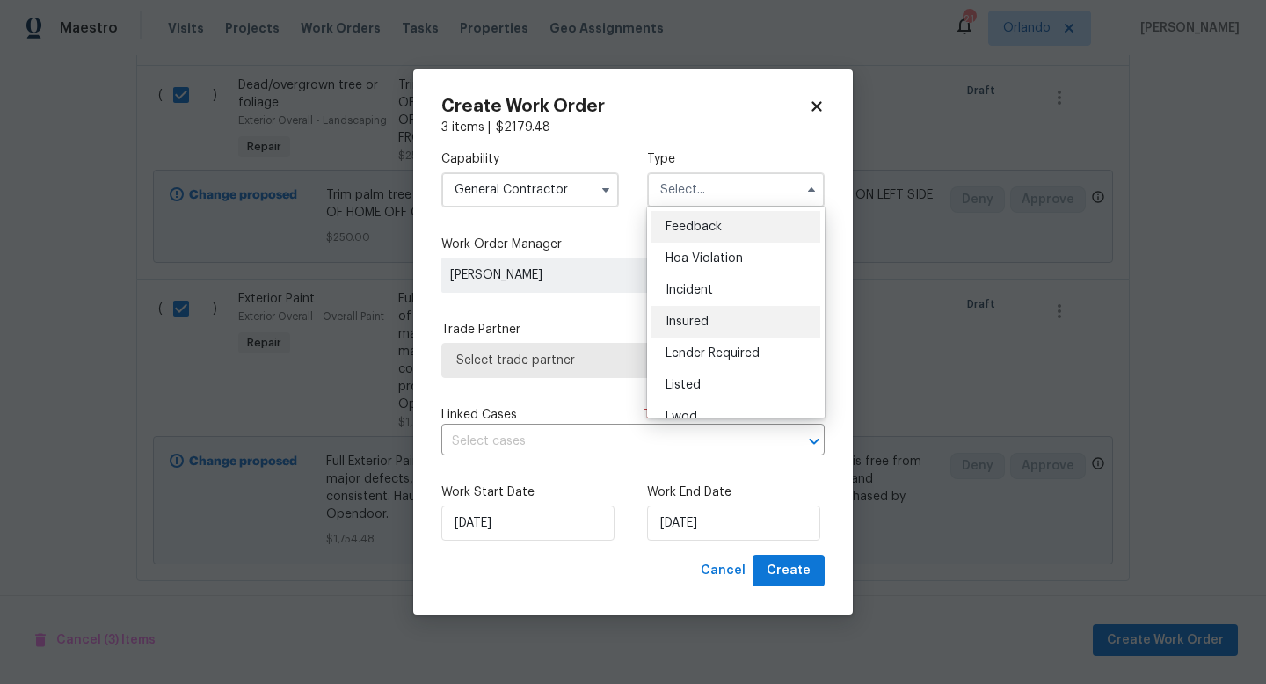
scroll to position [38, 0]
click at [738, 344] on div "Listed" at bounding box center [735, 347] width 169 height 32
type input "Listed"
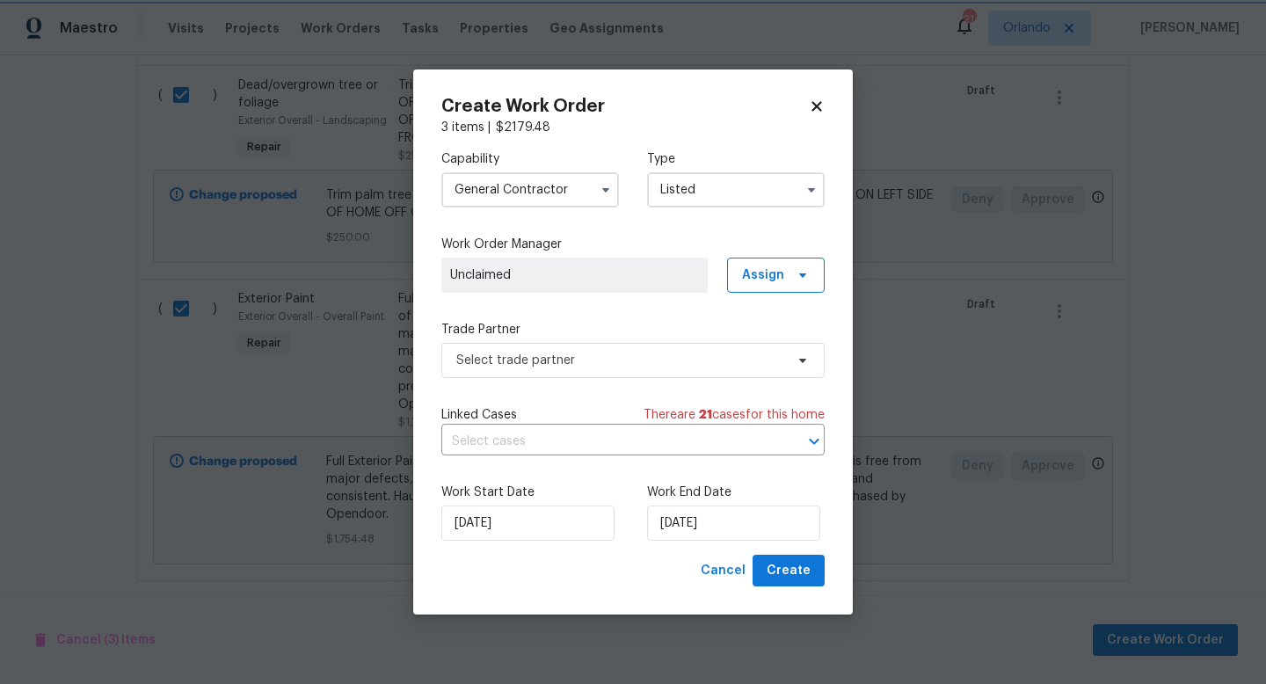
scroll to position [0, 0]
click at [775, 285] on span "Assign" at bounding box center [776, 275] width 98 height 35
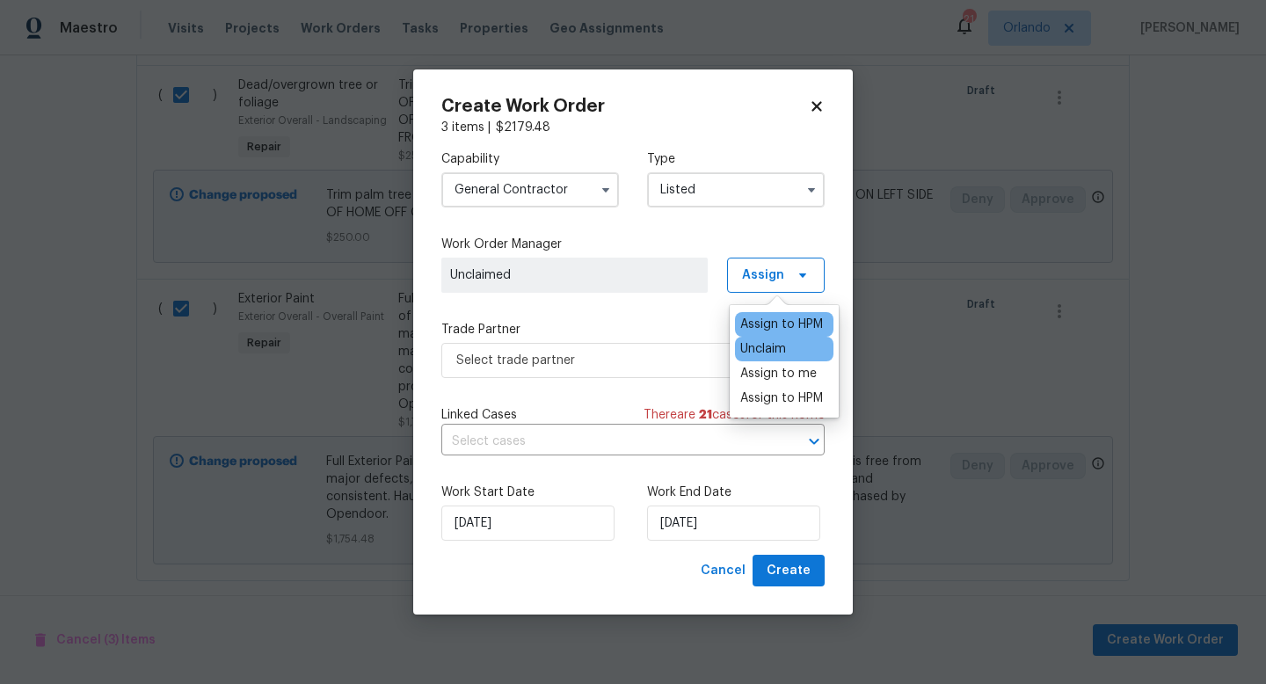
click at [773, 330] on div "Assign to HPM" at bounding box center [781, 325] width 83 height 18
click at [751, 325] on div "Assign to HPM" at bounding box center [781, 325] width 83 height 18
click at [700, 321] on label "Trade Partner" at bounding box center [632, 330] width 383 height 18
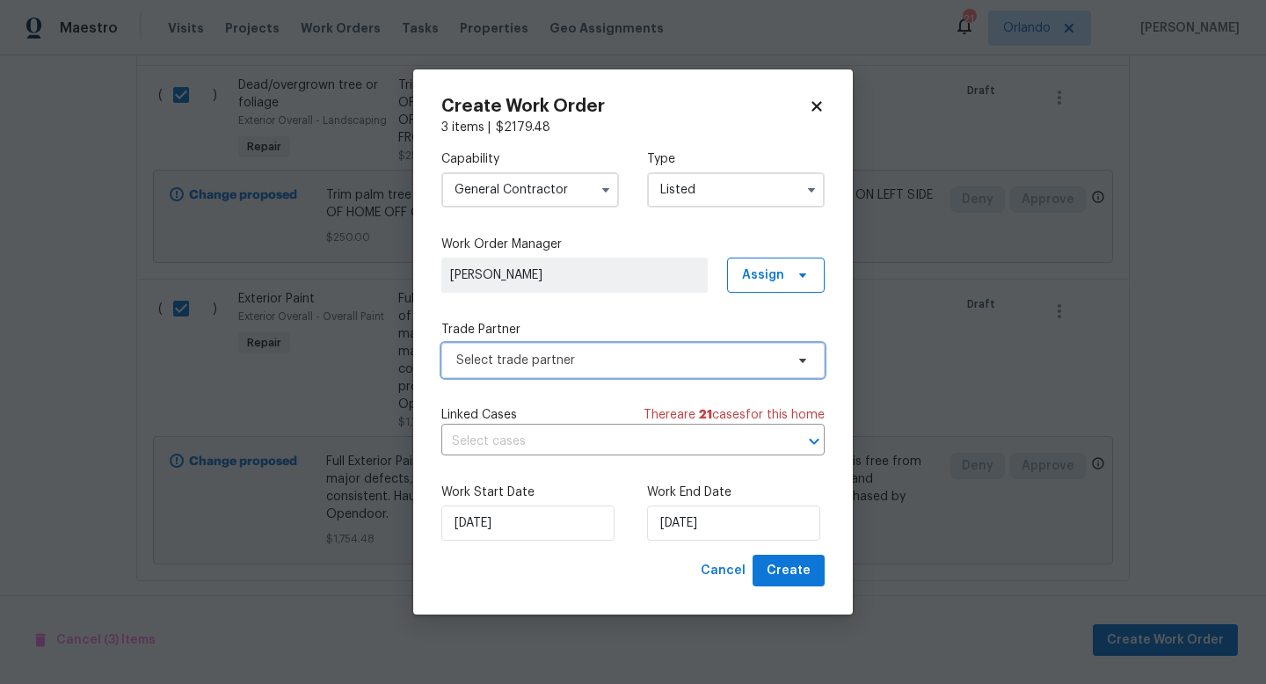
click at [702, 374] on span "Select trade partner" at bounding box center [632, 360] width 383 height 35
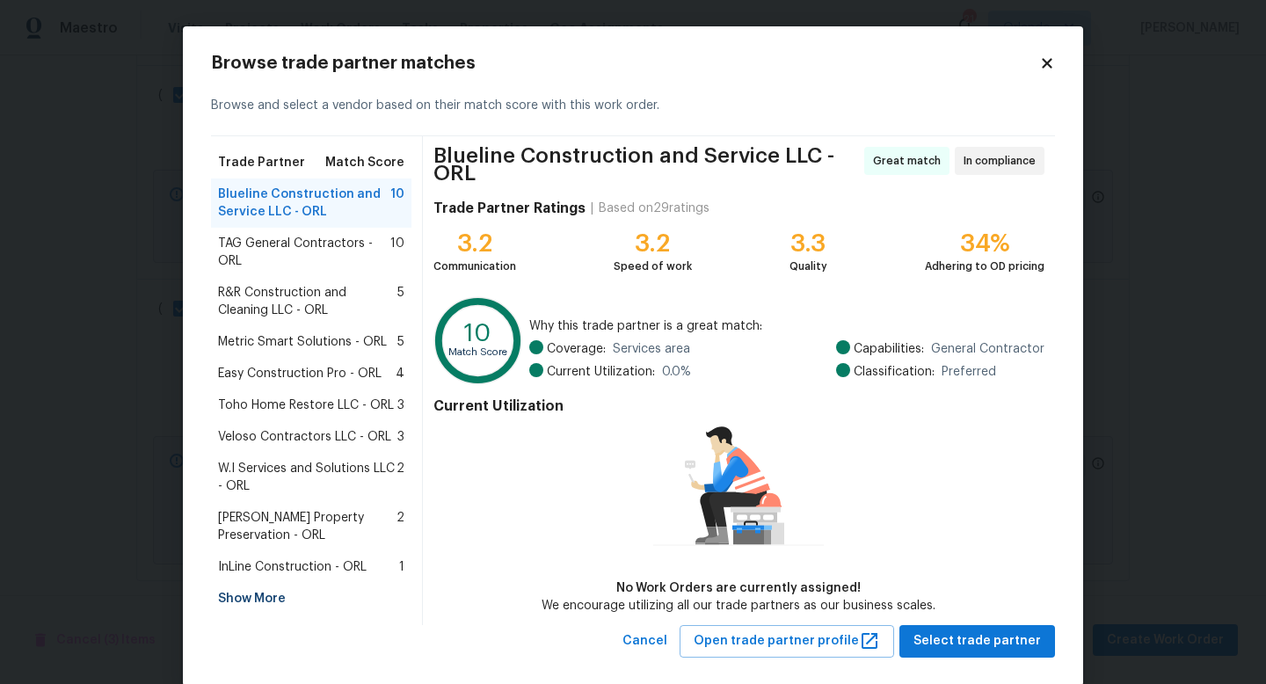
scroll to position [7, 0]
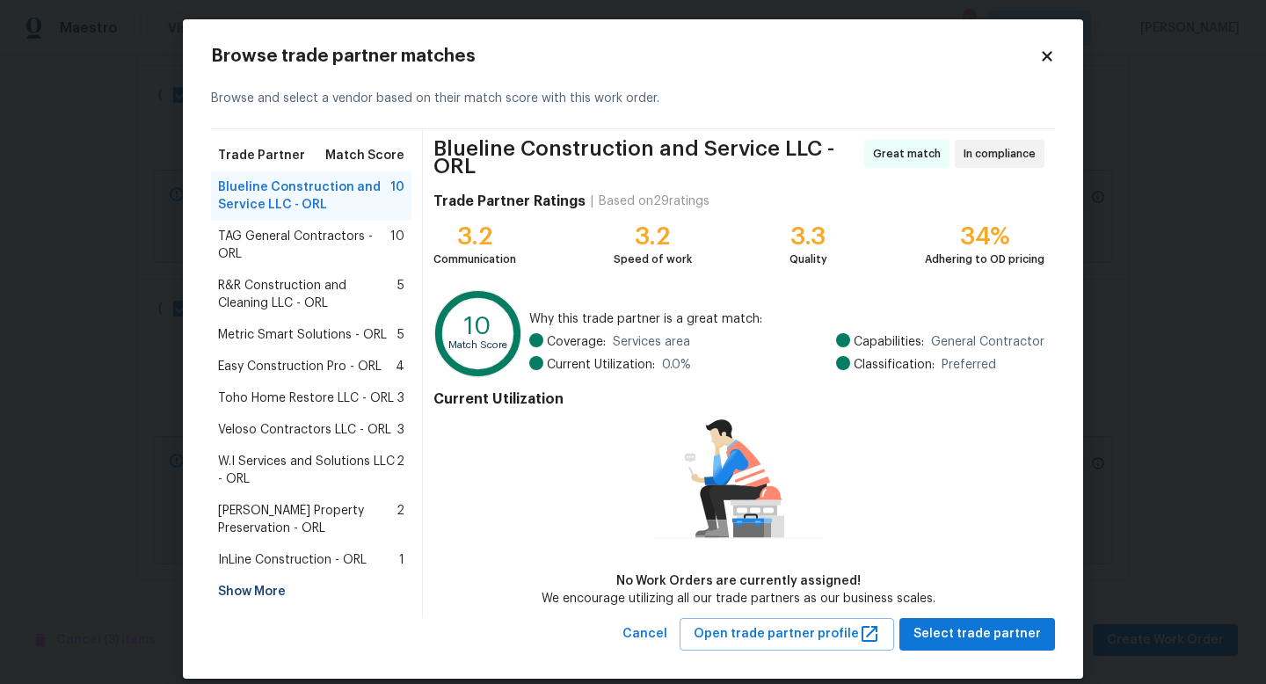
click at [306, 563] on span "InLine Construction - ORL" at bounding box center [292, 560] width 149 height 18
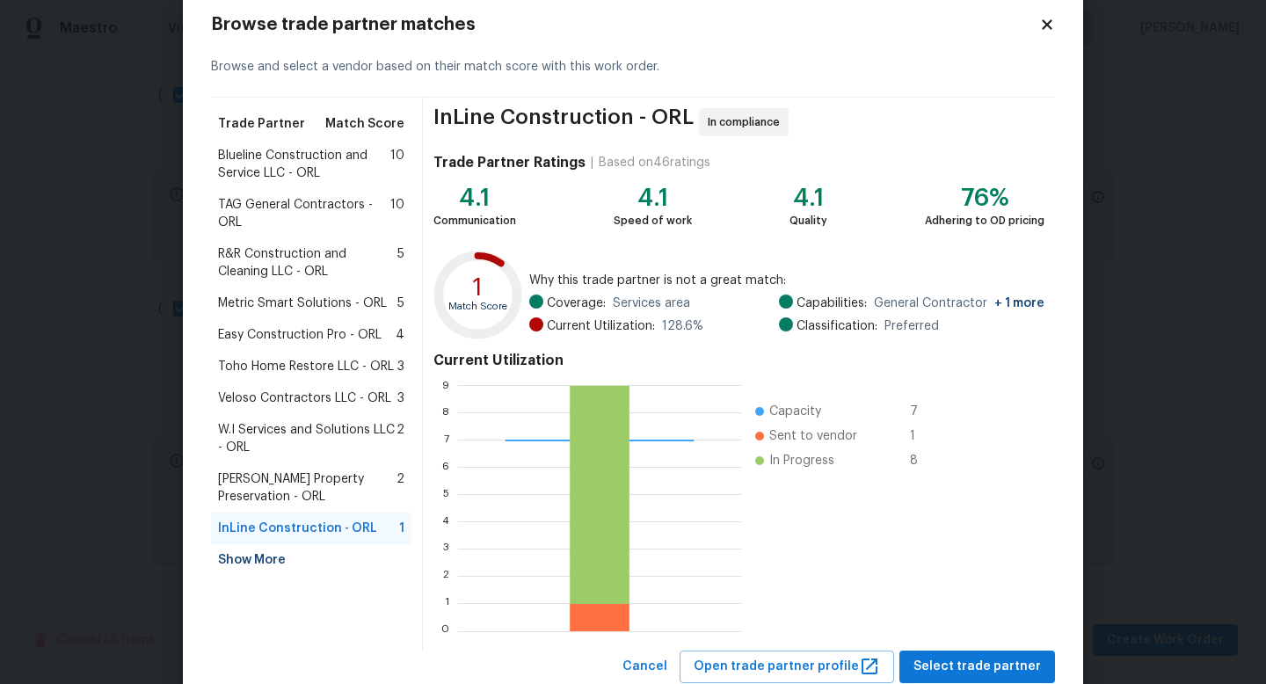
scroll to position [43, 0]
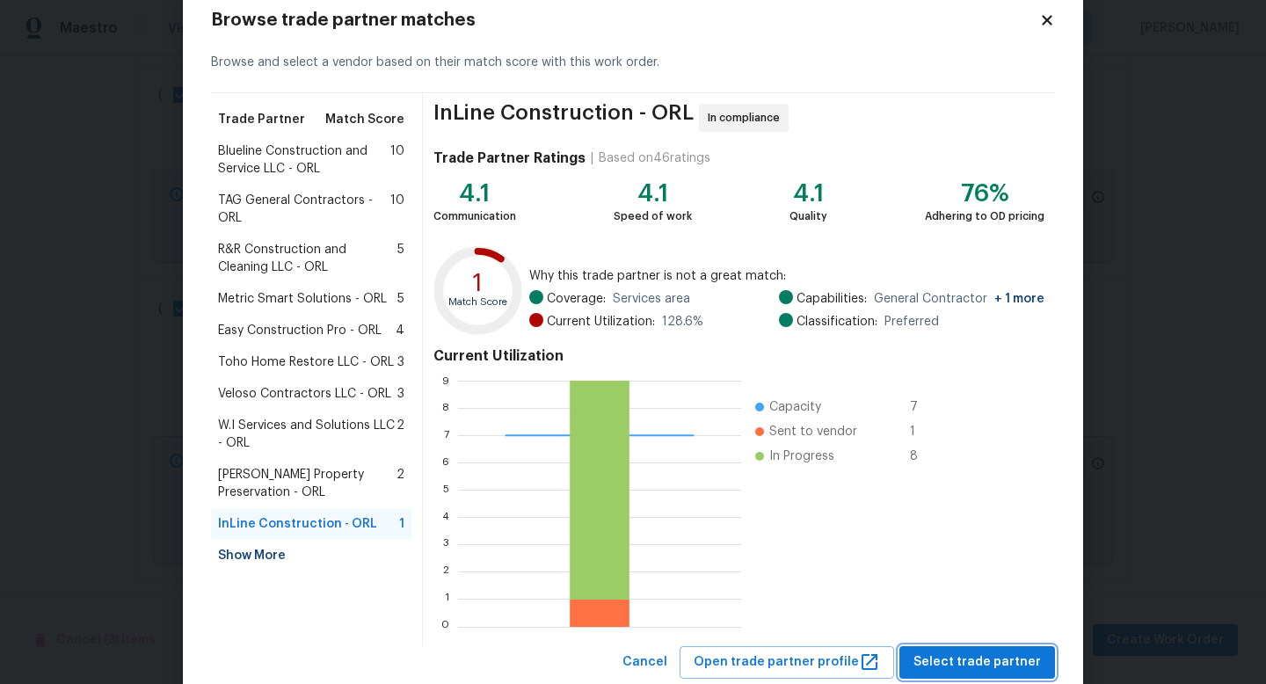
click at [964, 661] on span "Select trade partner" at bounding box center [976, 662] width 127 height 22
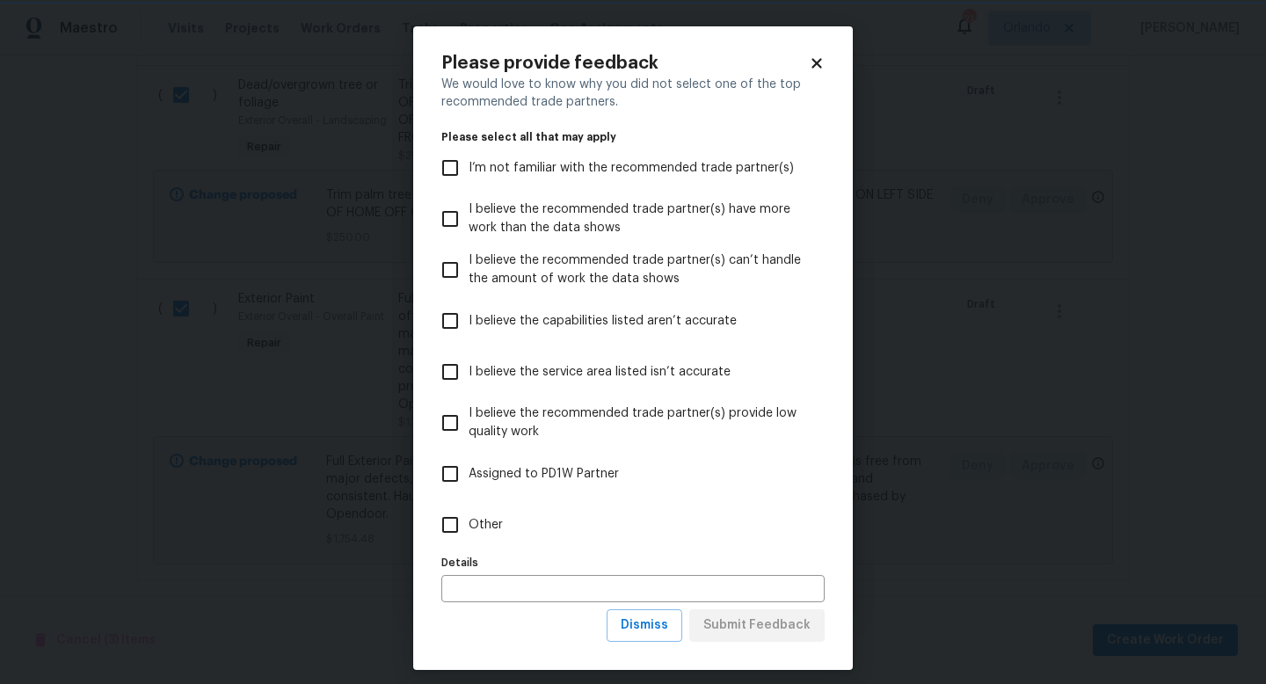
scroll to position [0, 0]
click at [505, 533] on label "Other" at bounding box center [621, 524] width 379 height 51
click at [469, 533] on input "Other" at bounding box center [450, 524] width 37 height 37
checkbox input "true"
click at [811, 639] on button "Submit Feedback" at bounding box center [756, 625] width 135 height 33
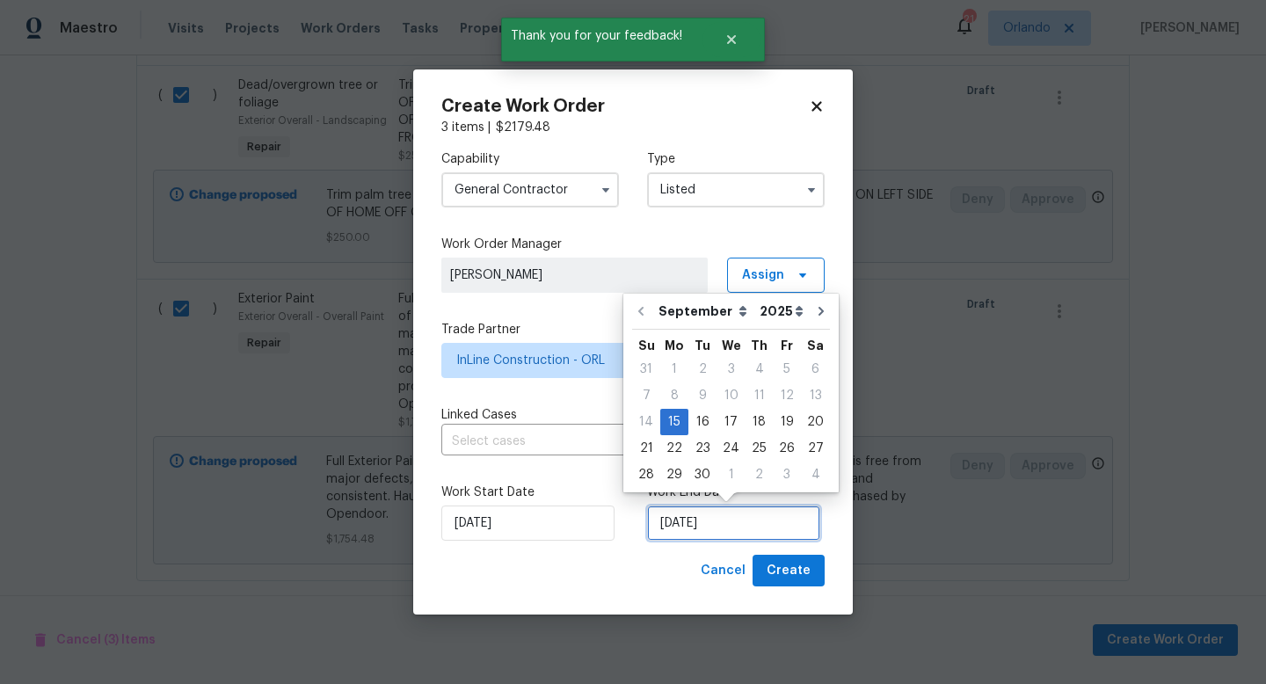
click at [733, 516] on input "9/15/2025" at bounding box center [733, 522] width 173 height 35
click at [773, 425] on div "19" at bounding box center [787, 422] width 28 height 25
type input "[DATE]"
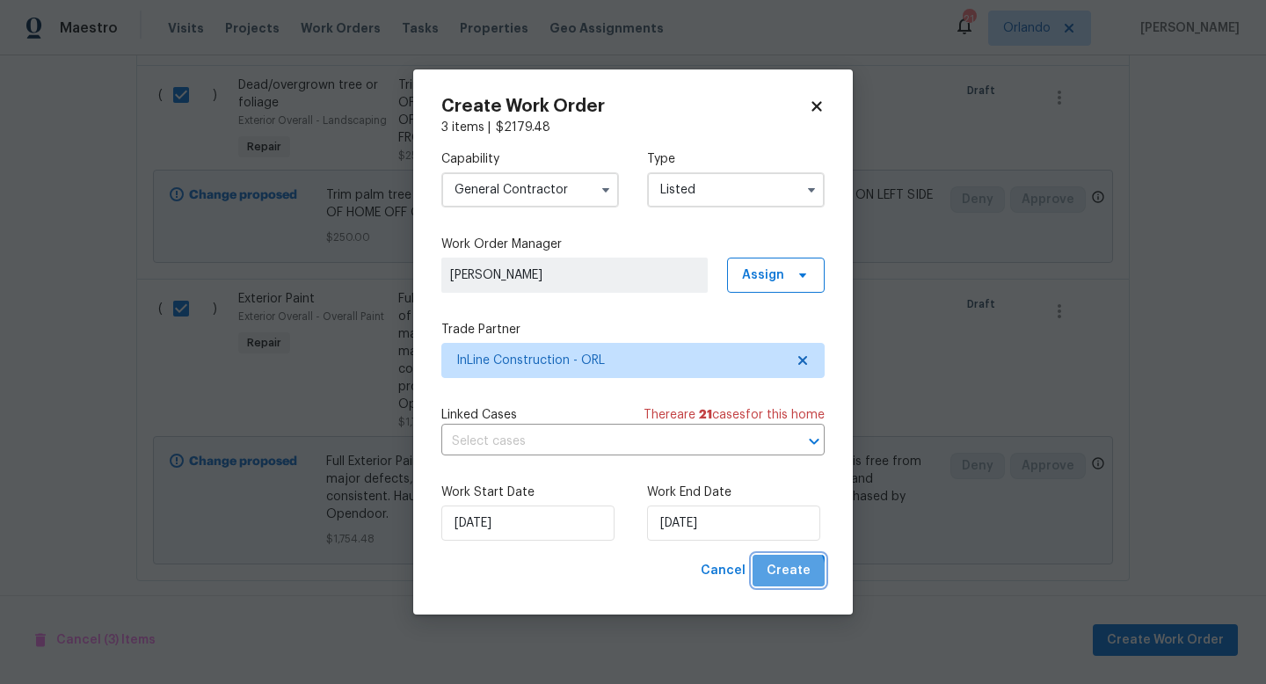
click at [777, 578] on span "Create" at bounding box center [789, 571] width 44 height 22
checkbox input "false"
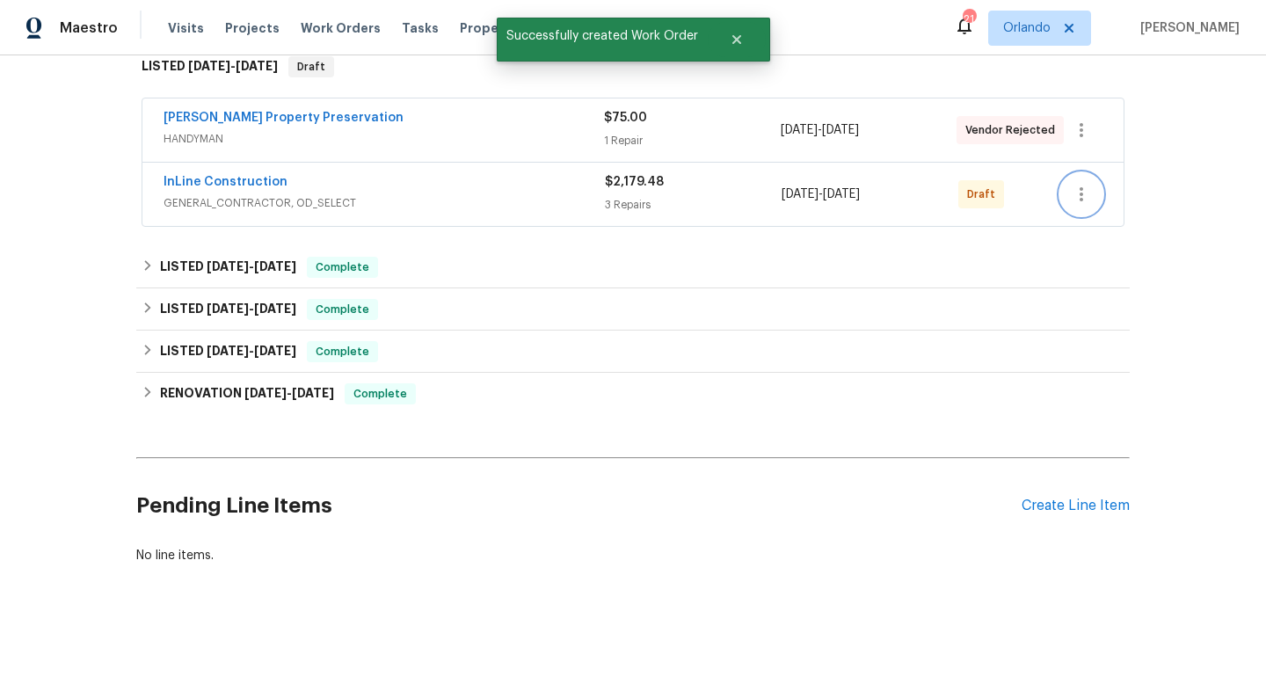
click at [1081, 193] on icon "button" at bounding box center [1082, 194] width 4 height 14
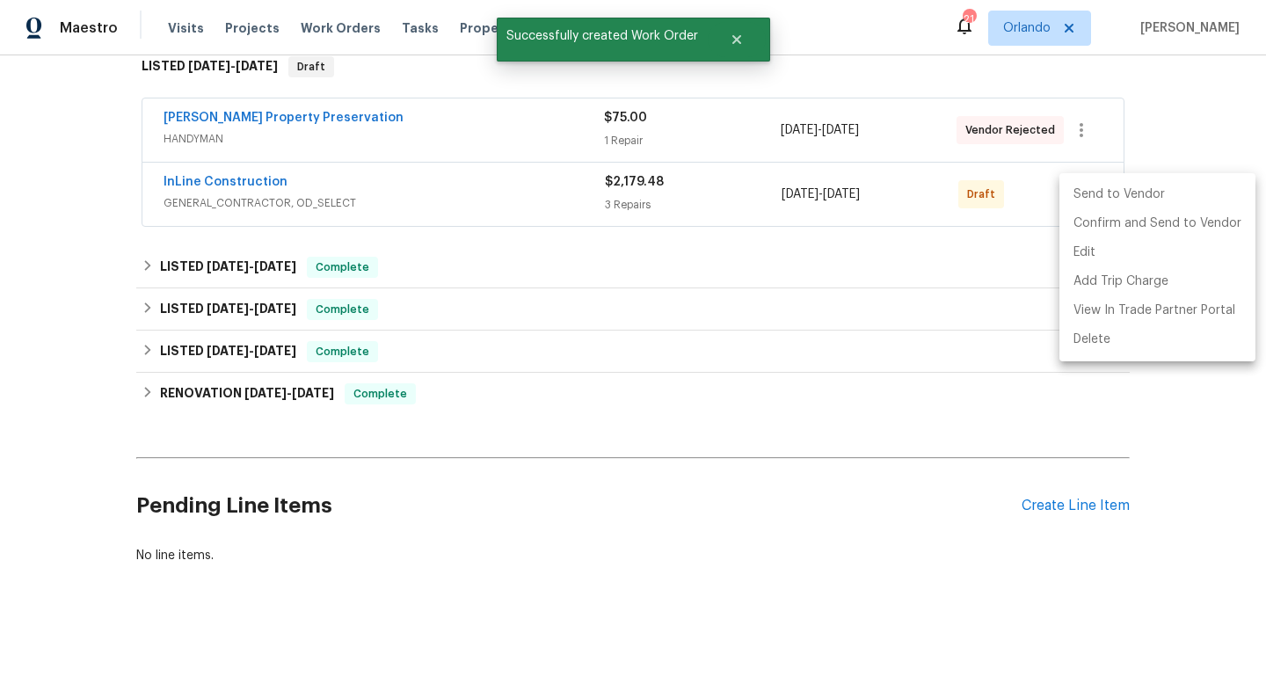
click at [1081, 203] on li "Send to Vendor" at bounding box center [1157, 194] width 196 height 29
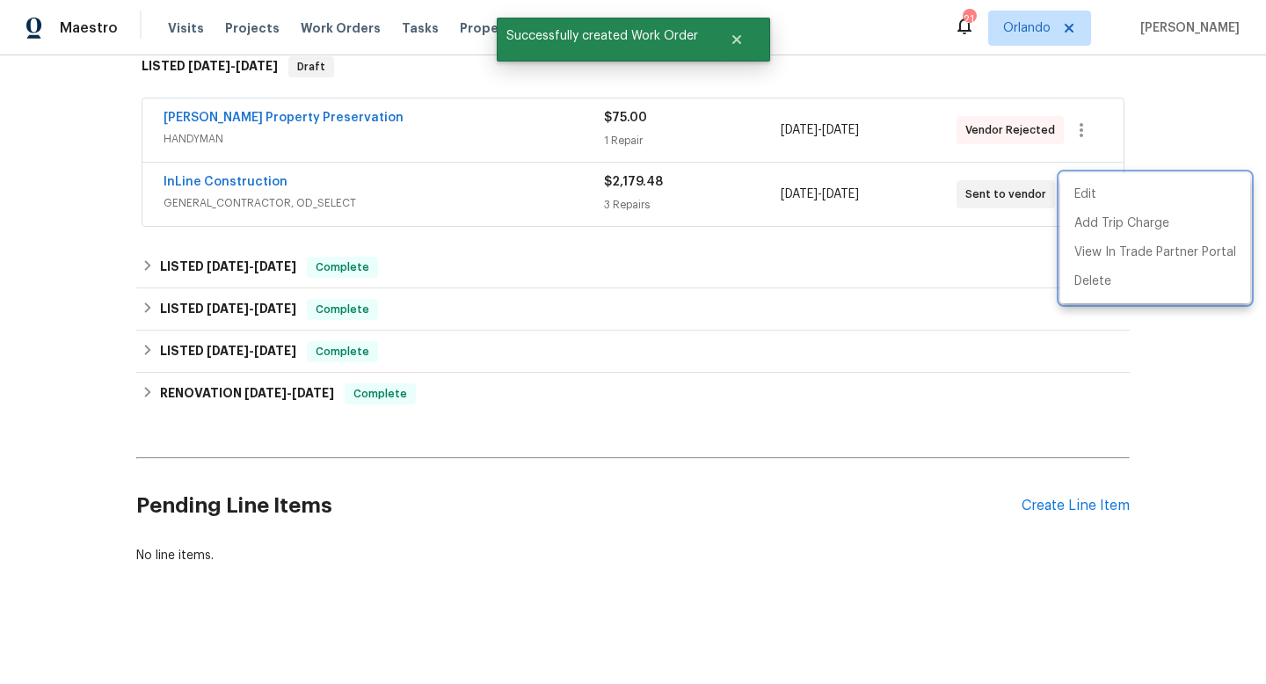
click at [1208, 118] on div at bounding box center [633, 342] width 1266 height 684
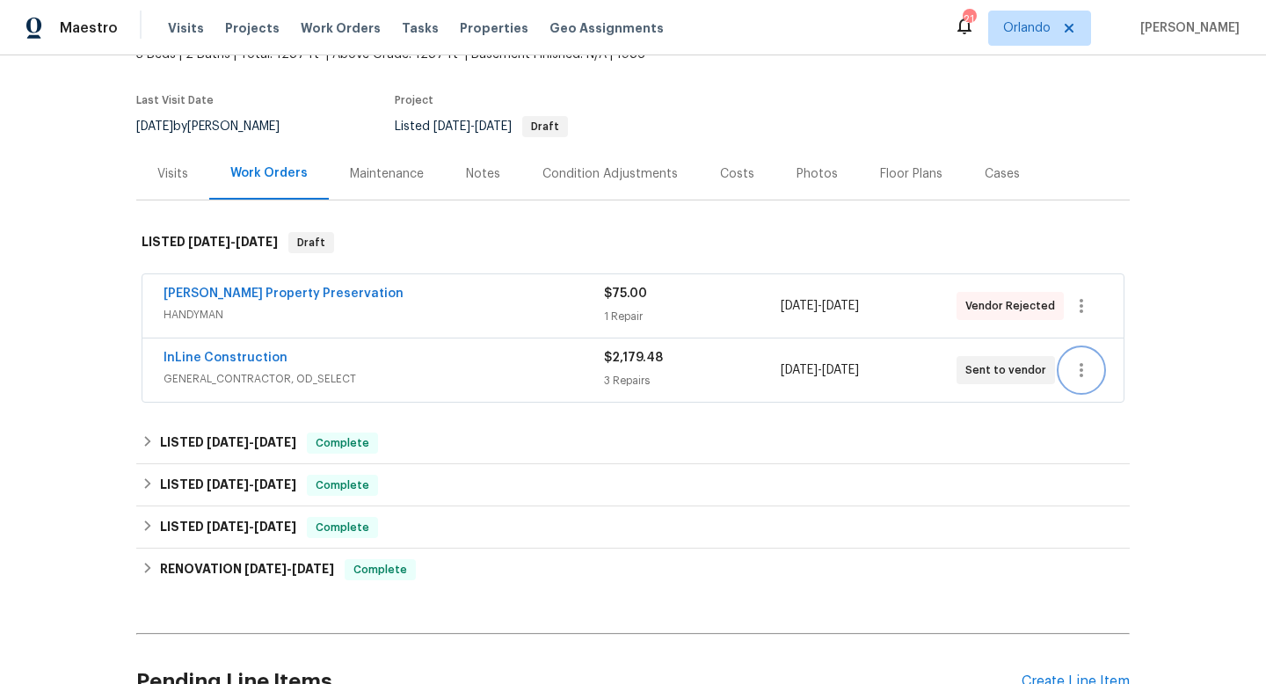
scroll to position [0, 0]
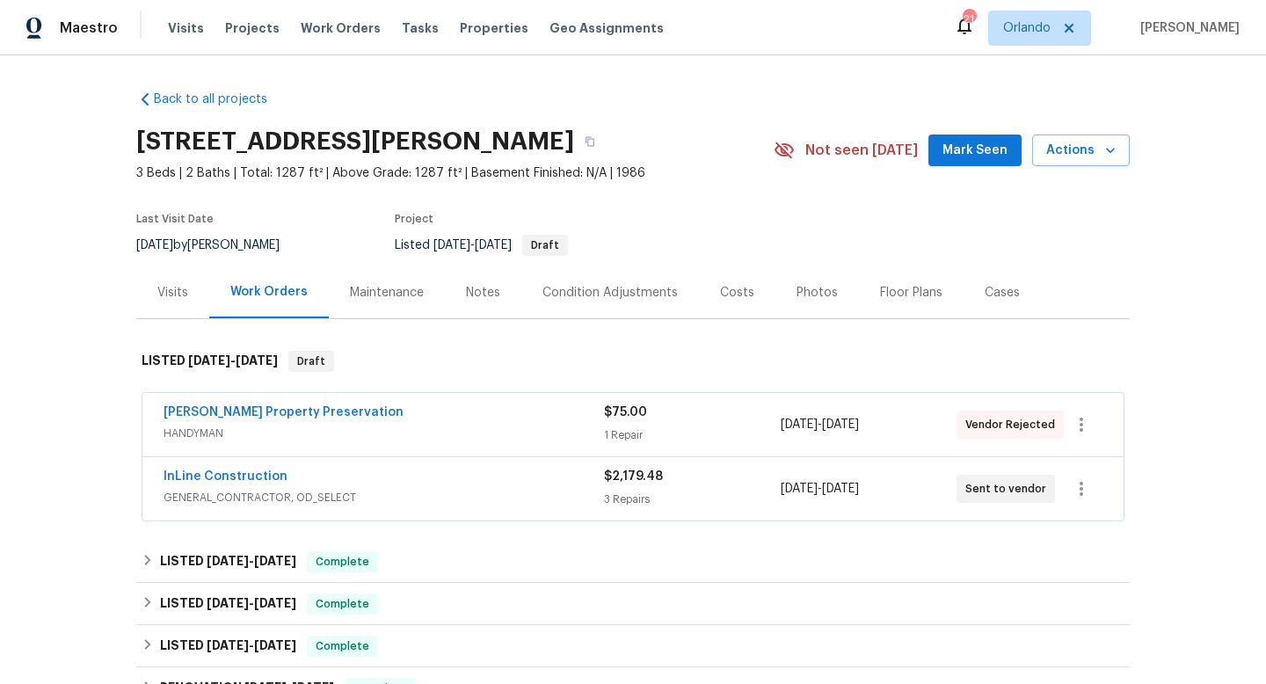
click at [481, 292] on div "Notes" at bounding box center [483, 293] width 34 height 18
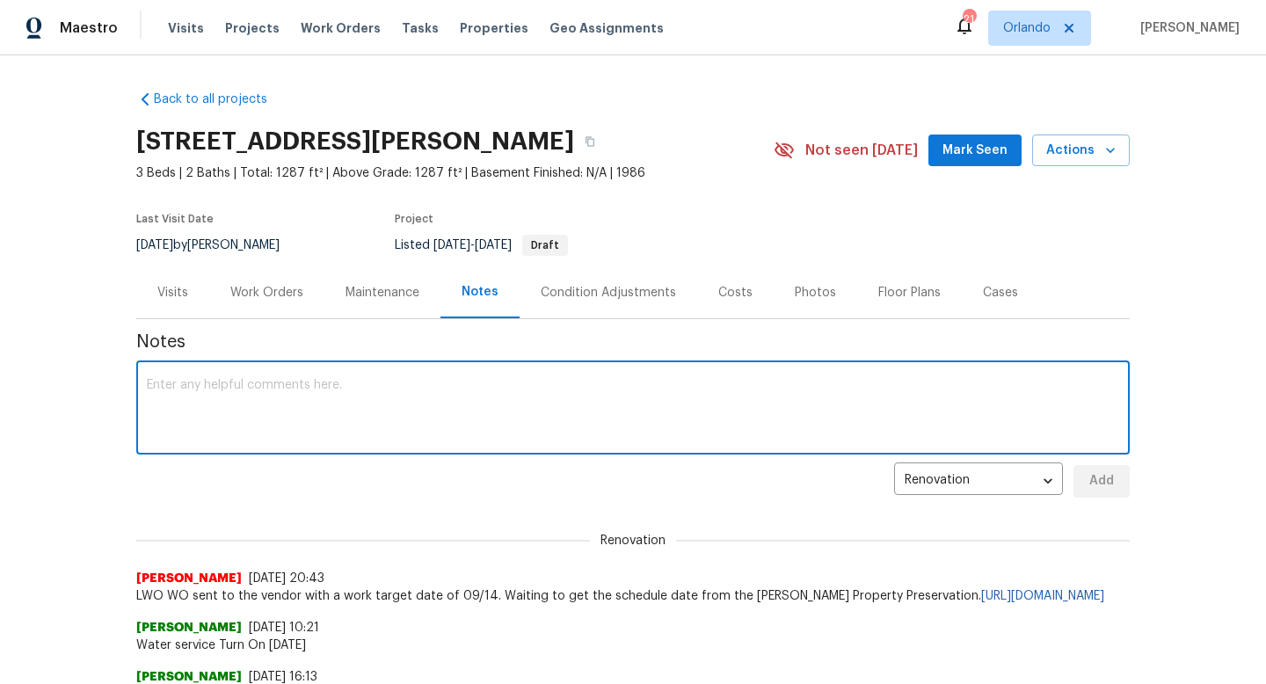
click at [479, 416] on textarea at bounding box center [633, 410] width 972 height 62
type textarea "HOME TOM TO REPAINT EXTERIOR"
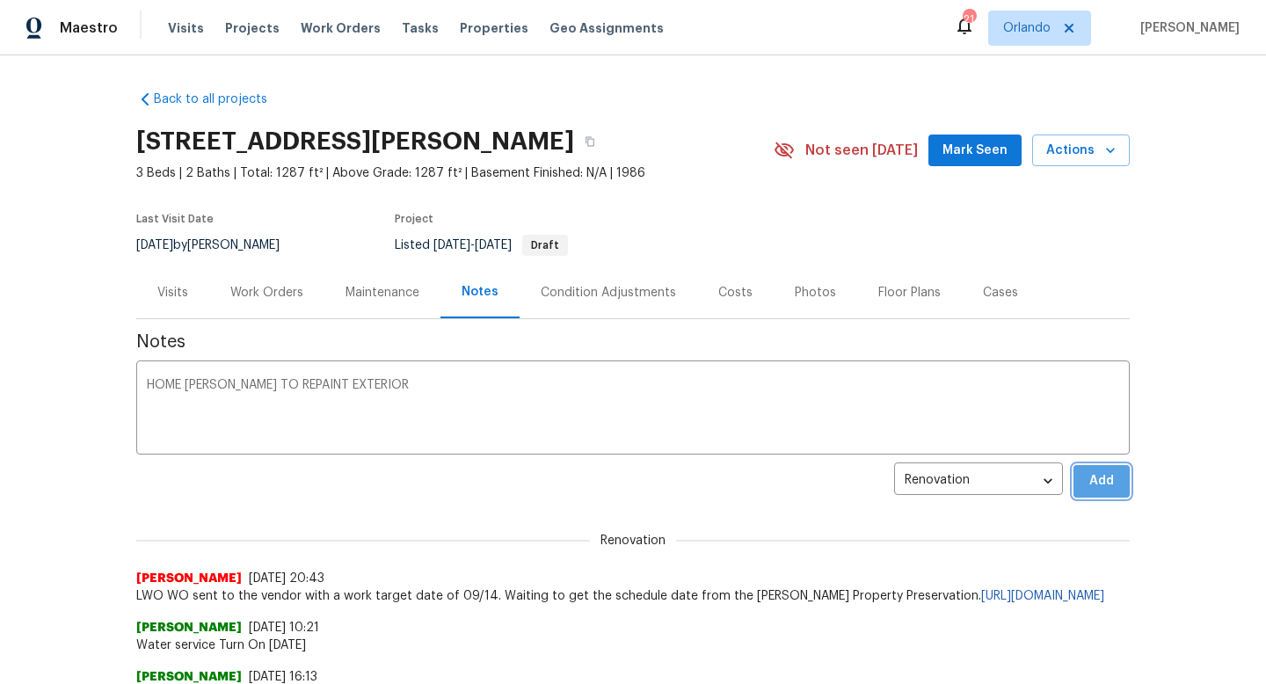
click at [1116, 479] on button "Add" at bounding box center [1101, 481] width 56 height 33
